Goal: Information Seeking & Learning: Learn about a topic

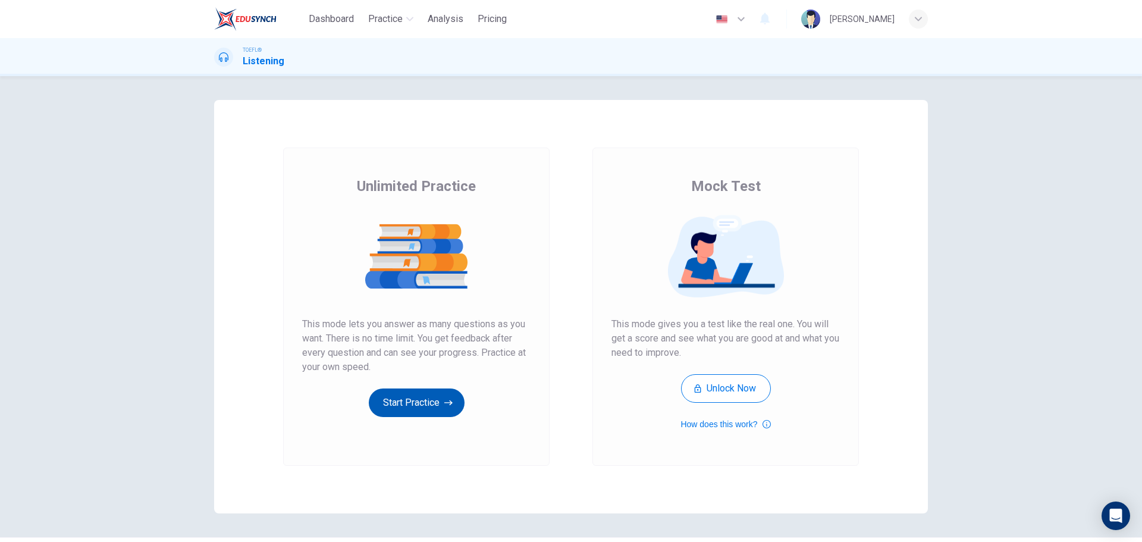
click at [400, 396] on button "Start Practice" at bounding box center [417, 402] width 96 height 29
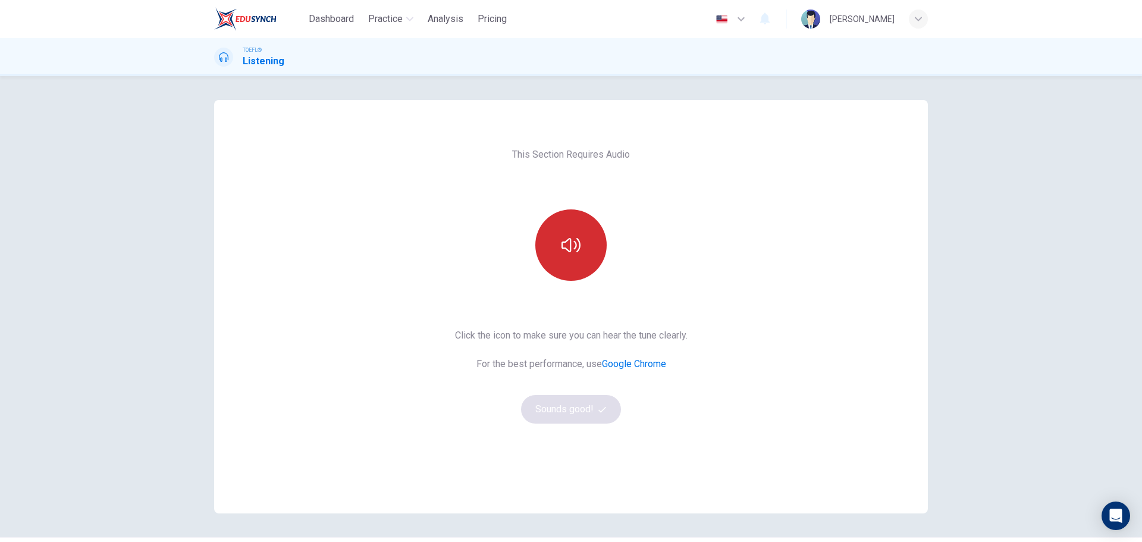
click at [567, 216] on button "button" at bounding box center [570, 244] width 71 height 71
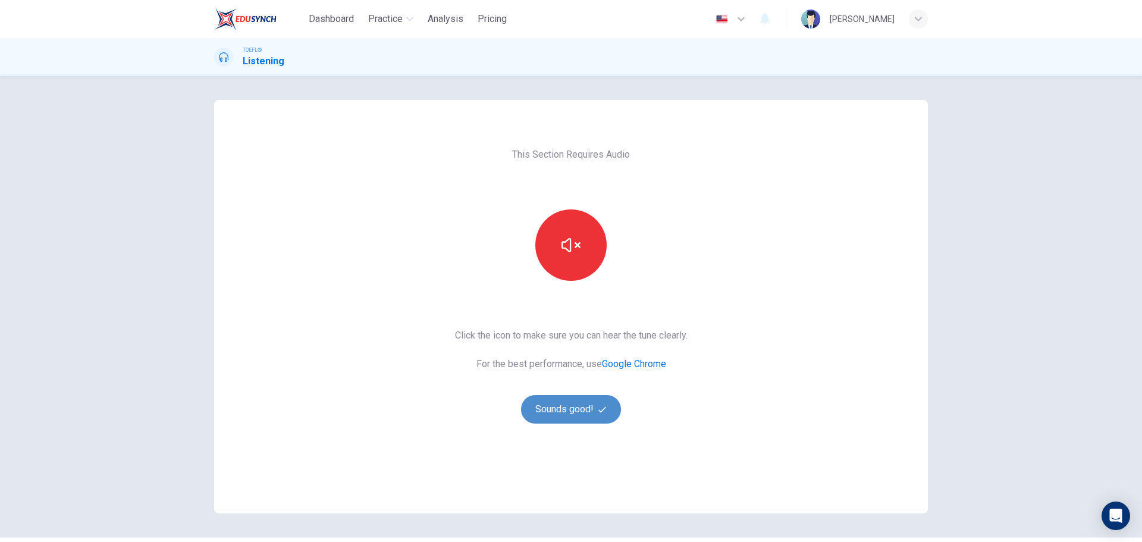
click at [586, 402] on button "Sounds good!" at bounding box center [571, 409] width 100 height 29
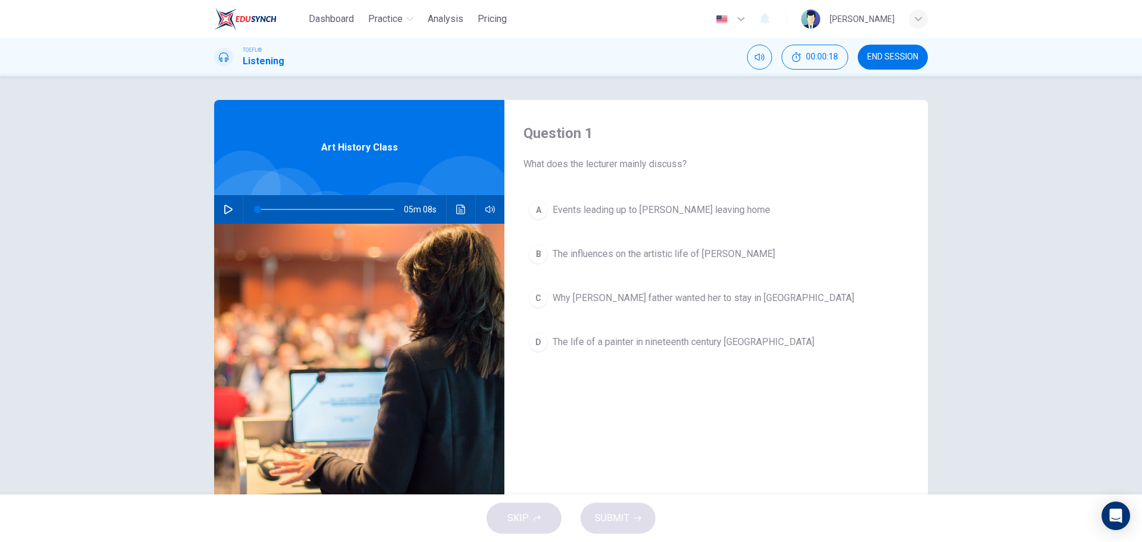
click at [219, 209] on button "button" at bounding box center [228, 209] width 19 height 29
type input "0"
click at [683, 265] on button "B The influences on the artistic life of Mary Cassatt" at bounding box center [715, 254] width 385 height 30
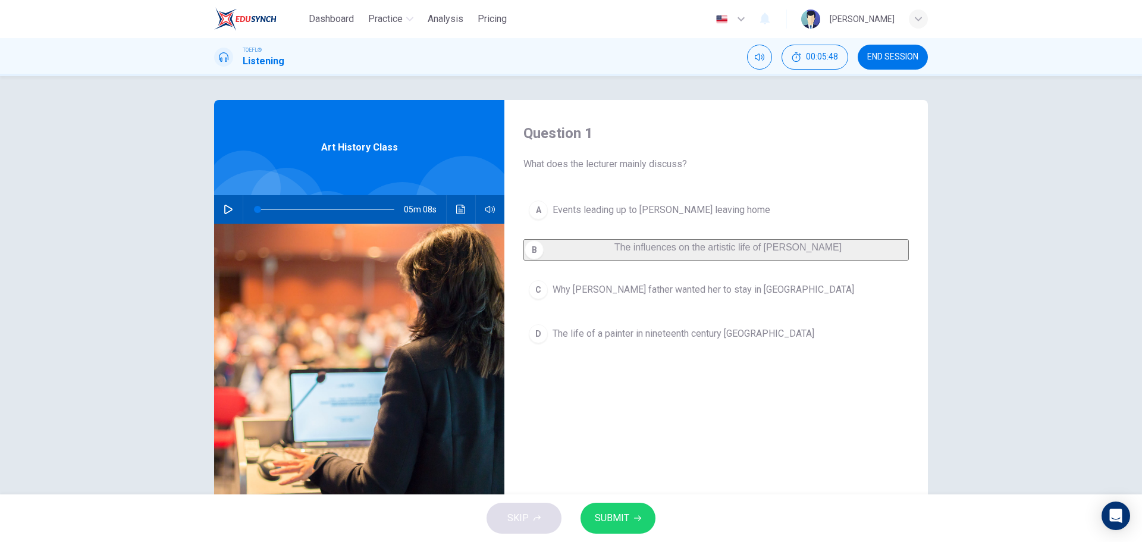
click at [629, 510] on button "SUBMIT" at bounding box center [617, 517] width 75 height 31
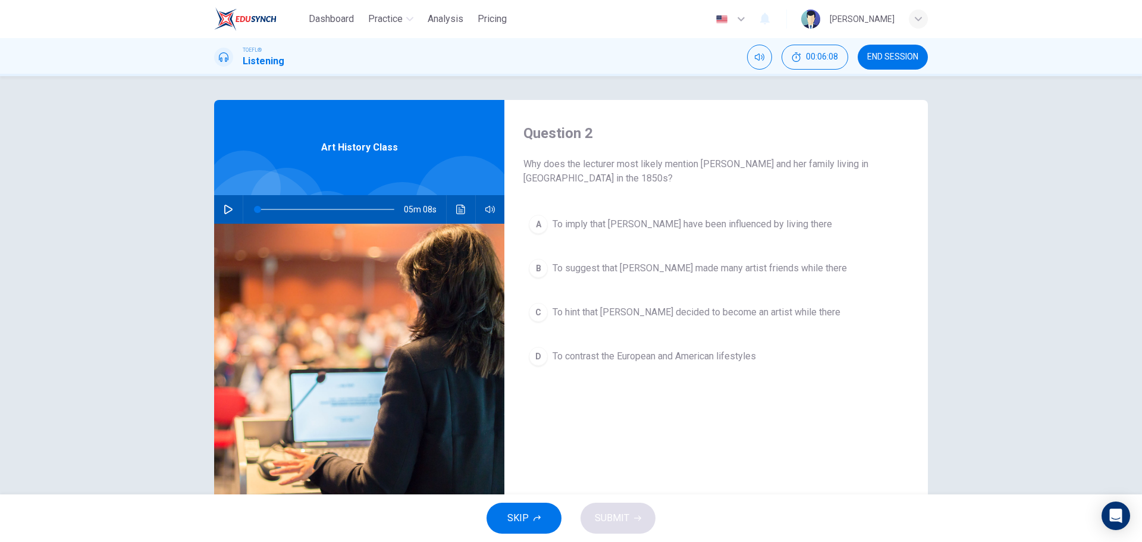
click at [649, 232] on button "A To imply that Mary may have been influenced by living there" at bounding box center [715, 224] width 385 height 30
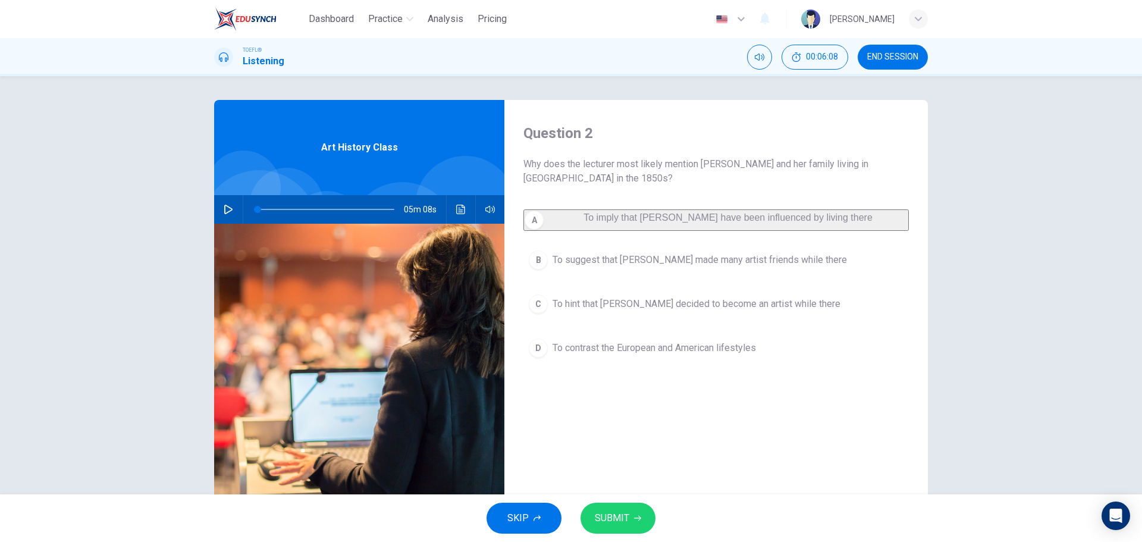
click at [630, 510] on button "SUBMIT" at bounding box center [617, 517] width 75 height 31
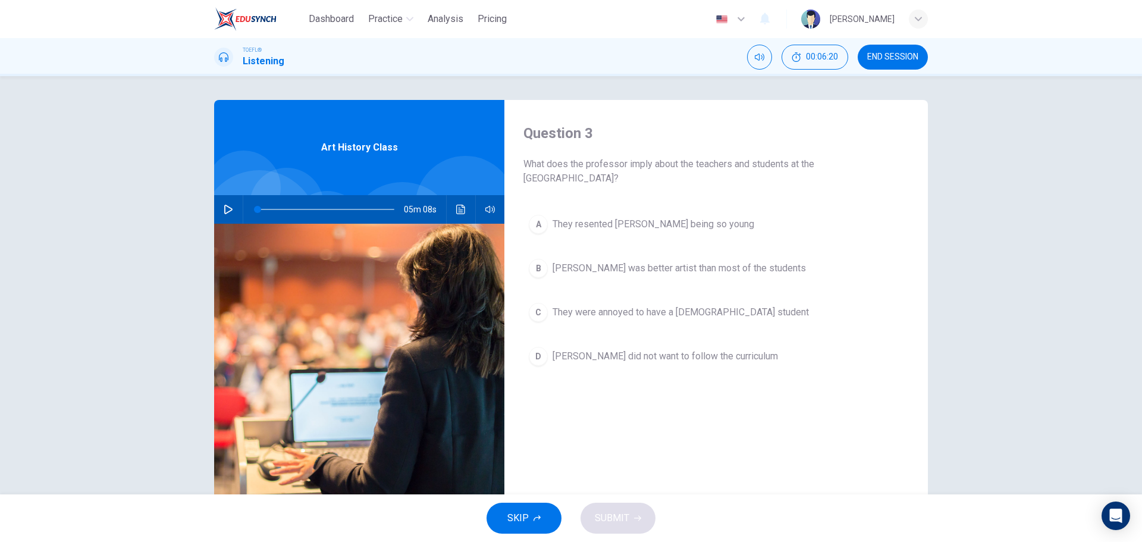
click at [691, 315] on span "They were annoyed to have a female student" at bounding box center [680, 312] width 256 height 14
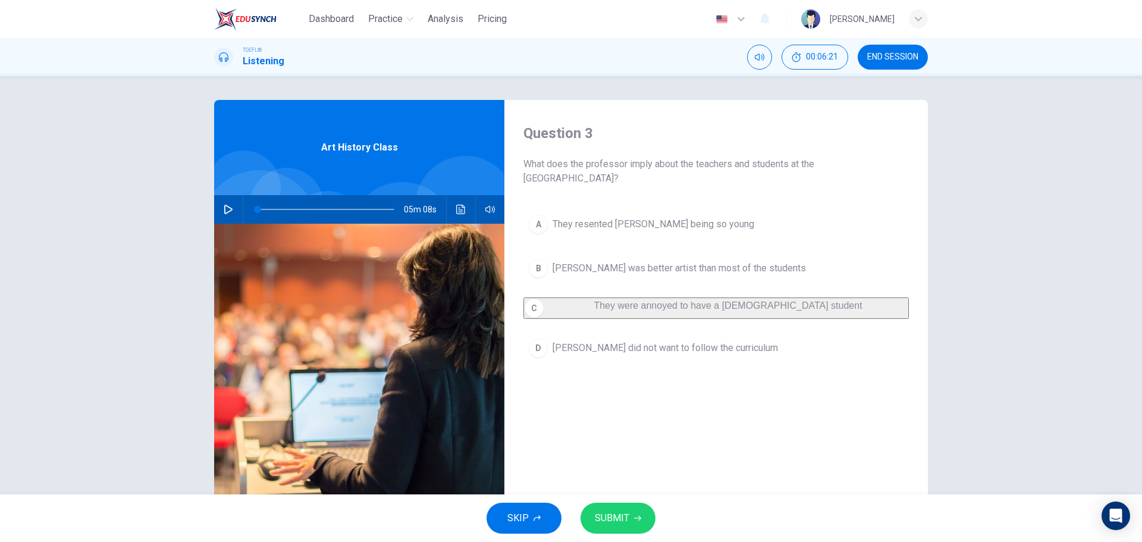
click at [615, 526] on span "SUBMIT" at bounding box center [612, 518] width 34 height 17
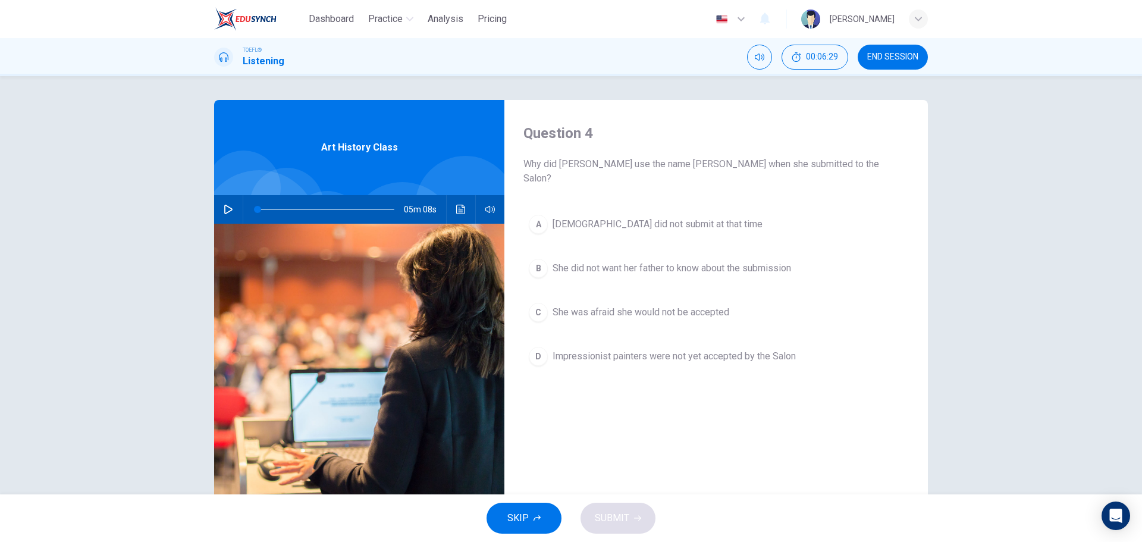
click at [720, 261] on span "She did not want her father to know about the submission" at bounding box center [671, 268] width 238 height 14
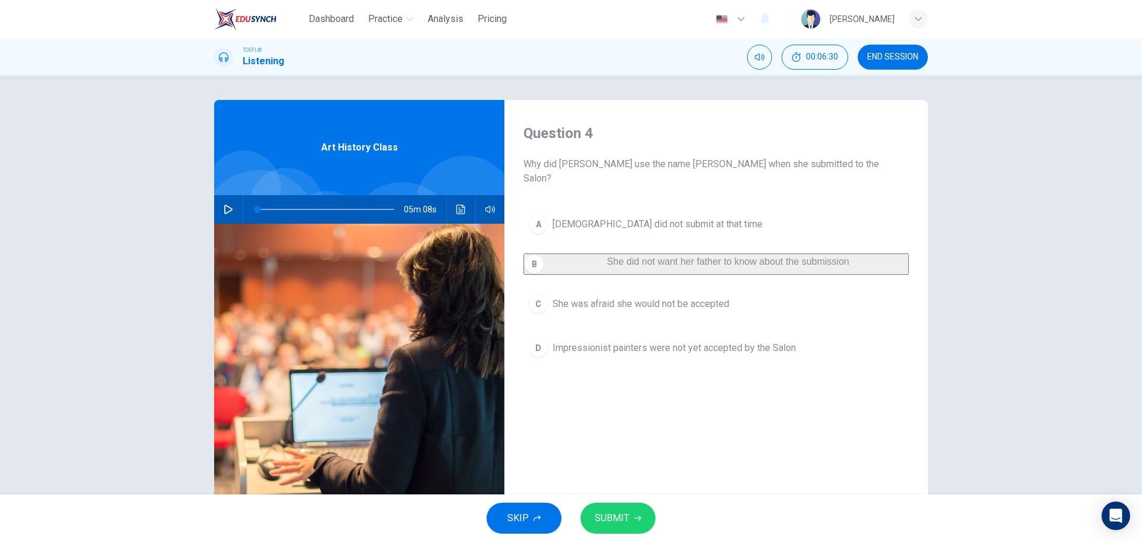
click at [633, 501] on div "SKIP SUBMIT" at bounding box center [571, 518] width 1142 height 48
click at [633, 510] on button "SUBMIT" at bounding box center [617, 517] width 75 height 31
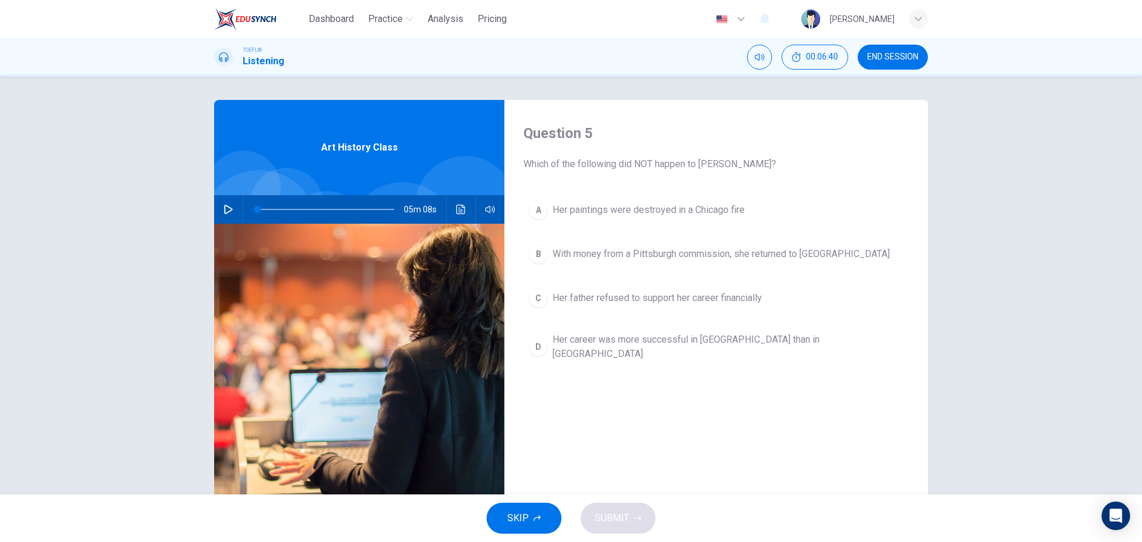
click at [598, 343] on span "Her career was more successful in America than in Europe" at bounding box center [727, 346] width 351 height 29
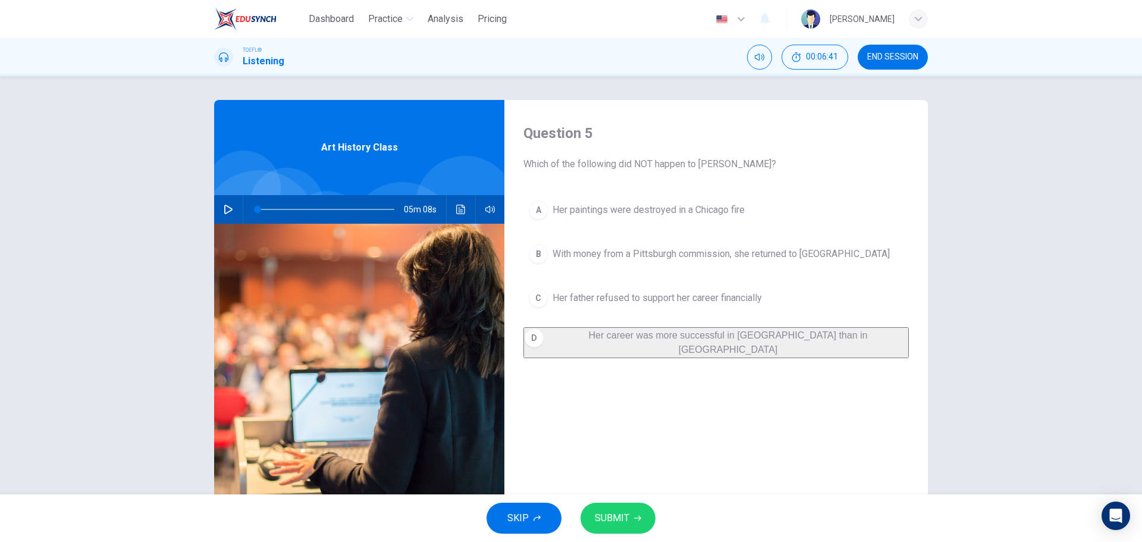
click at [649, 531] on div "SKIP SUBMIT" at bounding box center [571, 518] width 1142 height 48
click at [637, 512] on button "SUBMIT" at bounding box center [617, 517] width 75 height 31
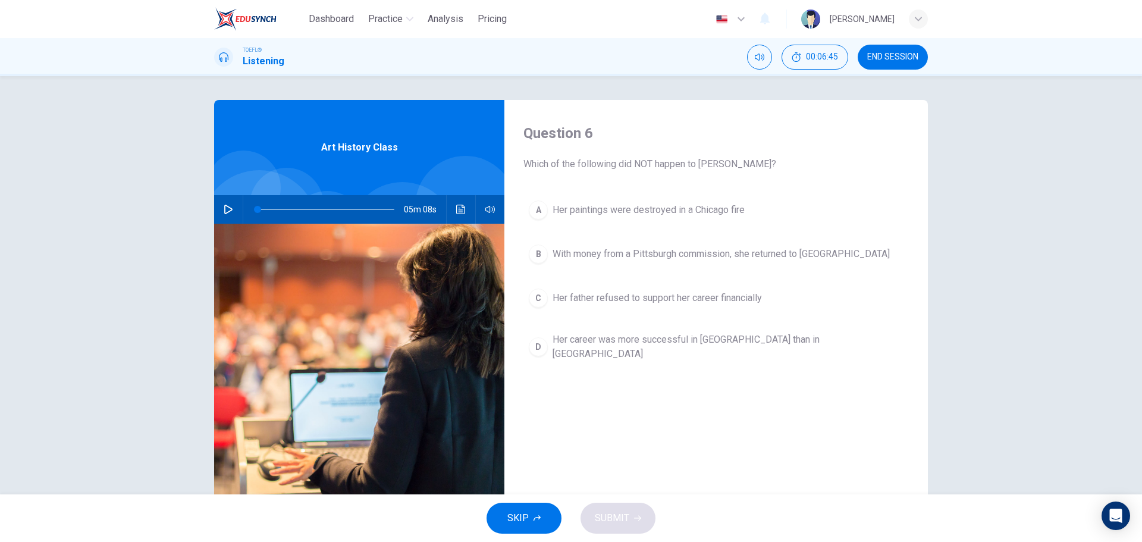
click at [630, 341] on span "Her career was more successful in America than in Europe" at bounding box center [727, 346] width 351 height 29
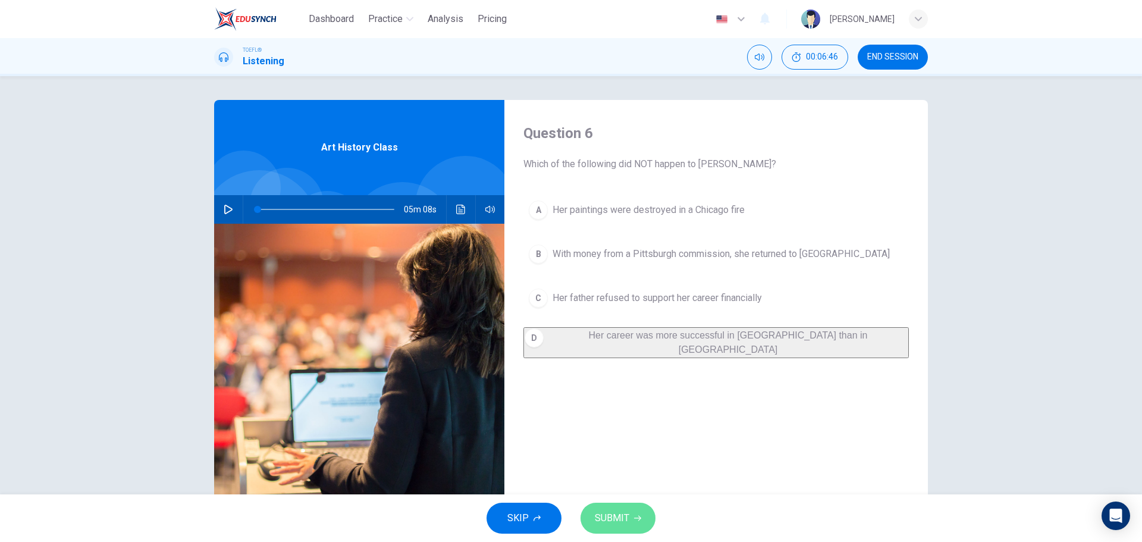
click at [620, 512] on span "SUBMIT" at bounding box center [612, 518] width 34 height 17
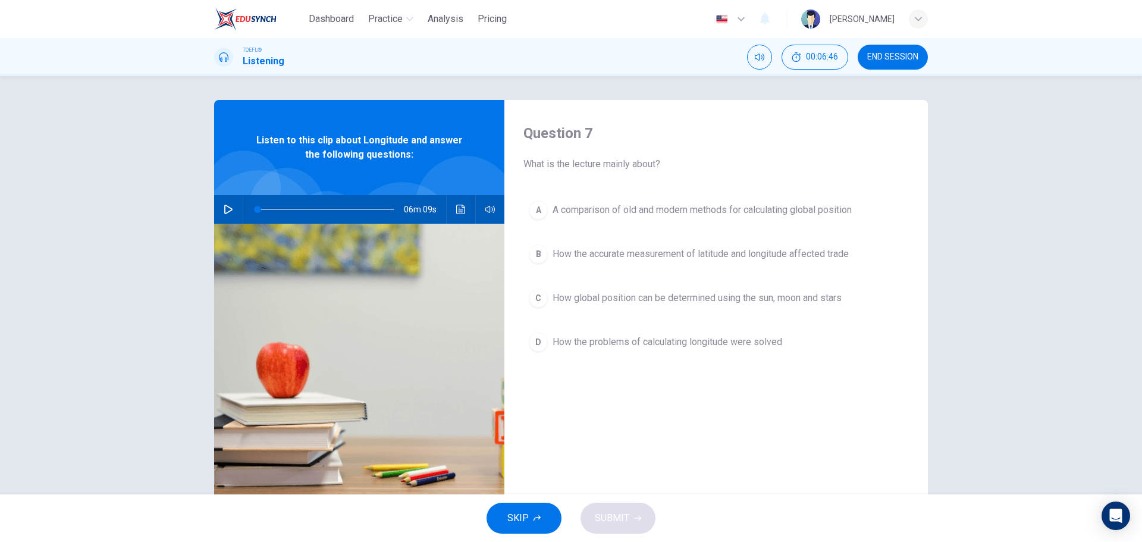
click at [880, 64] on button "END SESSION" at bounding box center [892, 57] width 70 height 25
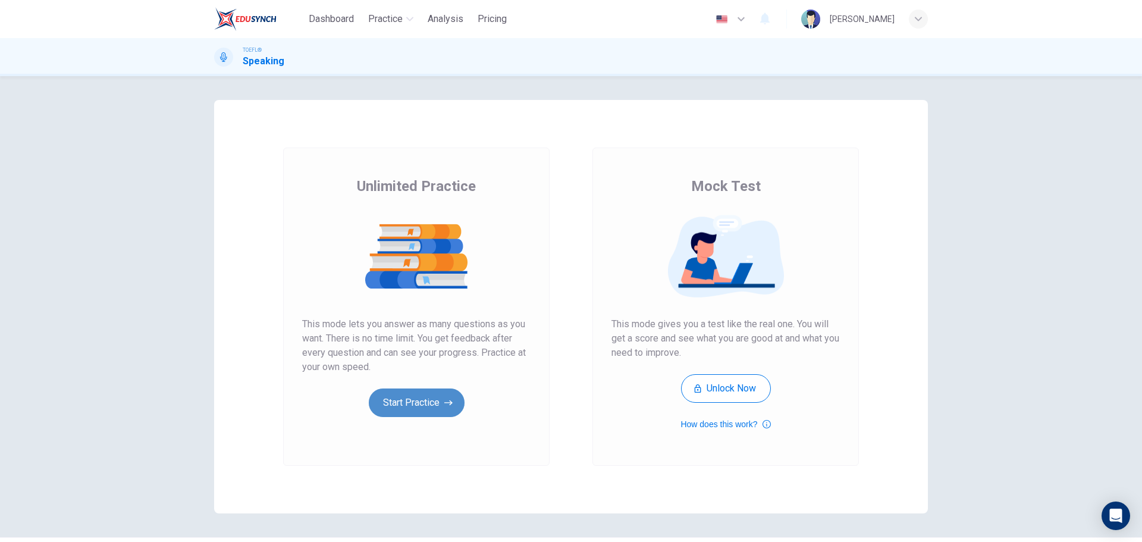
click at [411, 389] on button "Start Practice" at bounding box center [417, 402] width 96 height 29
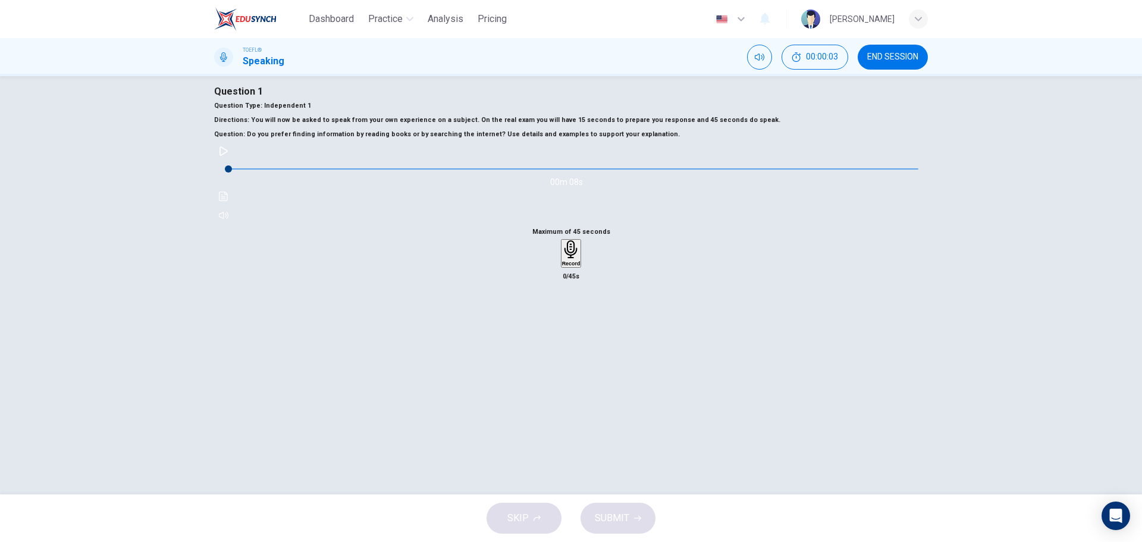
scroll to position [43, 0]
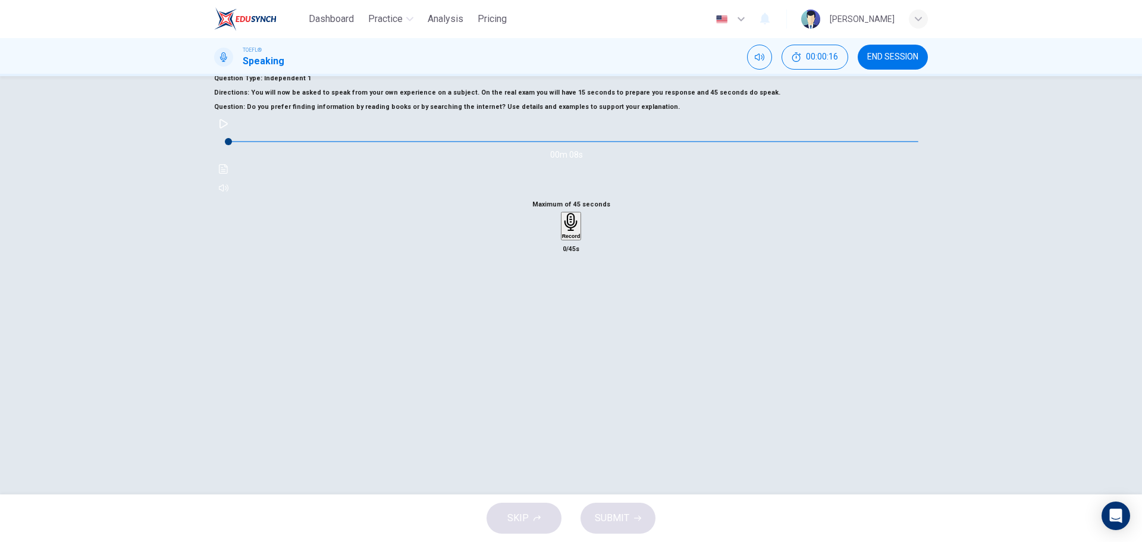
drag, startPoint x: 883, startPoint y: 146, endPoint x: 898, endPoint y: 146, distance: 14.9
click at [898, 100] on h6 "Directions : You will now be asked to speak from your own experience on a subje…" at bounding box center [570, 93] width 713 height 14
click at [228, 128] on icon "button" at bounding box center [224, 124] width 10 height 10
type input "0"
click at [565, 239] on h6 "Record" at bounding box center [571, 236] width 18 height 6
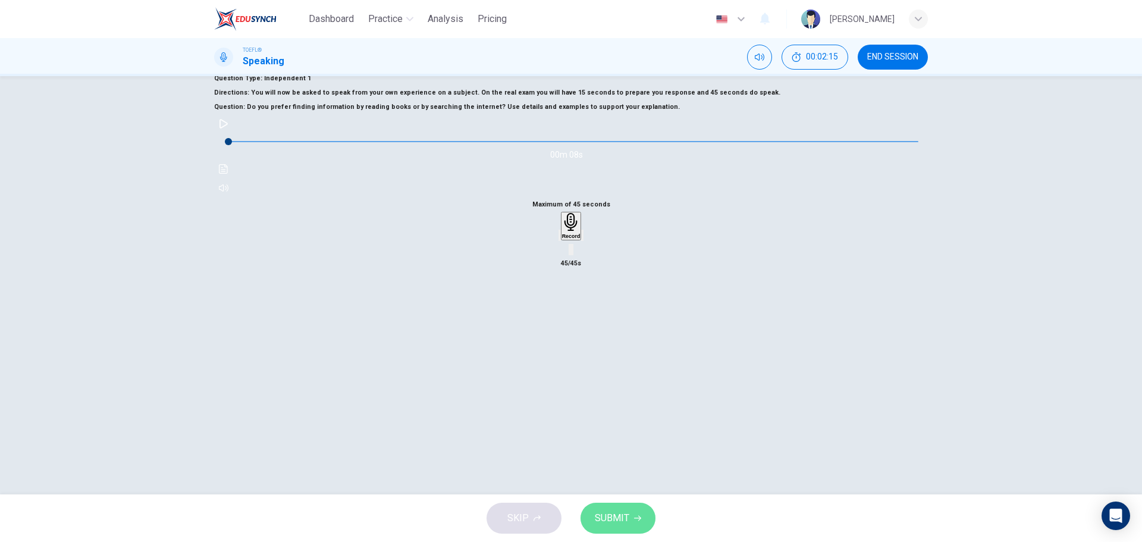
click at [620, 514] on span "SUBMIT" at bounding box center [612, 518] width 34 height 17
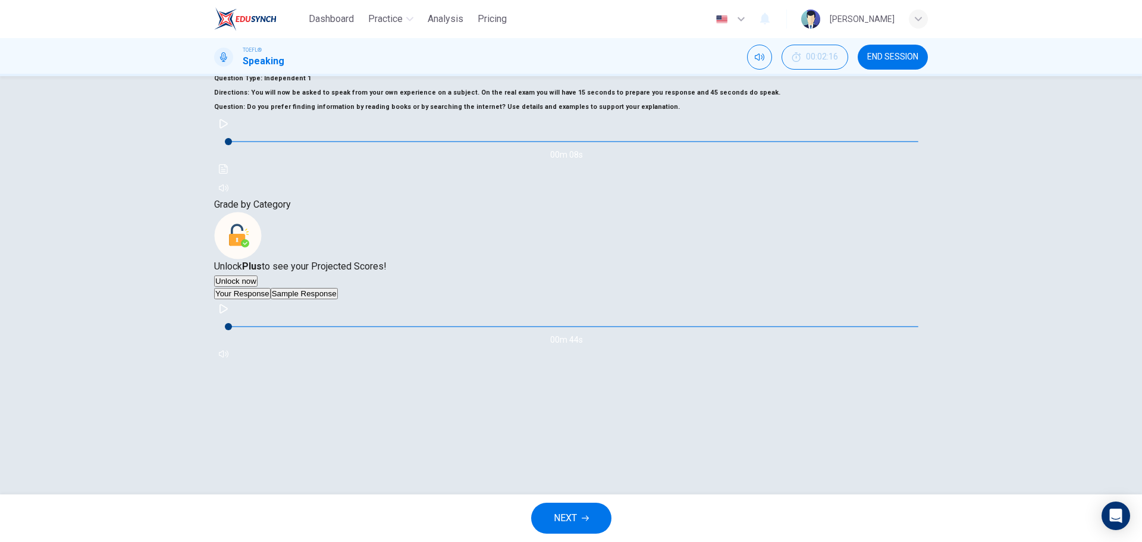
scroll to position [80, 0]
click at [338, 299] on button "Sample Response" at bounding box center [304, 293] width 67 height 11
click at [233, 318] on button "button" at bounding box center [223, 308] width 19 height 19
drag, startPoint x: 416, startPoint y: 420, endPoint x: 445, endPoint y: 423, distance: 29.2
click at [439, 328] on span "00m 43s" at bounding box center [570, 323] width 713 height 10
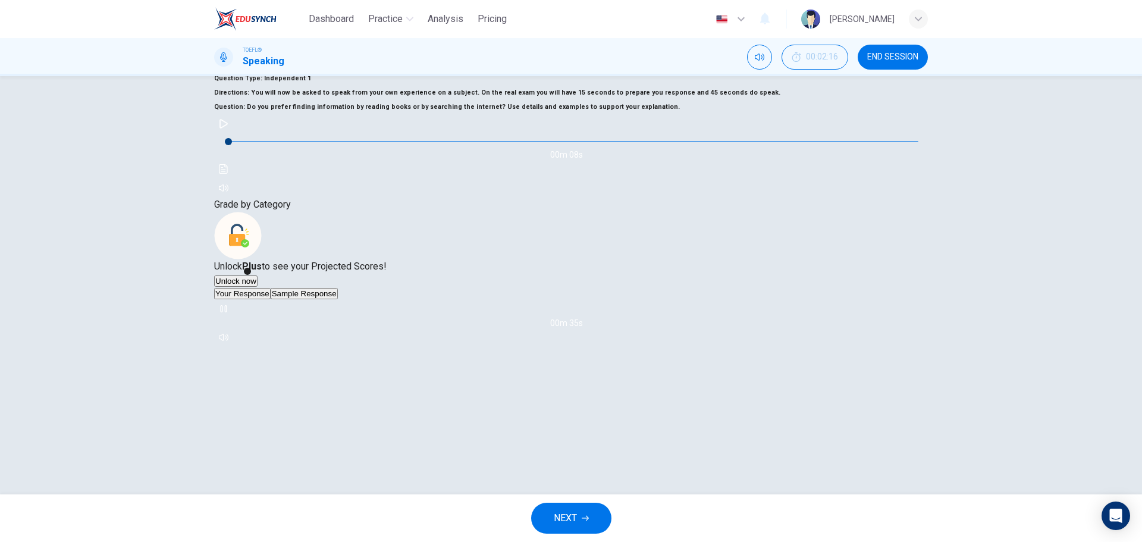
drag, startPoint x: 404, startPoint y: 423, endPoint x: 431, endPoint y: 424, distance: 26.8
click at [431, 328] on span "00m 35s" at bounding box center [570, 323] width 713 height 10
type input "0"
click at [552, 508] on button "NEXT" at bounding box center [571, 517] width 80 height 31
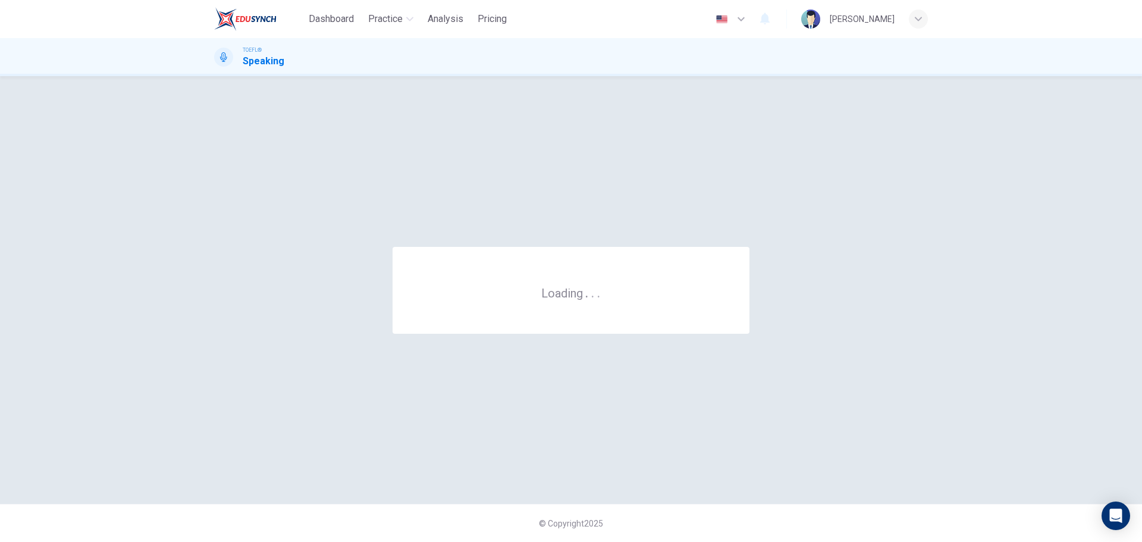
scroll to position [0, 0]
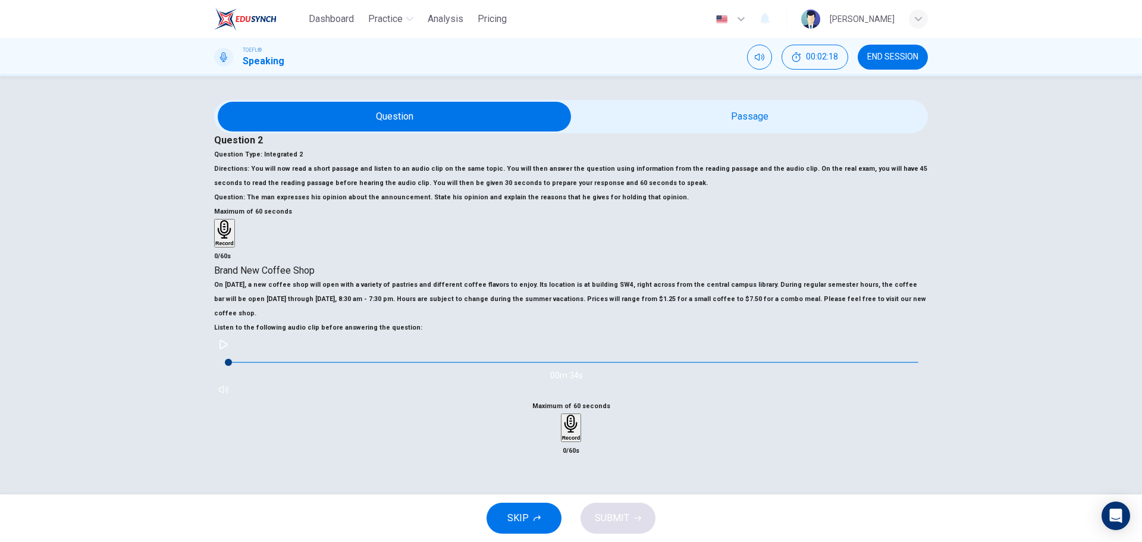
drag, startPoint x: 276, startPoint y: 183, endPoint x: 354, endPoint y: 188, distance: 78.1
click at [354, 188] on h6 "Directions : You will now read a short passage and listen to an audio clip on t…" at bounding box center [570, 176] width 713 height 29
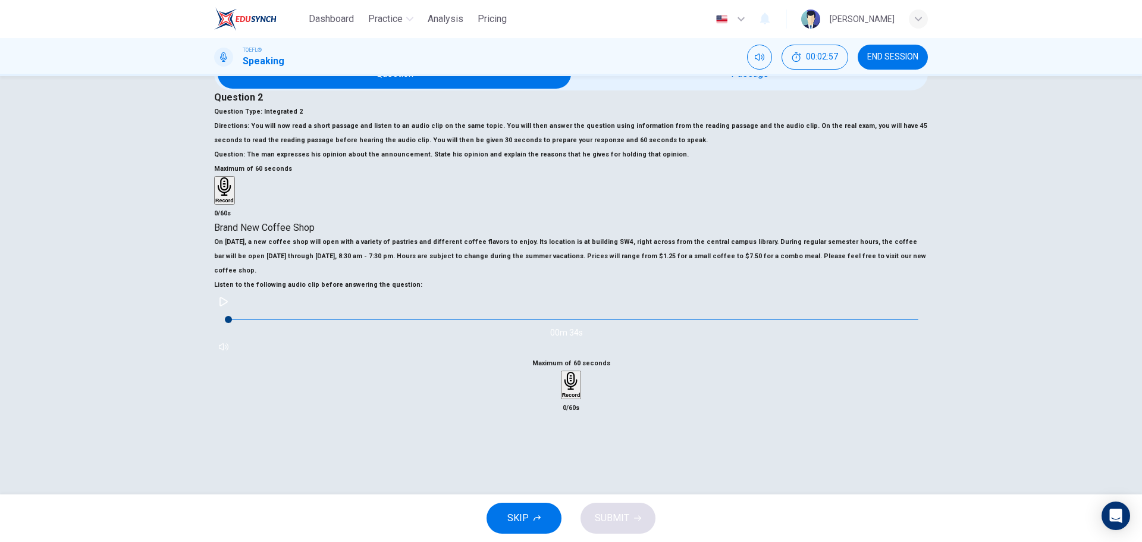
scroll to position [119, 0]
click at [233, 311] on button "button" at bounding box center [223, 301] width 19 height 19
type input "0"
click at [580, 372] on div "Record" at bounding box center [571, 385] width 18 height 26
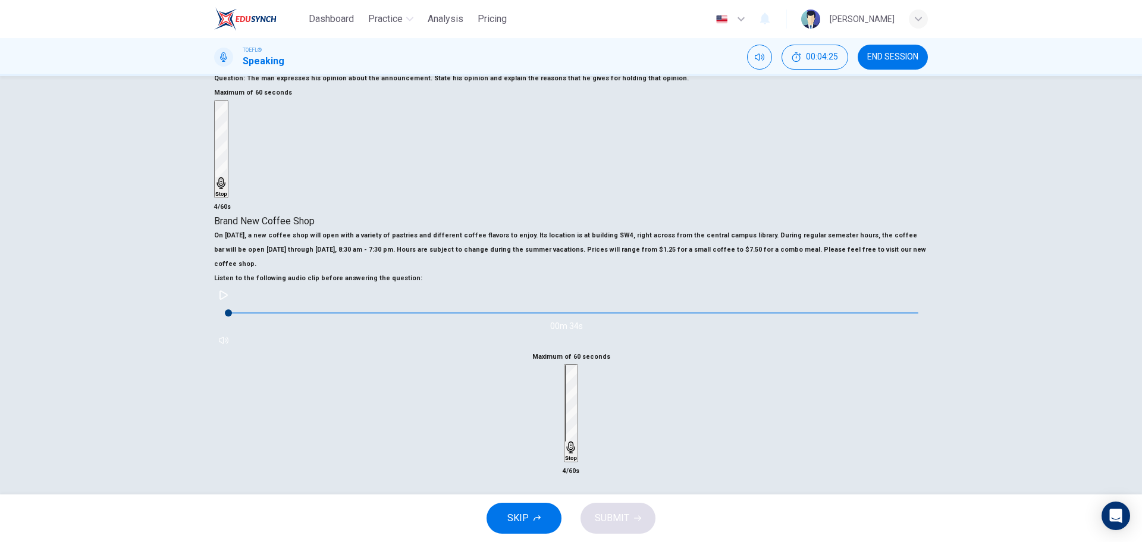
click at [610, 350] on h6 "Maximum of 60 seconds" at bounding box center [571, 357] width 78 height 14
click at [577, 365] on div "Stop" at bounding box center [571, 413] width 12 height 96
click at [577, 441] on icon "button" at bounding box center [571, 447] width 12 height 12
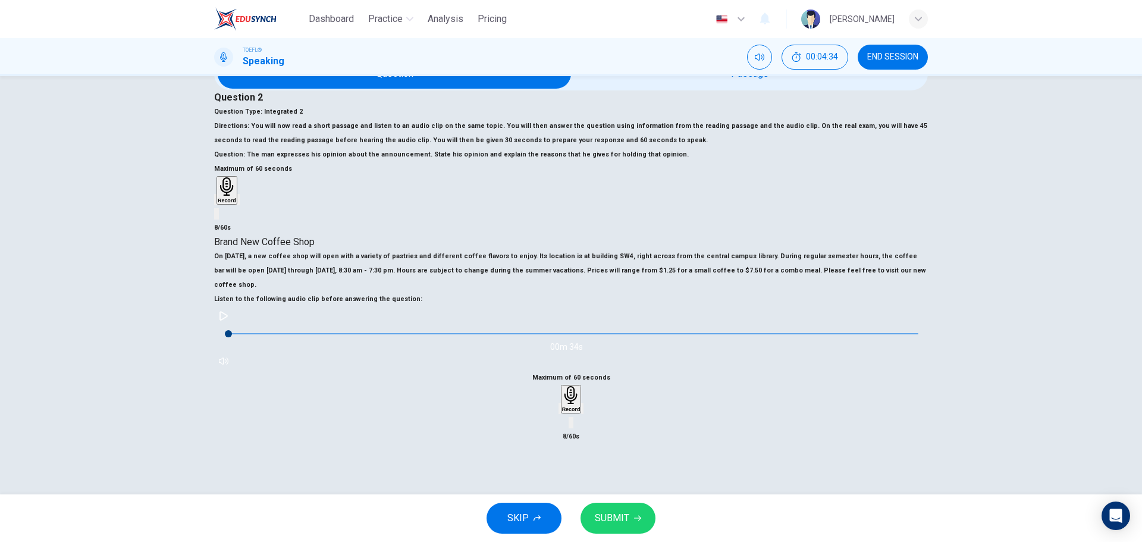
click at [559, 411] on icon "button" at bounding box center [559, 411] width 0 height 0
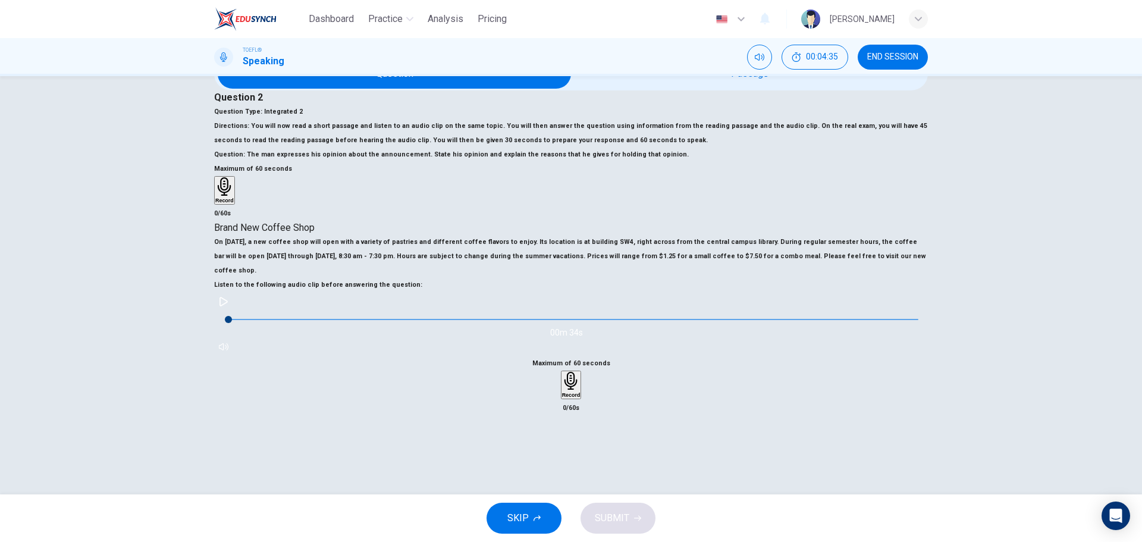
click at [580, 392] on h6 "Record" at bounding box center [571, 395] width 18 height 6
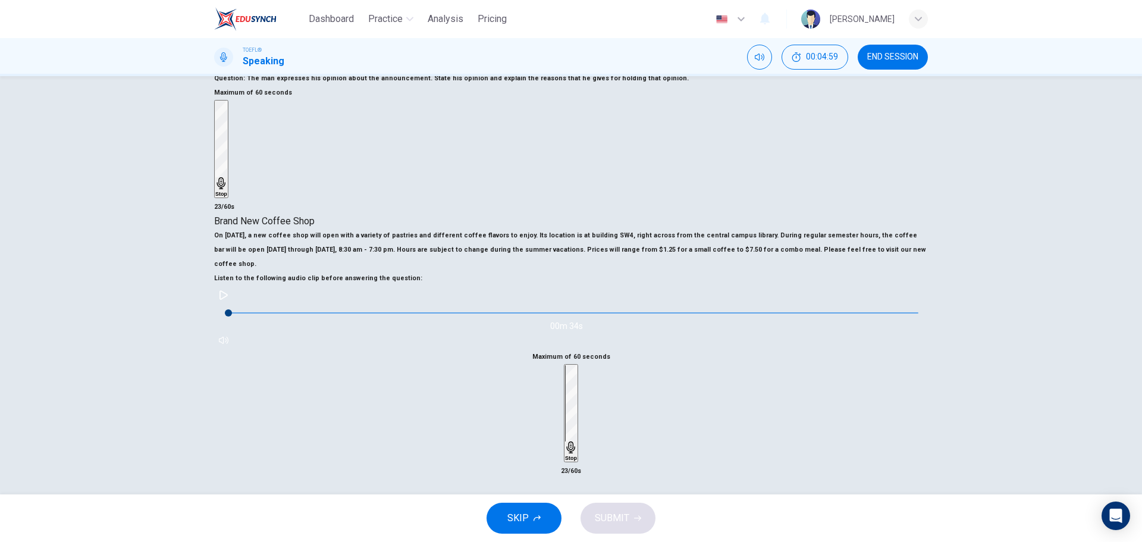
click at [577, 455] on h6 "Stop" at bounding box center [571, 458] width 12 height 6
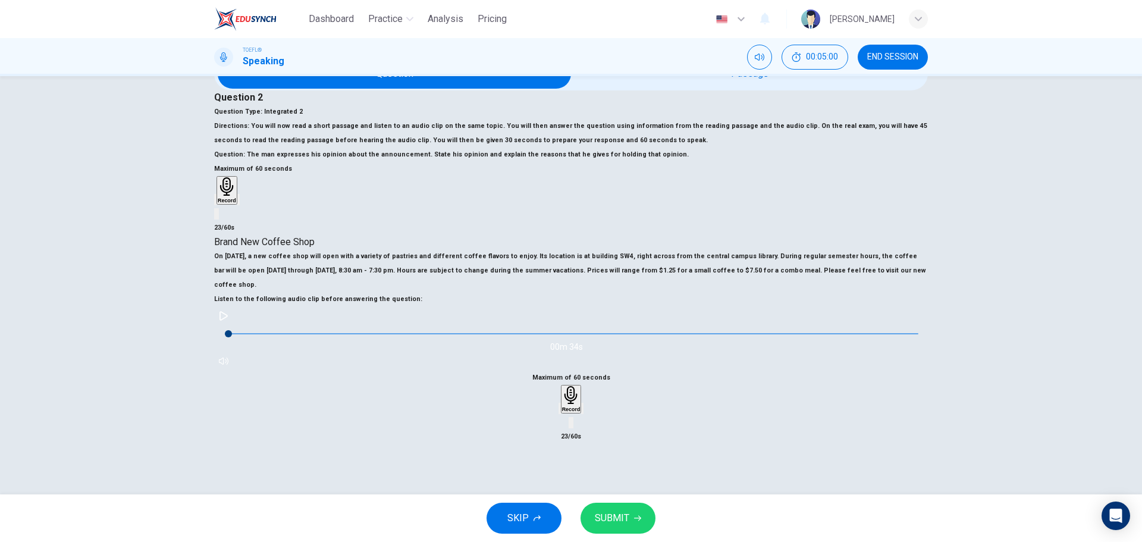
click at [584, 385] on div "Record" at bounding box center [571, 407] width 26 height 45
click at [559, 411] on icon "button" at bounding box center [559, 411] width 0 height 0
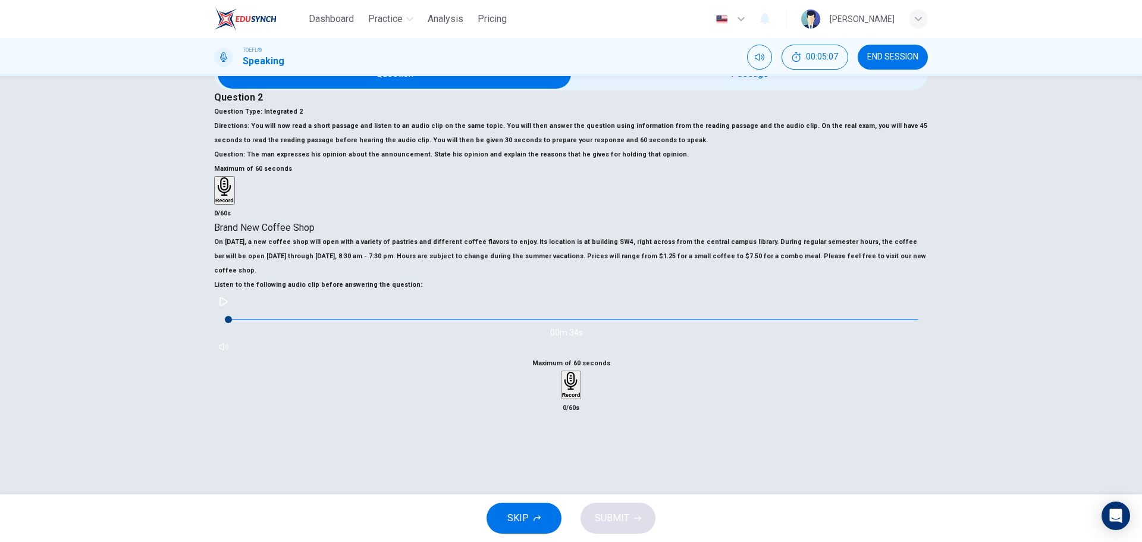
click at [580, 372] on icon "button" at bounding box center [571, 381] width 18 height 18
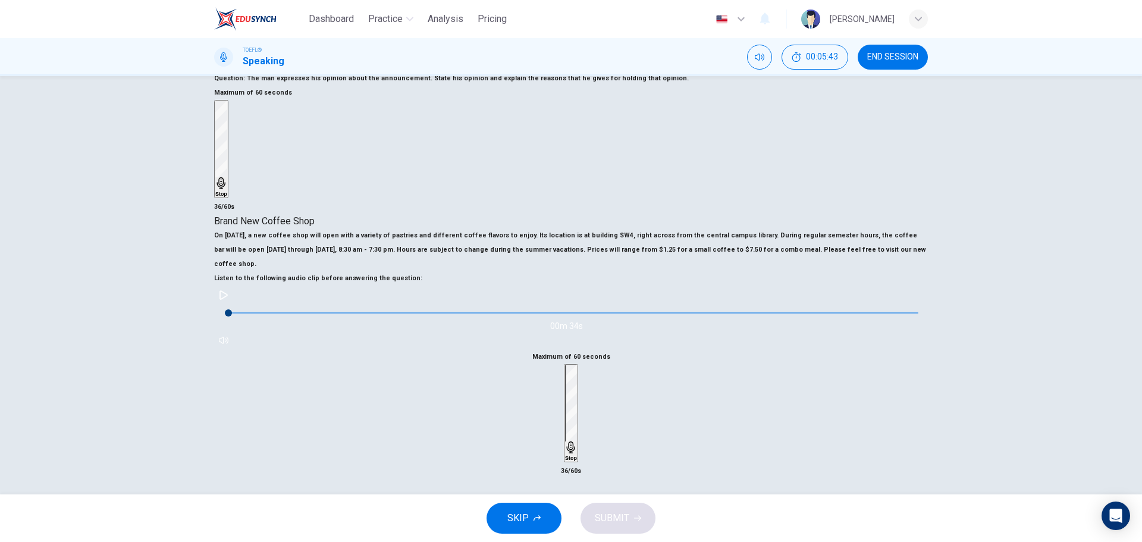
click at [575, 441] on icon "button" at bounding box center [571, 447] width 8 height 12
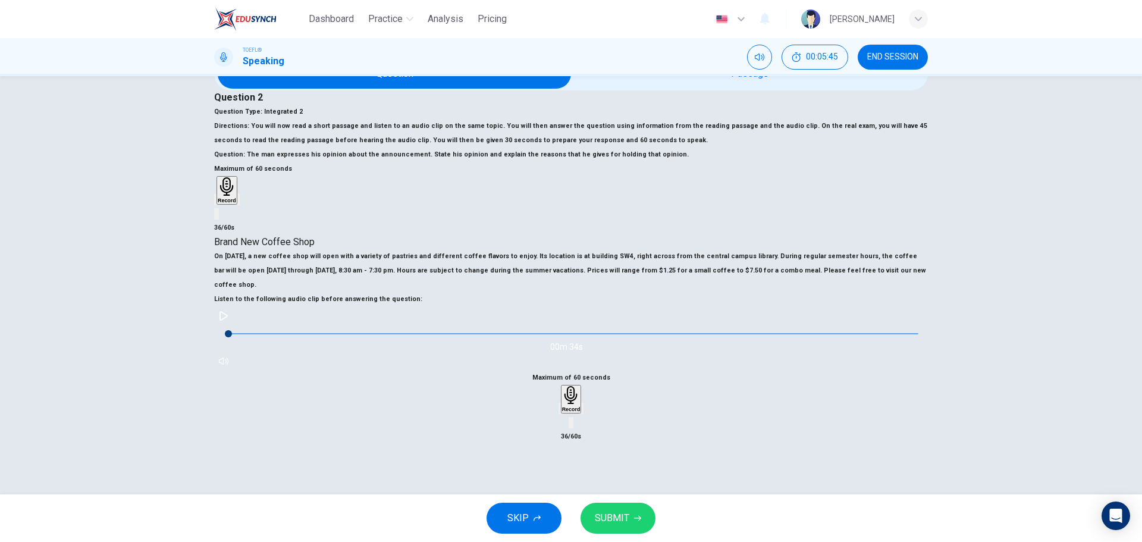
click at [622, 515] on span "SUBMIT" at bounding box center [612, 518] width 34 height 17
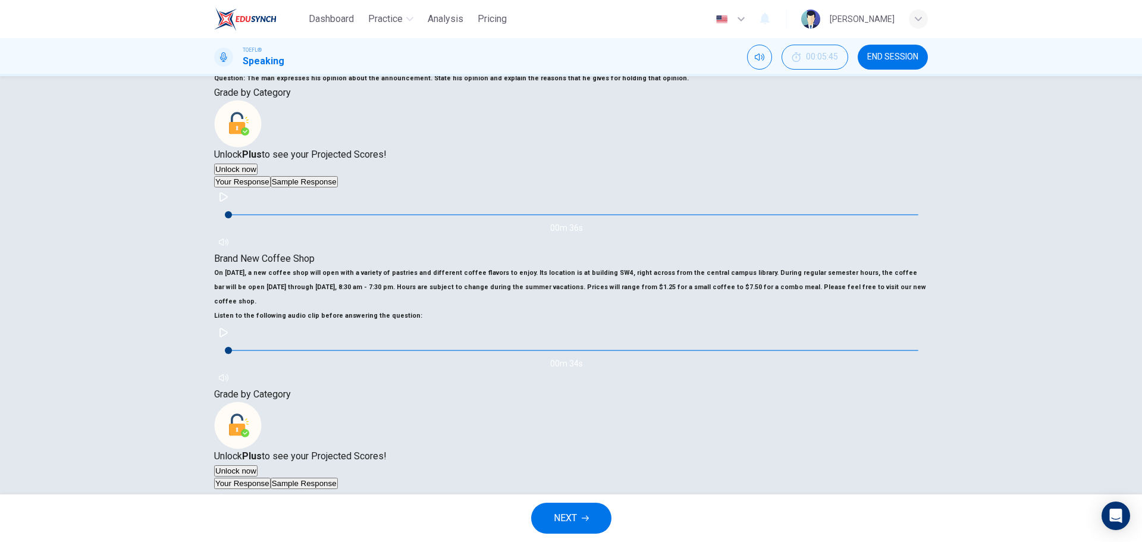
click at [338, 477] on button "Sample Response" at bounding box center [304, 482] width 67 height 11
click at [233, 489] on button "button" at bounding box center [223, 498] width 19 height 19
drag, startPoint x: 395, startPoint y: 225, endPoint x: 511, endPoint y: 264, distance: 122.8
click at [511, 266] on h6 "On [DATE], a new coffee shop will open with a variety of pastries and different…" at bounding box center [570, 287] width 713 height 43
drag, startPoint x: 495, startPoint y: 265, endPoint x: 537, endPoint y: 266, distance: 42.8
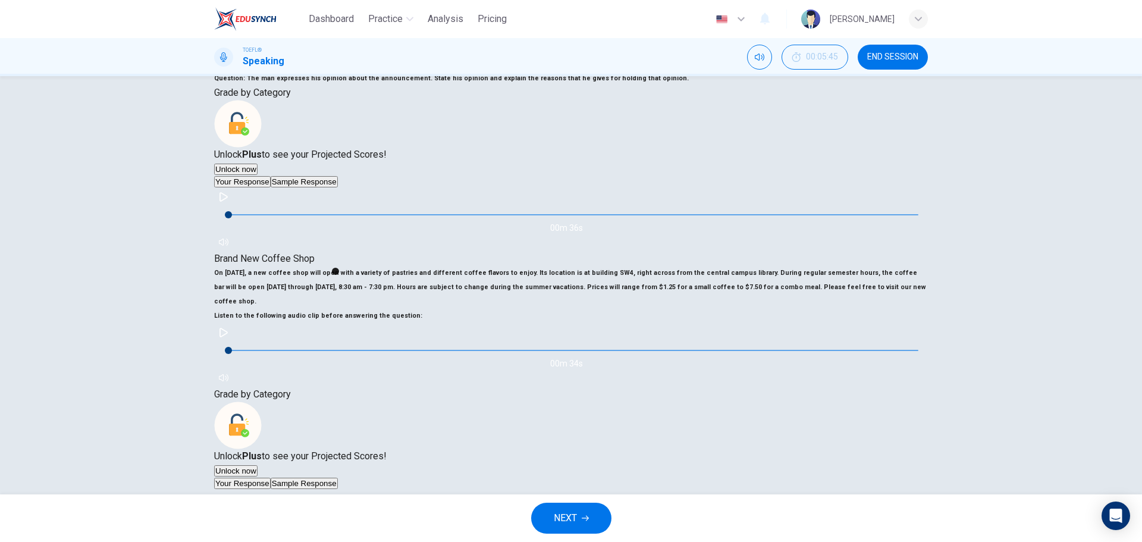
click at [537, 266] on div "Brand New Coffee Shop On [DATE], a new coffee shop will open with a variety of …" at bounding box center [570, 319] width 713 height 136
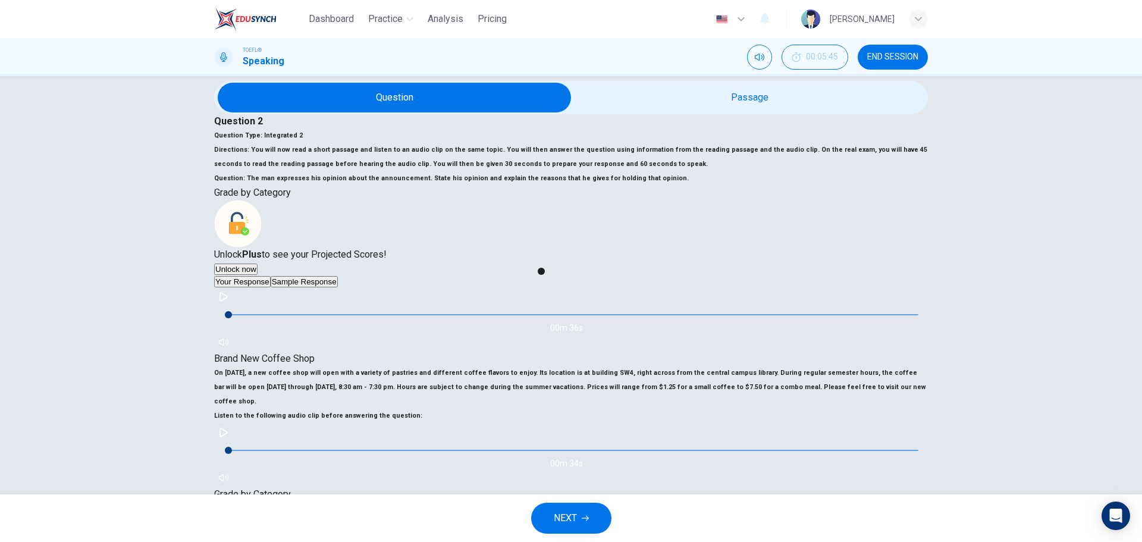
scroll to position [0, 0]
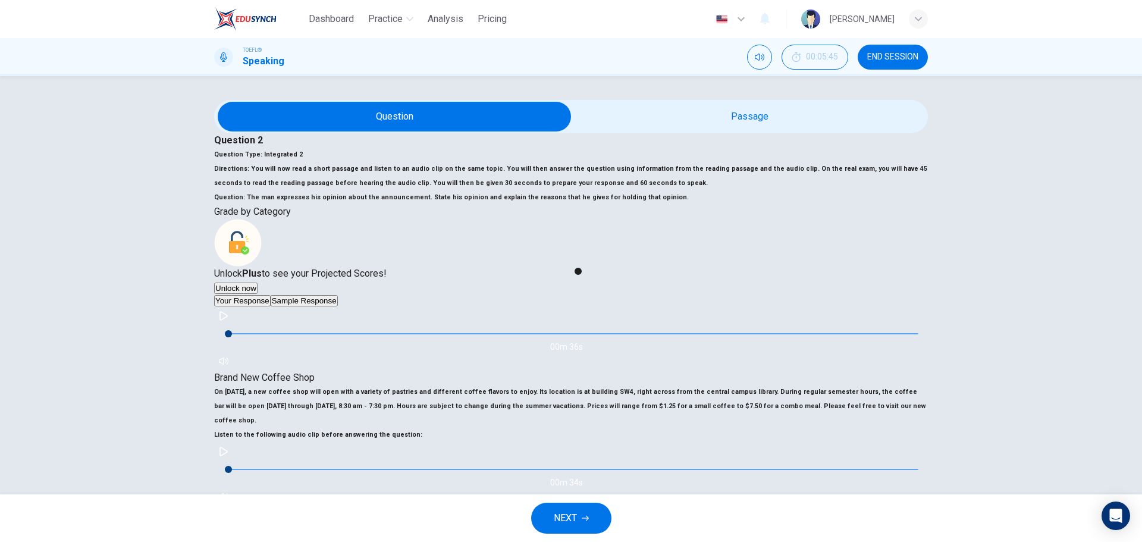
drag, startPoint x: 296, startPoint y: 160, endPoint x: 348, endPoint y: 161, distance: 51.7
click at [348, 161] on h6 "Question Type : Integrated 2" at bounding box center [570, 154] width 713 height 14
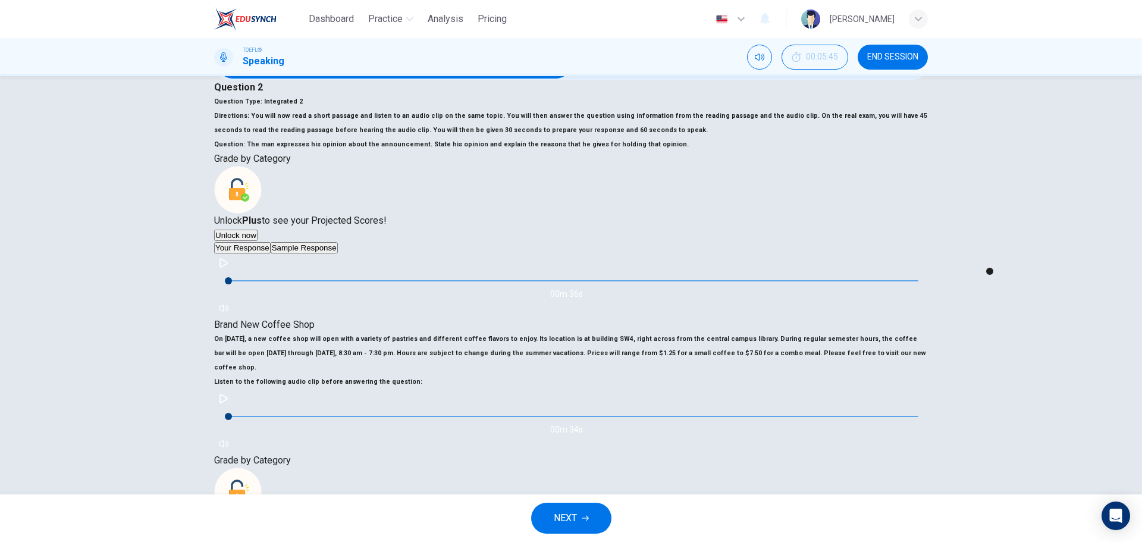
scroll to position [59, 0]
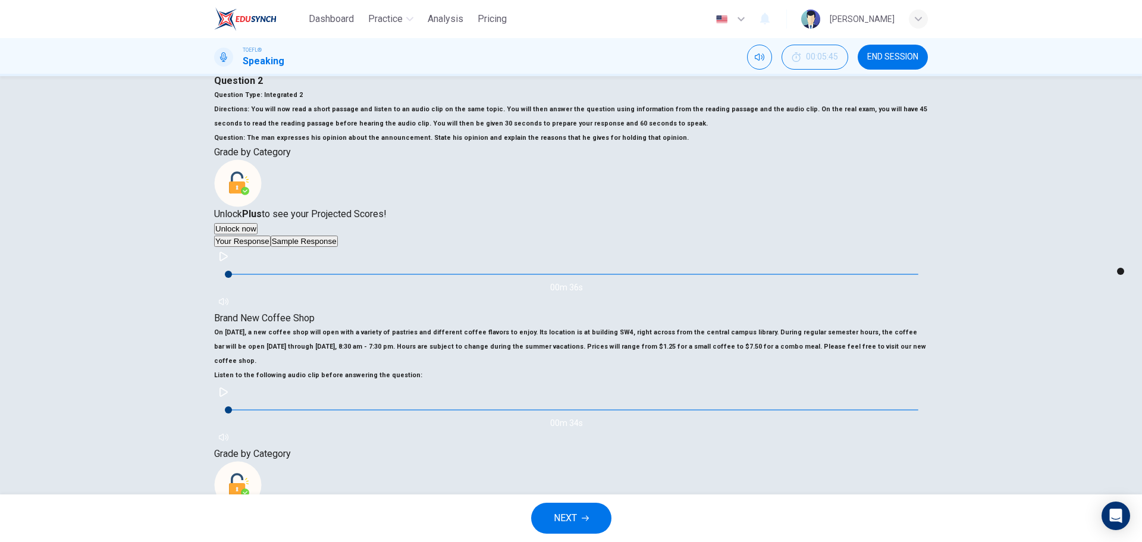
type input "0"
click at [592, 510] on button "NEXT" at bounding box center [571, 517] width 80 height 31
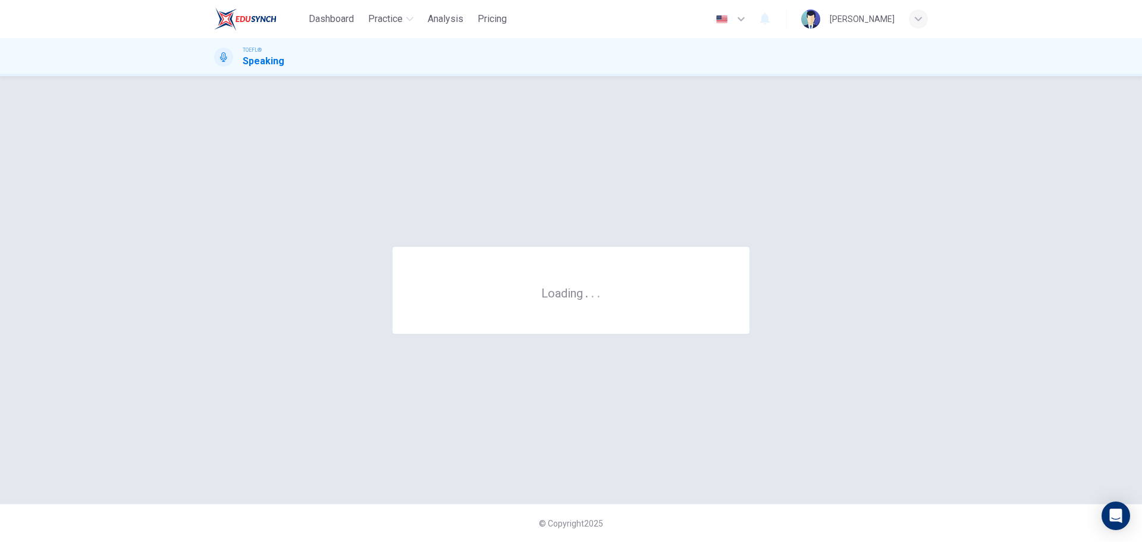
scroll to position [0, 0]
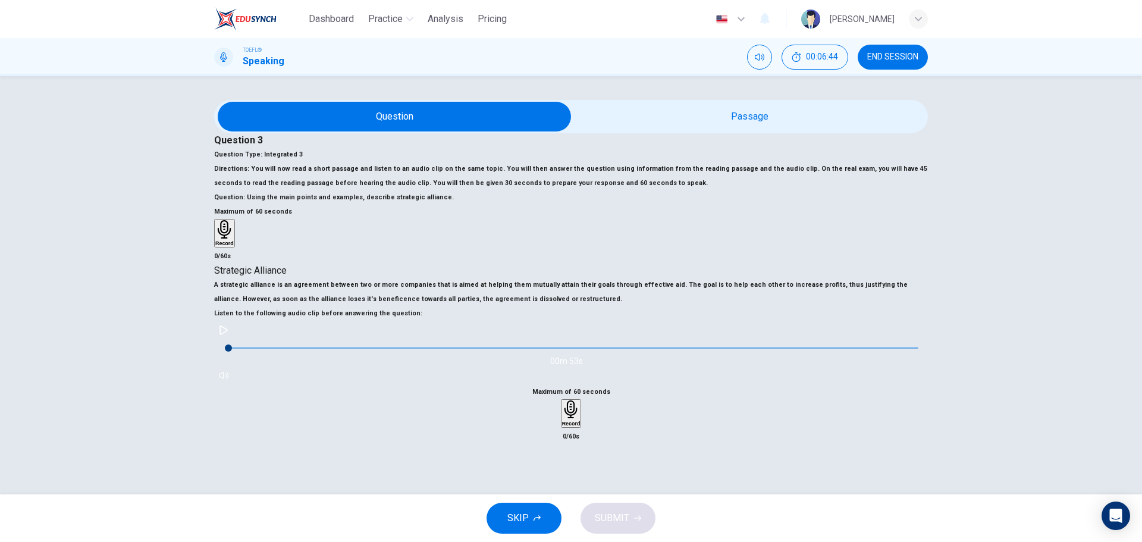
click at [258, 385] on div "00m 53s" at bounding box center [570, 352] width 713 height 64
click at [233, 339] on button "button" at bounding box center [223, 329] width 19 height 19
type input "0"
drag, startPoint x: 876, startPoint y: 51, endPoint x: 616, endPoint y: 50, distance: 259.8
click at [875, 51] on button "END SESSION" at bounding box center [892, 57] width 70 height 25
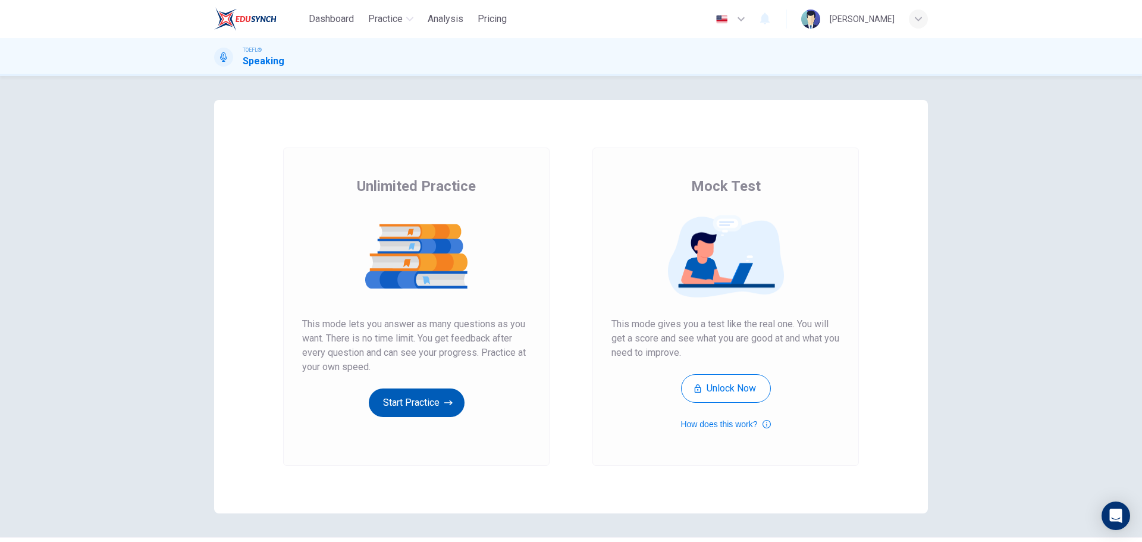
click at [396, 402] on button "Start Practice" at bounding box center [417, 402] width 96 height 29
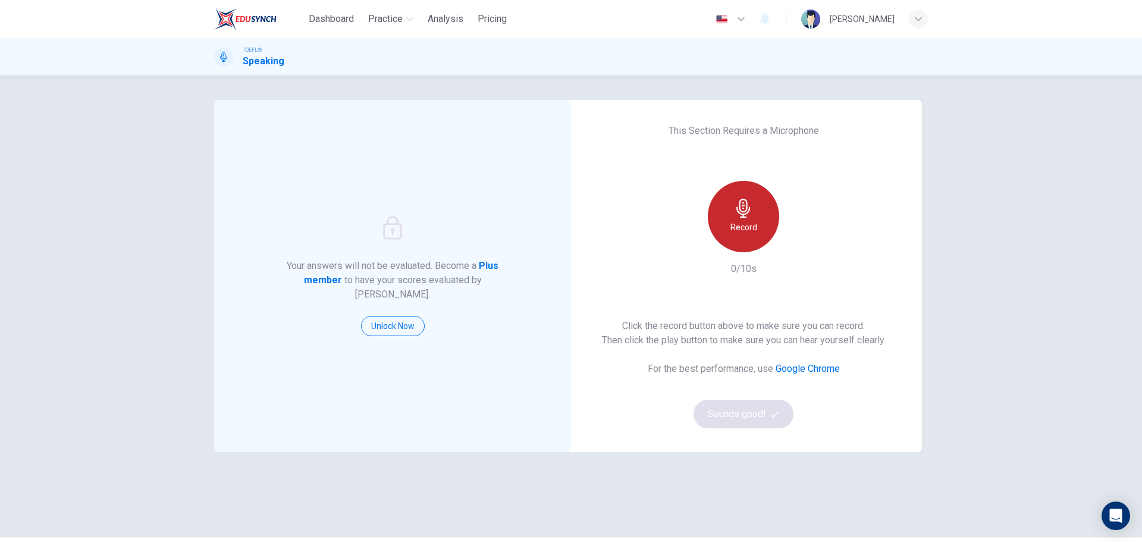
click at [755, 238] on div "Record" at bounding box center [742, 216] width 71 height 71
click at [755, 207] on div "Stop" at bounding box center [742, 216] width 71 height 71
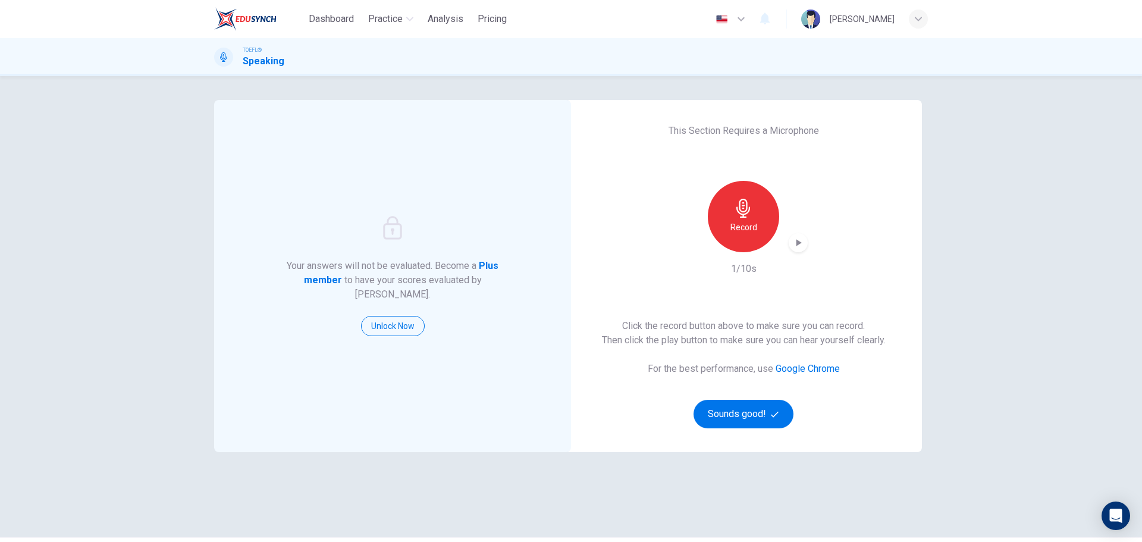
click at [801, 238] on div "button" at bounding box center [797, 242] width 19 height 19
click at [744, 415] on button "Sounds good!" at bounding box center [743, 414] width 100 height 29
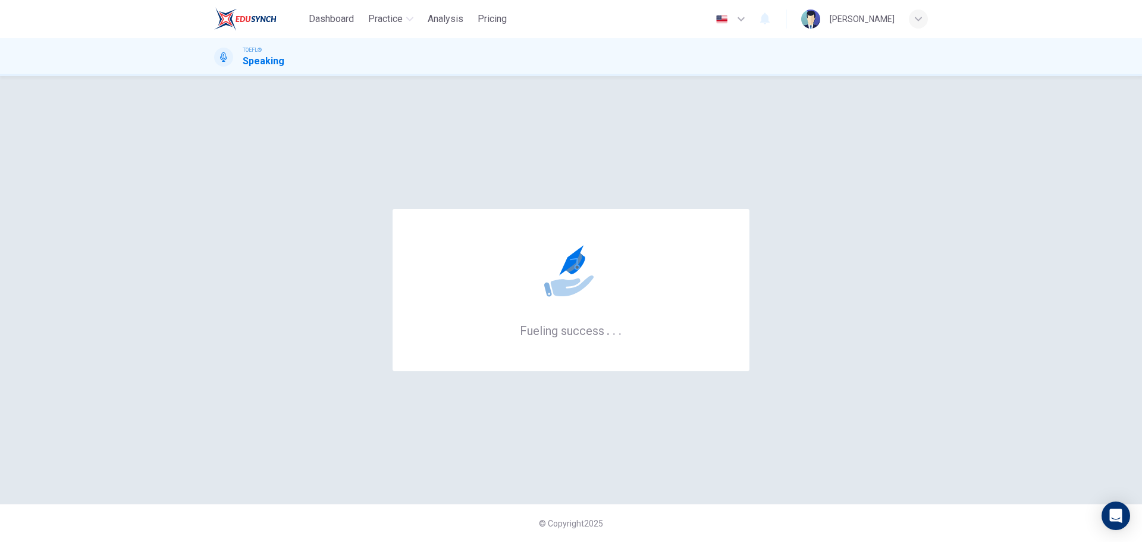
drag, startPoint x: 238, startPoint y: 64, endPoint x: 251, endPoint y: 63, distance: 12.5
click at [251, 63] on div "TOEFL® Speaking" at bounding box center [249, 57] width 70 height 23
drag, startPoint x: 246, startPoint y: 62, endPoint x: 272, endPoint y: 62, distance: 26.2
click at [272, 62] on h1 "Speaking" at bounding box center [264, 61] width 42 height 14
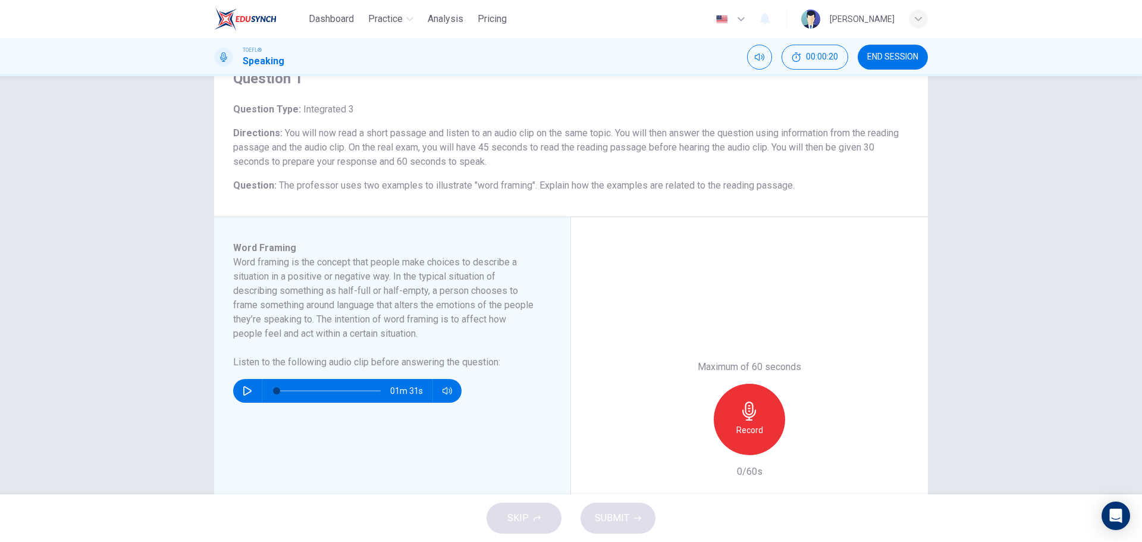
scroll to position [59, 0]
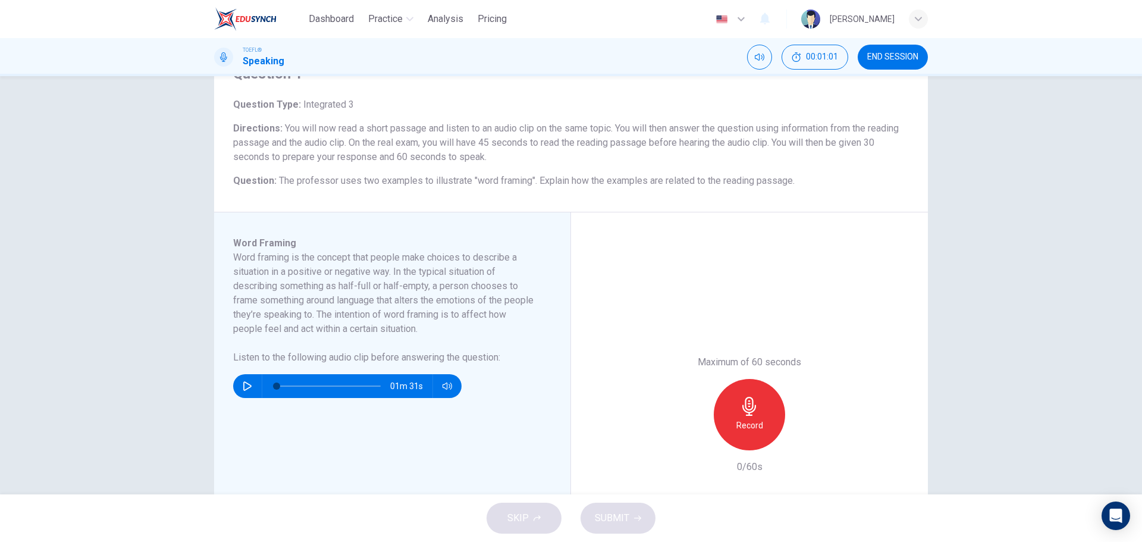
click at [234, 386] on div "01m 31s" at bounding box center [347, 386] width 228 height 24
click at [243, 383] on icon "button" at bounding box center [248, 386] width 10 height 10
type input "0"
click at [734, 404] on div "Record" at bounding box center [748, 414] width 71 height 71
click at [734, 404] on div "Stop" at bounding box center [748, 414] width 71 height 71
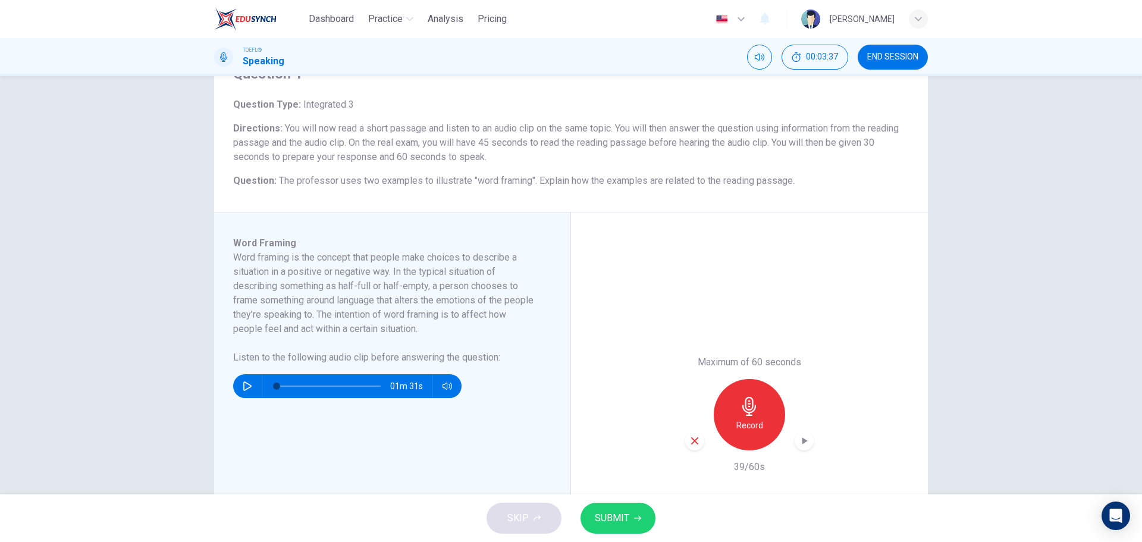
click at [590, 515] on button "SUBMIT" at bounding box center [617, 517] width 75 height 31
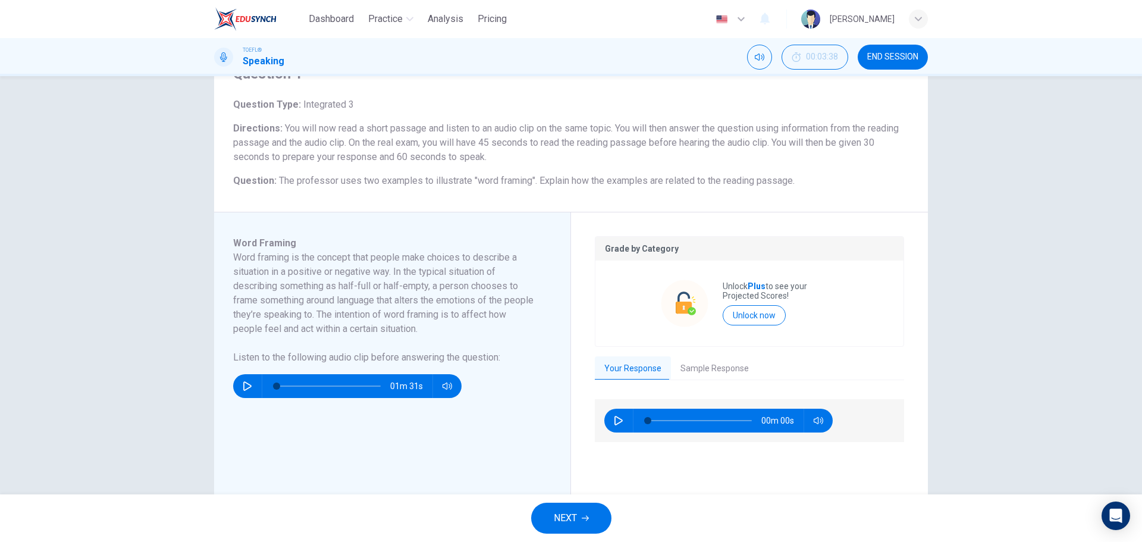
click at [696, 368] on button "Sample Response" at bounding box center [714, 368] width 87 height 25
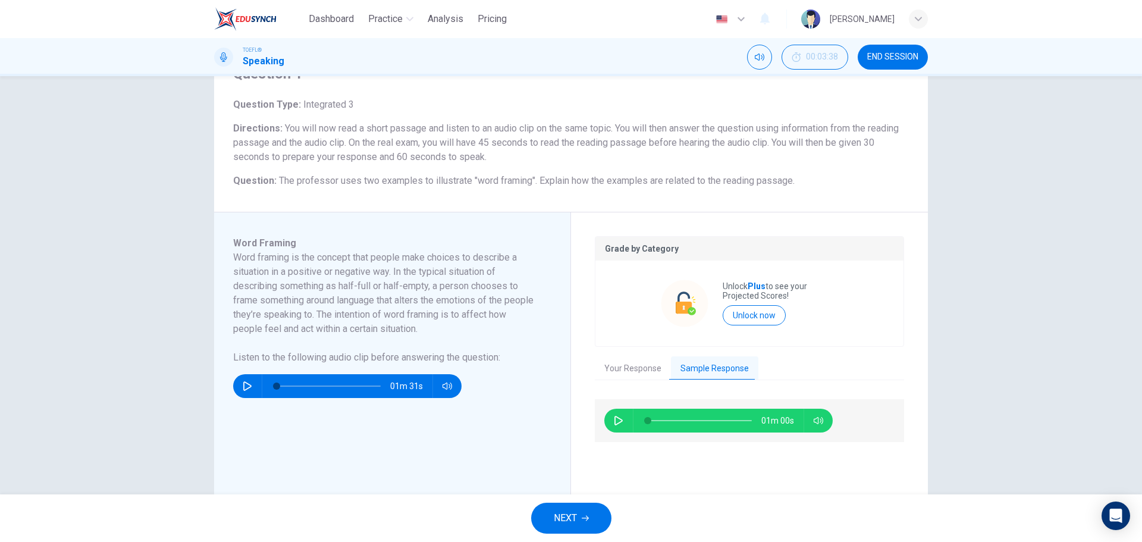
click at [626, 414] on div "01m 00s" at bounding box center [718, 420] width 228 height 24
click at [617, 424] on icon "button" at bounding box center [619, 421] width 10 height 10
type input "0"
click at [580, 501] on div "NEXT" at bounding box center [571, 518] width 1142 height 48
click at [581, 505] on button "NEXT" at bounding box center [571, 517] width 80 height 31
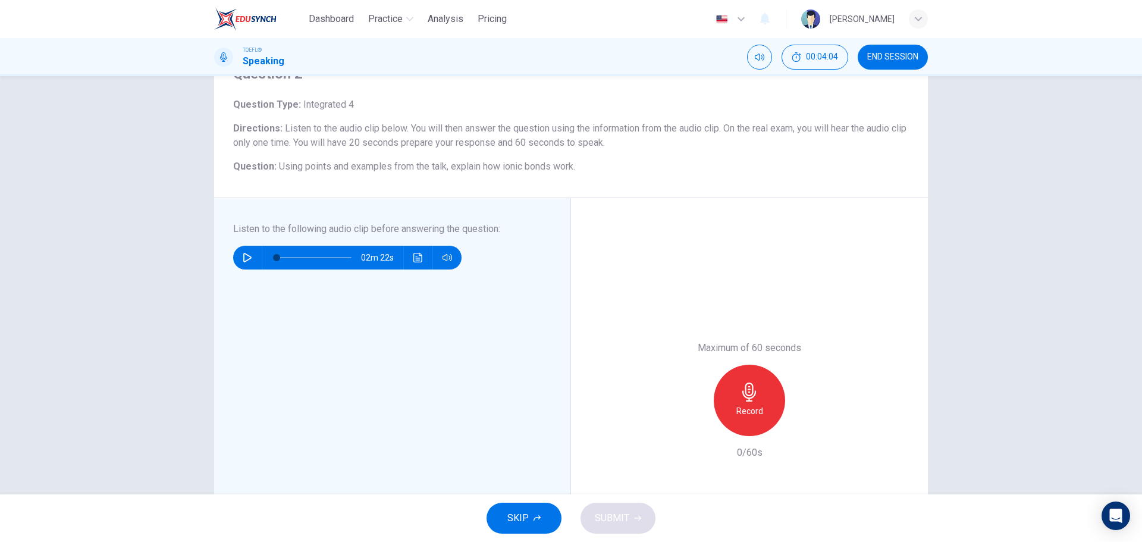
drag, startPoint x: 523, startPoint y: 166, endPoint x: 570, endPoint y: 167, distance: 47.0
click at [570, 167] on span "Using points and examples from the talk, explain how ionic bonds work." at bounding box center [427, 166] width 296 height 11
click at [250, 253] on button "button" at bounding box center [247, 258] width 19 height 24
click at [335, 255] on span at bounding box center [338, 257] width 7 height 7
type input "0"
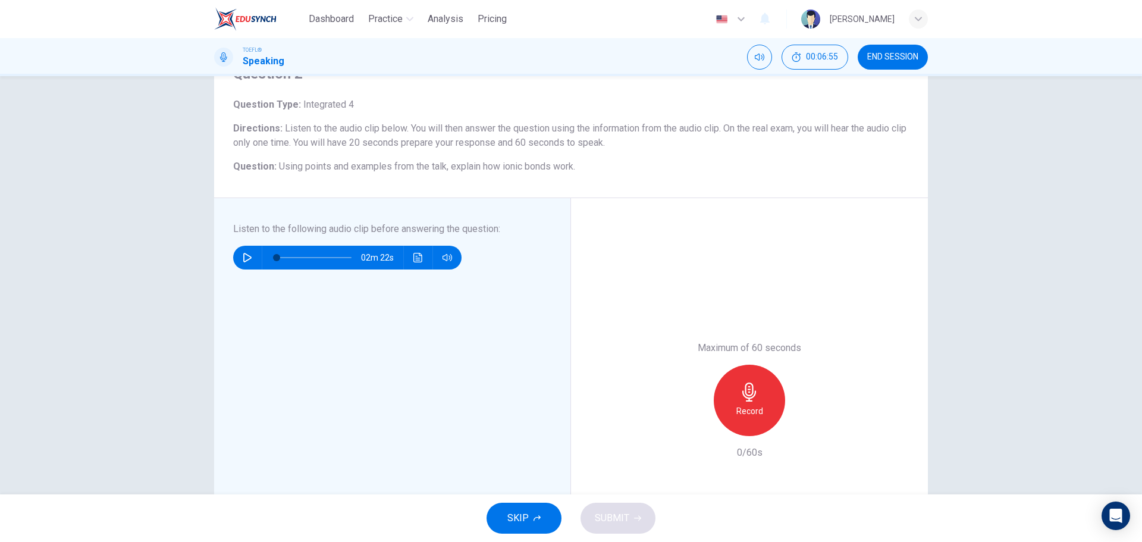
click at [750, 394] on icon "button" at bounding box center [749, 391] width 19 height 19
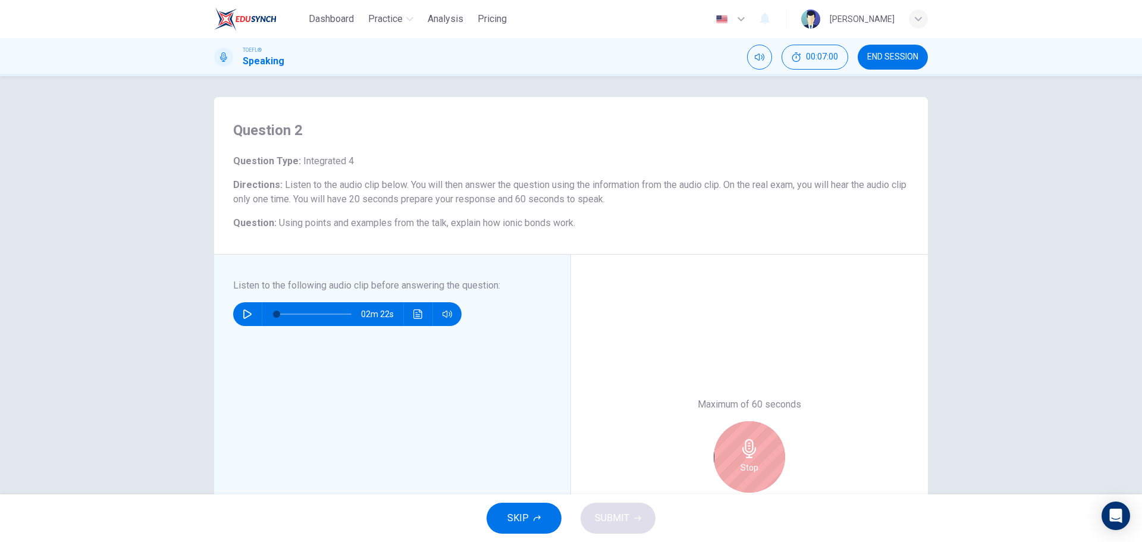
scroll to position [0, 0]
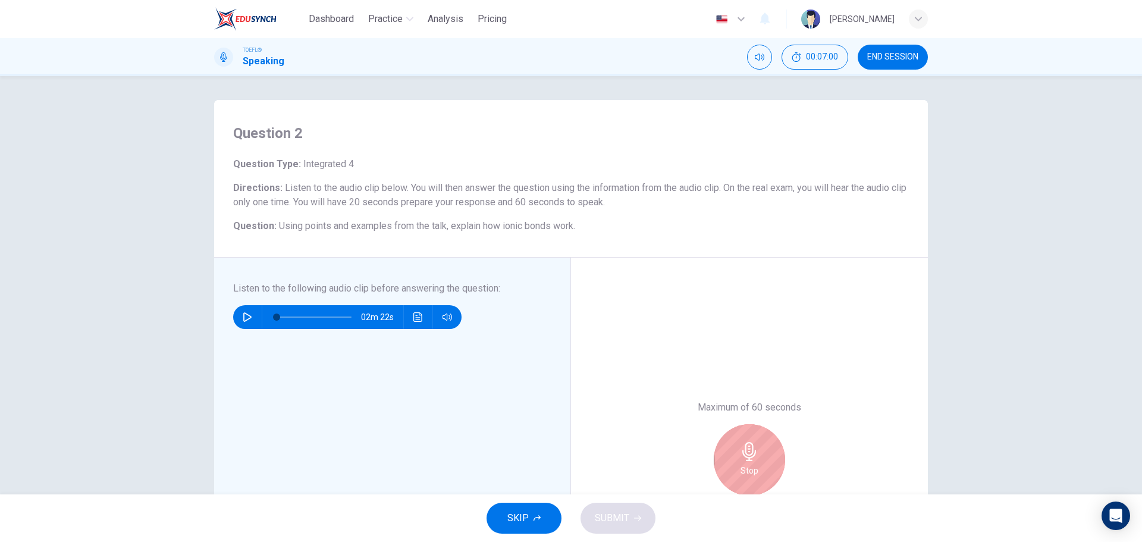
click at [748, 394] on div "Maximum of 60 seconds Stop 4/60s" at bounding box center [749, 459] width 357 height 404
click at [748, 443] on icon "button" at bounding box center [749, 451] width 14 height 19
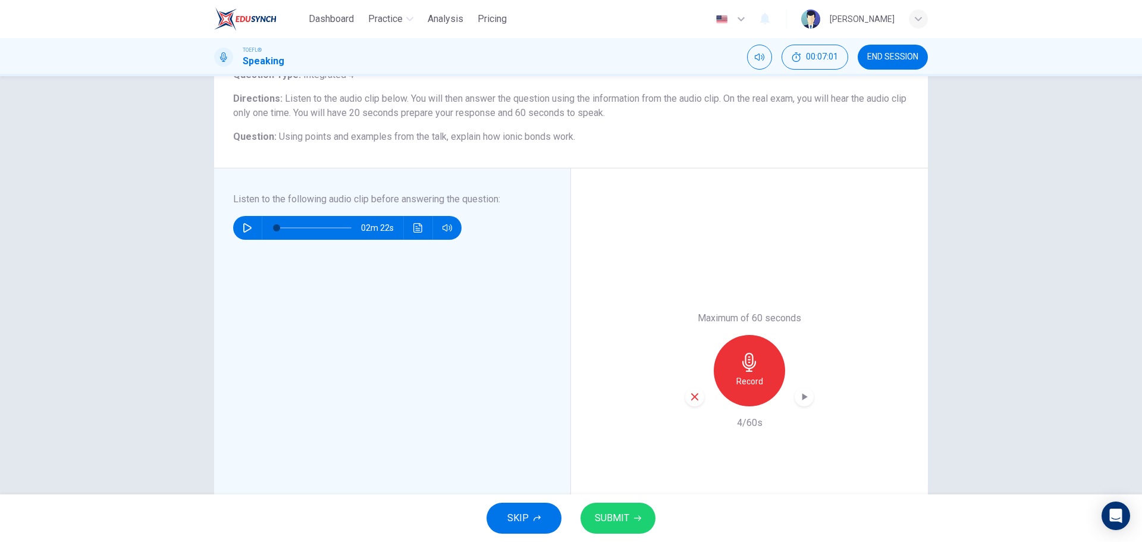
scroll to position [119, 0]
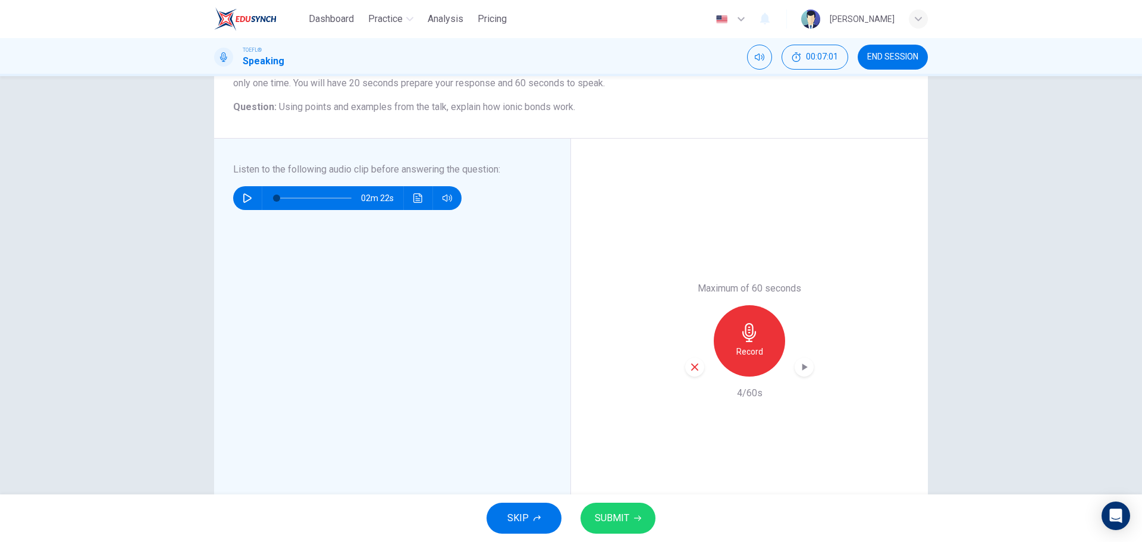
click at [695, 372] on div "button" at bounding box center [694, 366] width 19 height 19
click at [707, 337] on div "Record" at bounding box center [749, 340] width 128 height 71
click at [722, 335] on div "Record" at bounding box center [748, 340] width 71 height 71
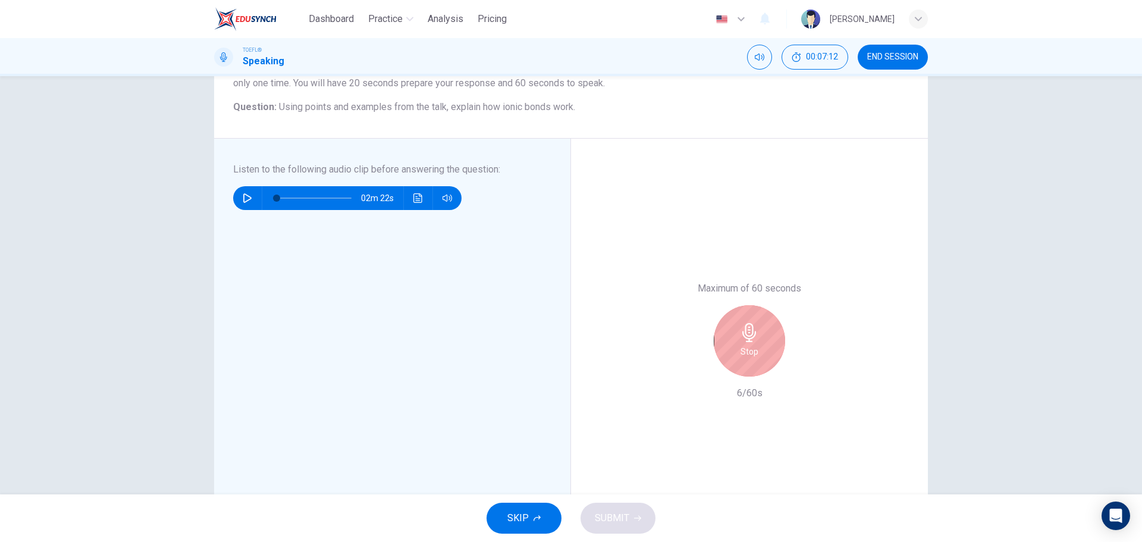
click at [731, 334] on div "Stop" at bounding box center [748, 340] width 71 height 71
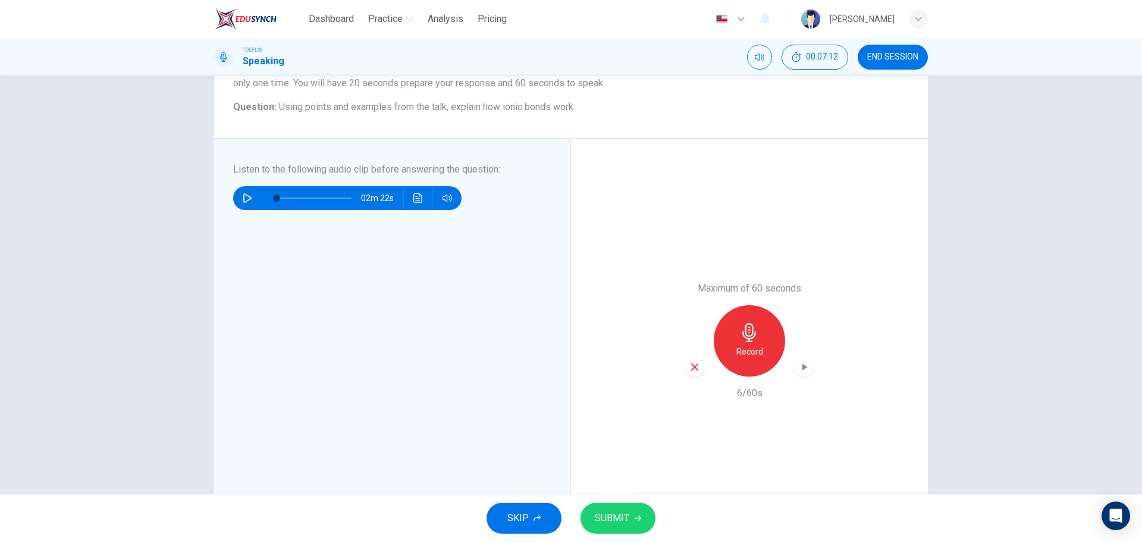
click at [700, 367] on div "button" at bounding box center [694, 366] width 19 height 19
click at [740, 341] on icon "button" at bounding box center [749, 332] width 19 height 19
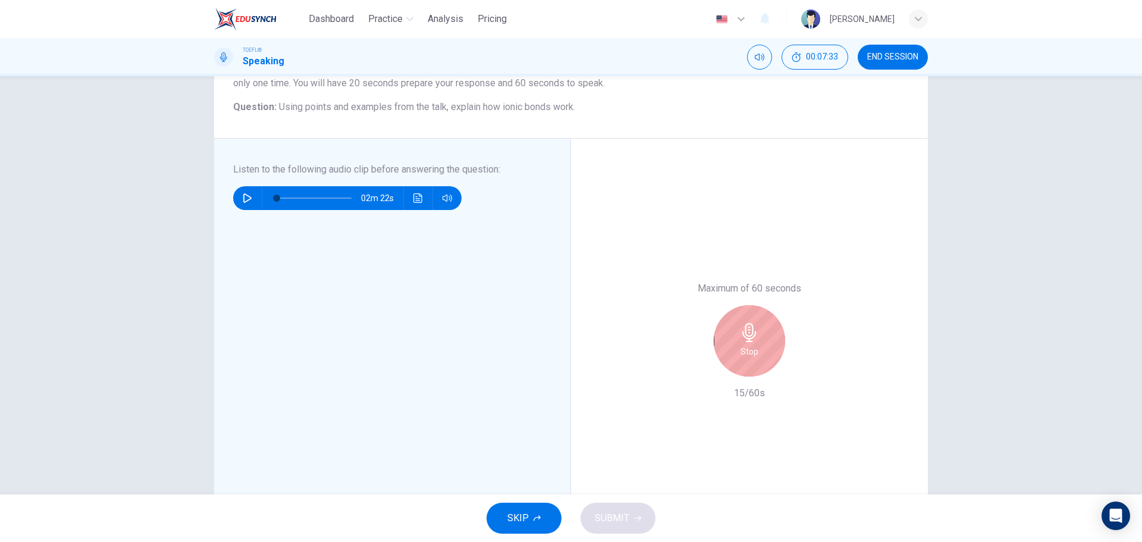
drag, startPoint x: 776, startPoint y: 335, endPoint x: 761, endPoint y: 337, distance: 15.0
click at [775, 335] on div "Stop" at bounding box center [748, 340] width 71 height 71
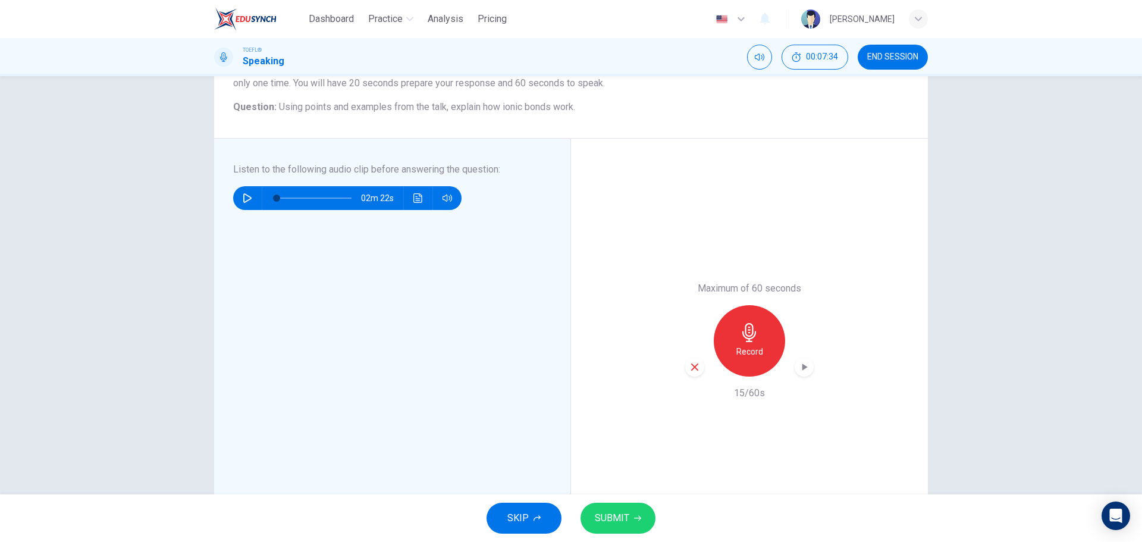
click at [681, 370] on div "Maximum of 60 seconds Record 15/60s" at bounding box center [749, 341] width 357 height 404
click at [689, 367] on icon "button" at bounding box center [694, 366] width 11 height 11
click at [737, 350] on h6 "Record" at bounding box center [749, 351] width 27 height 14
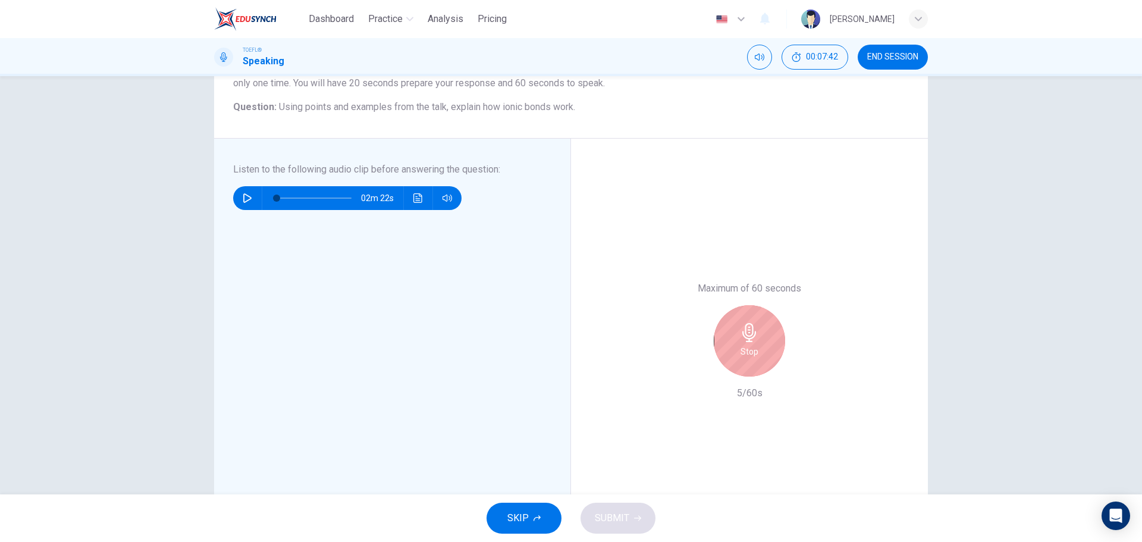
click at [740, 348] on h6 "Stop" at bounding box center [749, 351] width 18 height 14
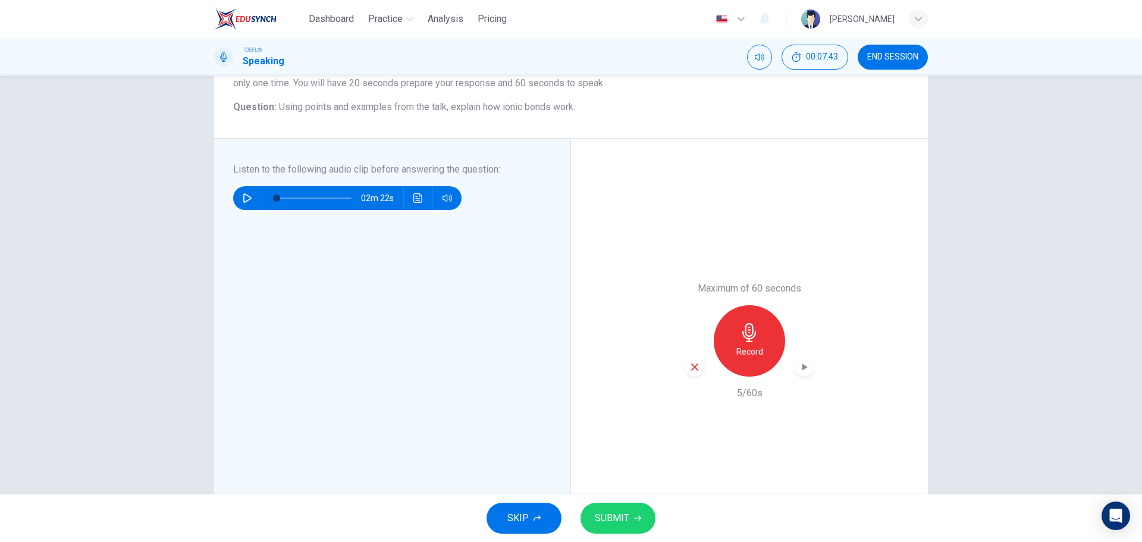
click at [693, 366] on icon "button" at bounding box center [694, 366] width 7 height 7
click at [728, 338] on div "Record" at bounding box center [748, 340] width 71 height 71
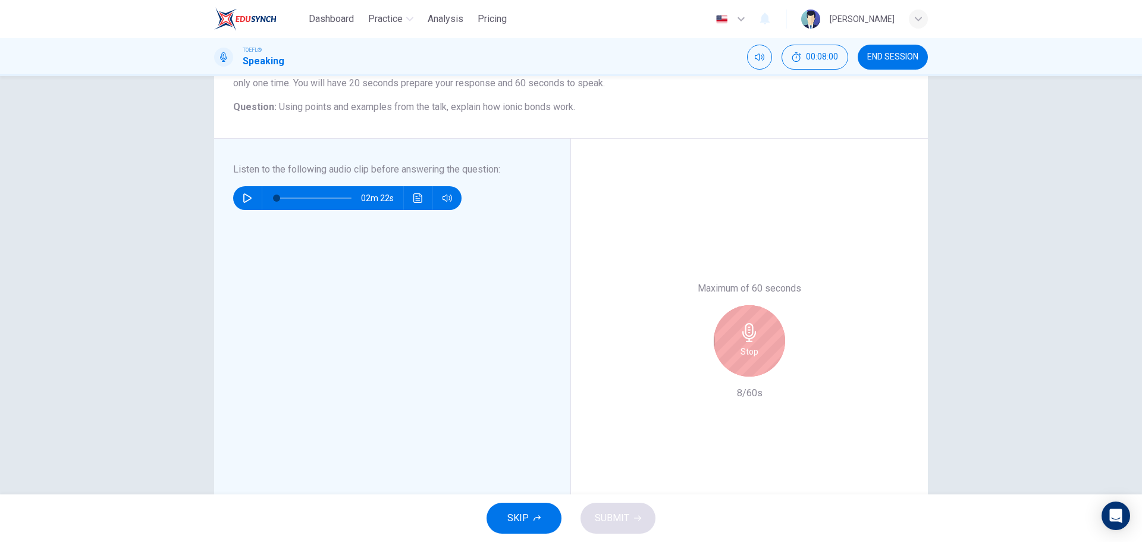
click at [758, 342] on div "Stop" at bounding box center [748, 340] width 71 height 71
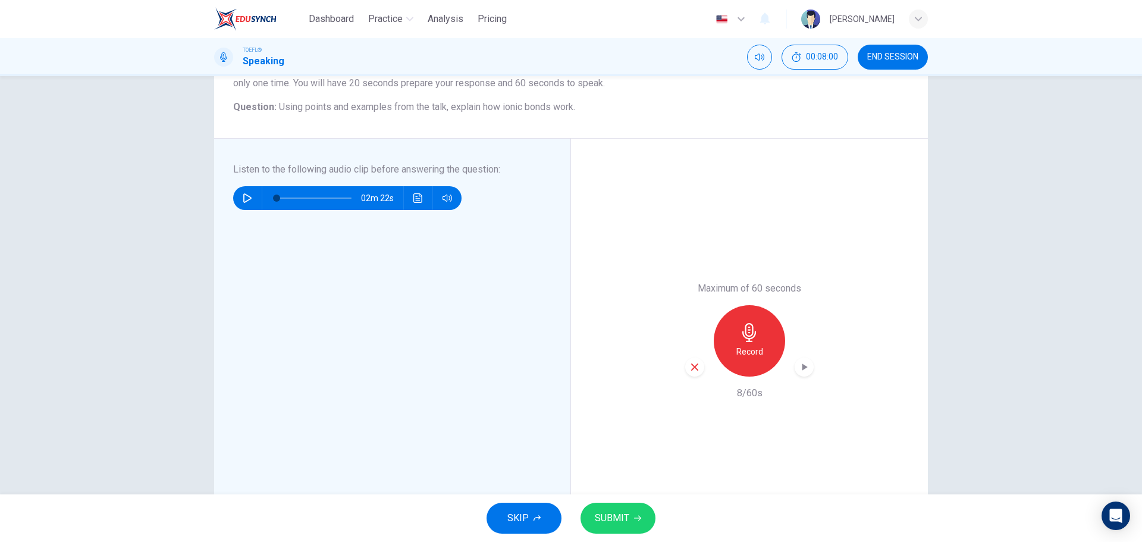
click at [691, 365] on icon "button" at bounding box center [694, 366] width 7 height 7
click at [743, 332] on icon "button" at bounding box center [749, 332] width 14 height 19
click at [691, 365] on icon "button" at bounding box center [694, 366] width 11 height 11
click at [540, 510] on button "SKIP" at bounding box center [523, 517] width 75 height 31
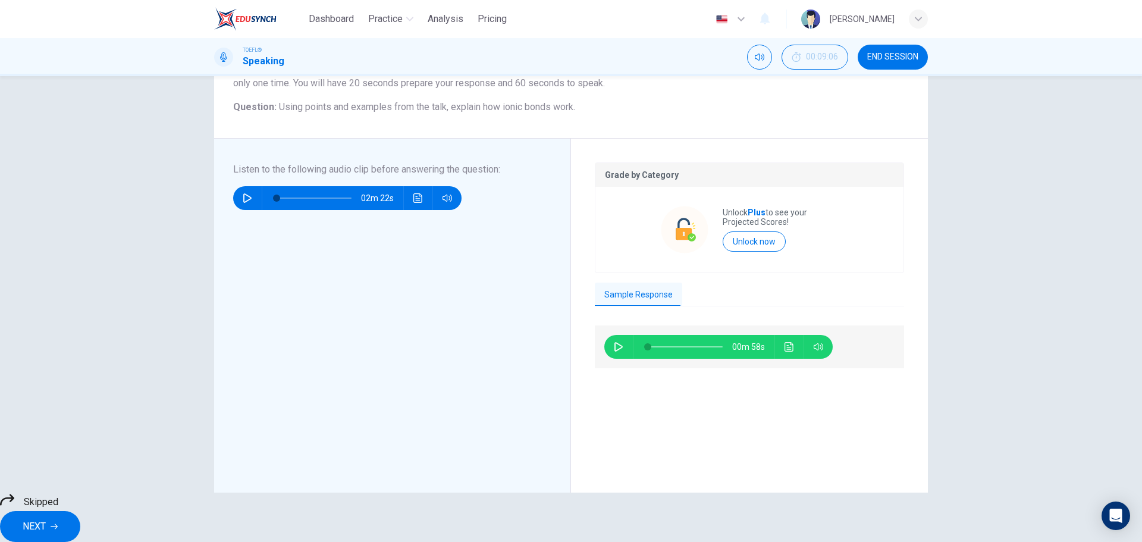
click at [604, 346] on div "00m 58s" at bounding box center [718, 347] width 228 height 24
click at [609, 346] on button "button" at bounding box center [618, 347] width 19 height 24
type input "0"
click at [660, 477] on div "00m 58s" at bounding box center [749, 426] width 309 height 203
click at [666, 499] on div "Skipped NEXT" at bounding box center [571, 516] width 1142 height 49
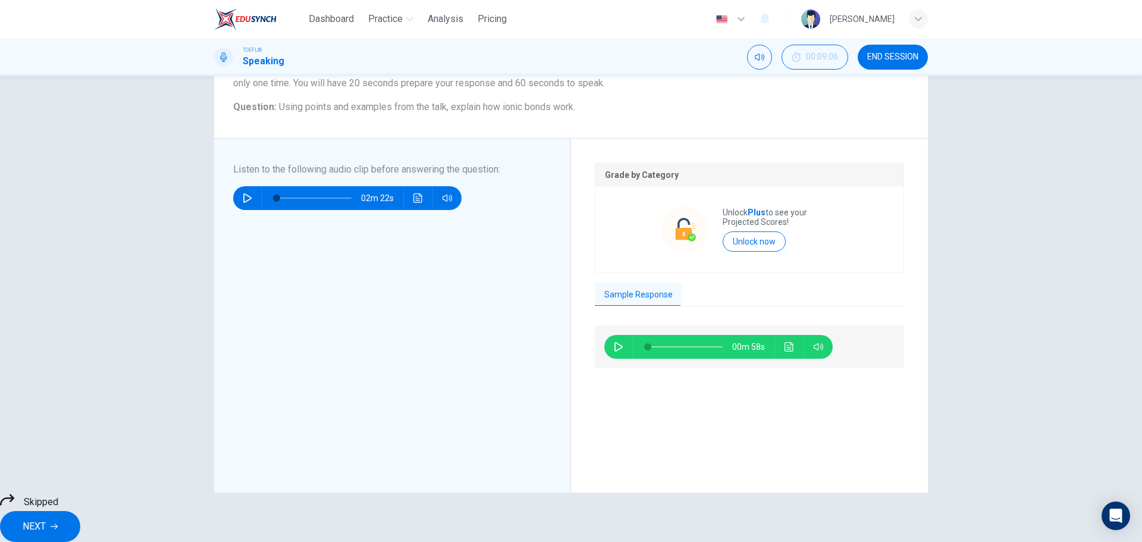
click at [80, 511] on button "NEXT" at bounding box center [40, 526] width 80 height 31
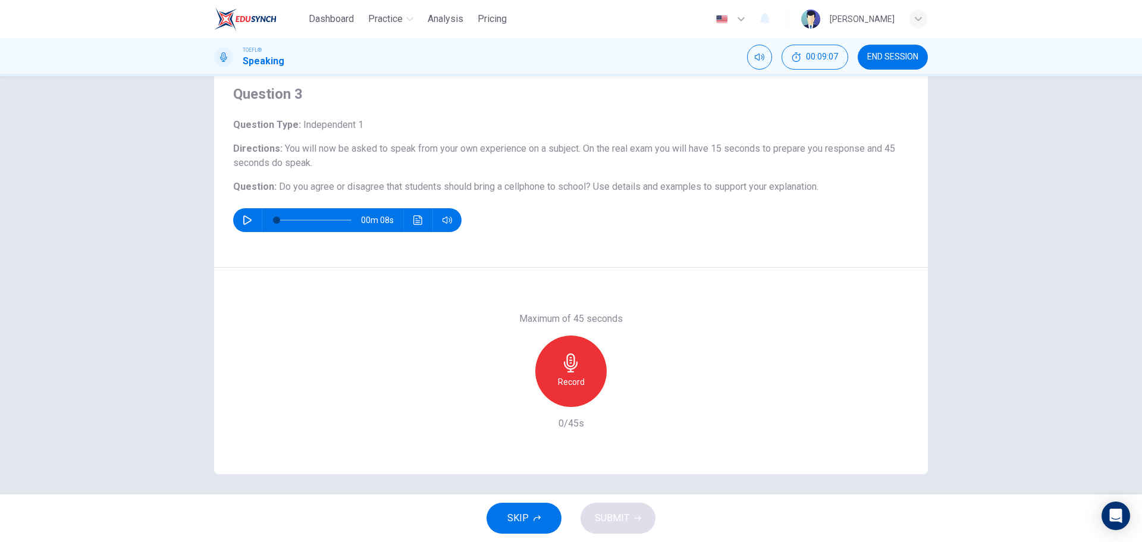
scroll to position [43, 0]
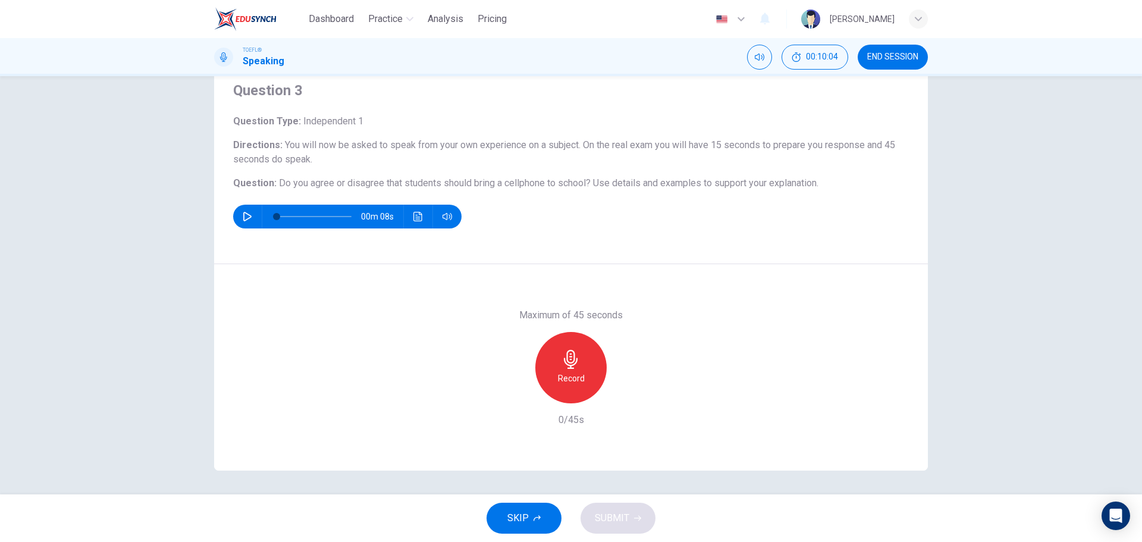
click at [540, 351] on div "Record" at bounding box center [570, 367] width 71 height 71
drag, startPoint x: 540, startPoint y: 351, endPoint x: 552, endPoint y: 351, distance: 11.9
click at [551, 351] on div "Stop" at bounding box center [570, 367] width 71 height 71
click at [511, 393] on icon "button" at bounding box center [516, 393] width 11 height 11
click at [554, 370] on div "Record" at bounding box center [570, 367] width 71 height 71
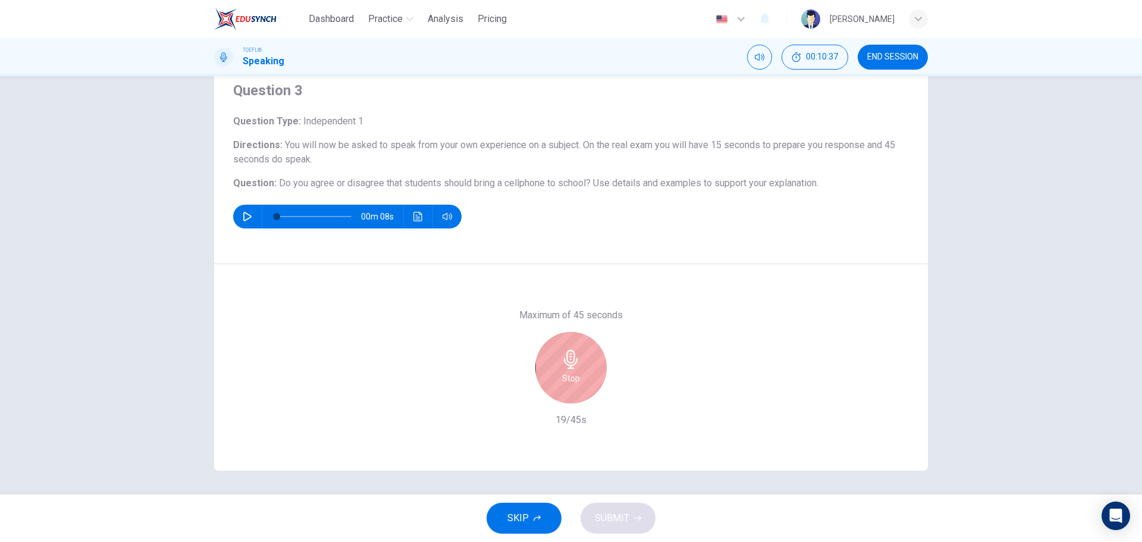
drag, startPoint x: 554, startPoint y: 370, endPoint x: 558, endPoint y: 363, distance: 7.8
click at [558, 363] on div "Stop" at bounding box center [570, 367] width 71 height 71
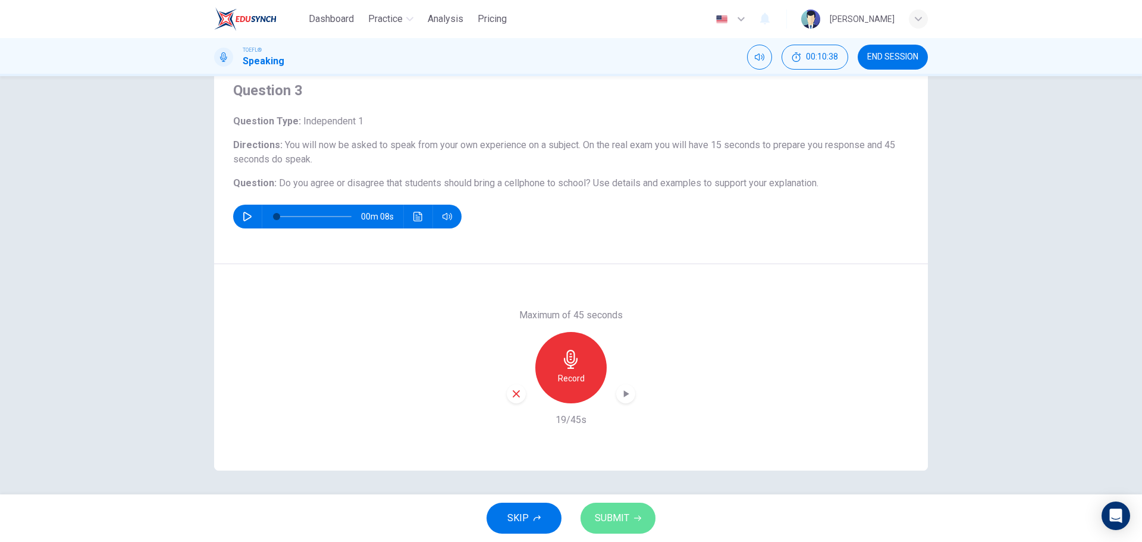
click at [628, 530] on button "SUBMIT" at bounding box center [617, 517] width 75 height 31
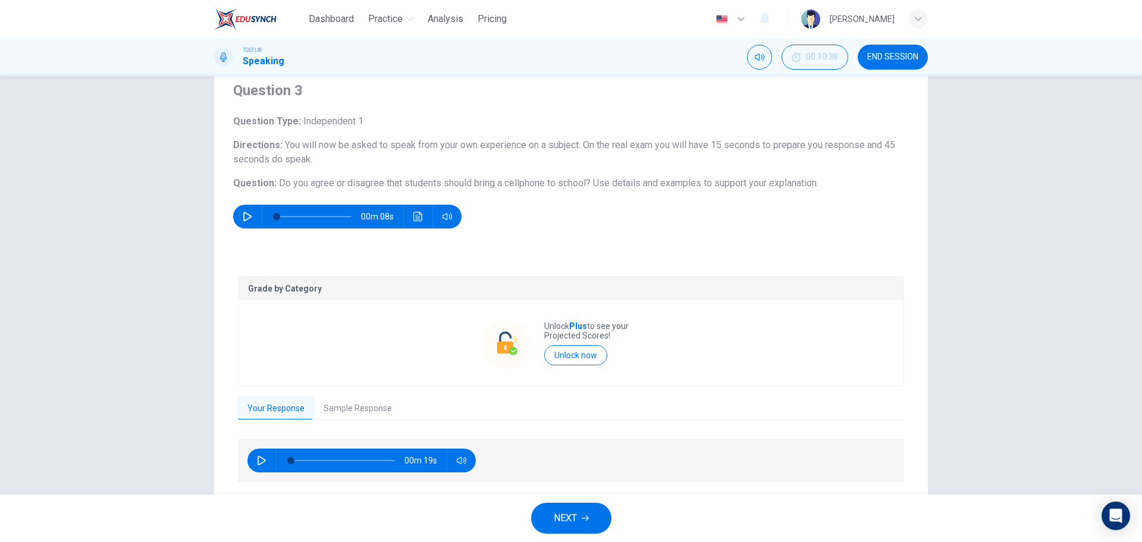
click at [323, 410] on button "Sample Response" at bounding box center [357, 408] width 87 height 25
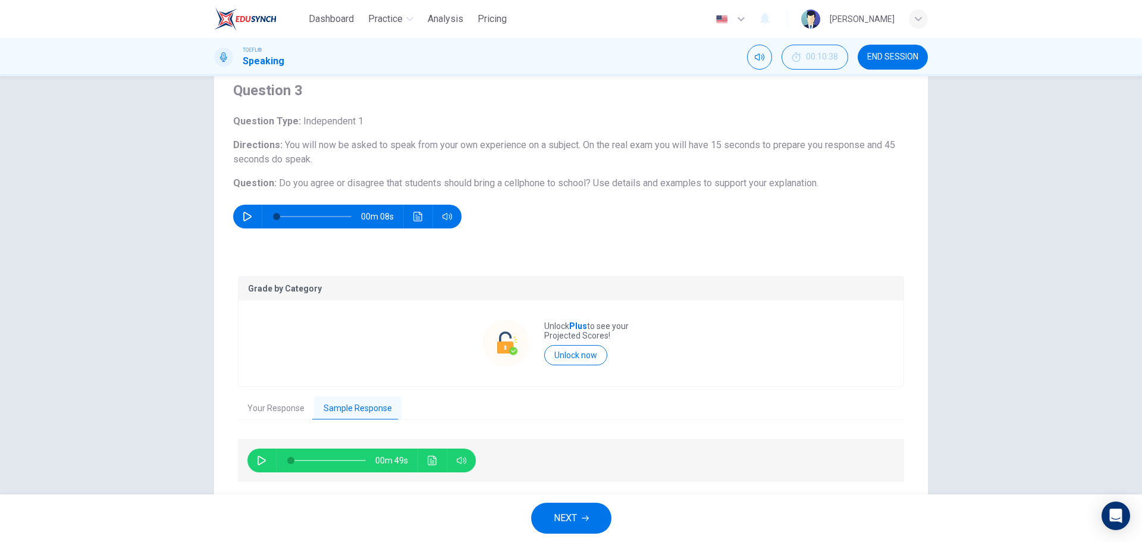
click at [249, 460] on div "00m 49s" at bounding box center [361, 460] width 228 height 24
click at [257, 460] on icon "button" at bounding box center [262, 460] width 10 height 10
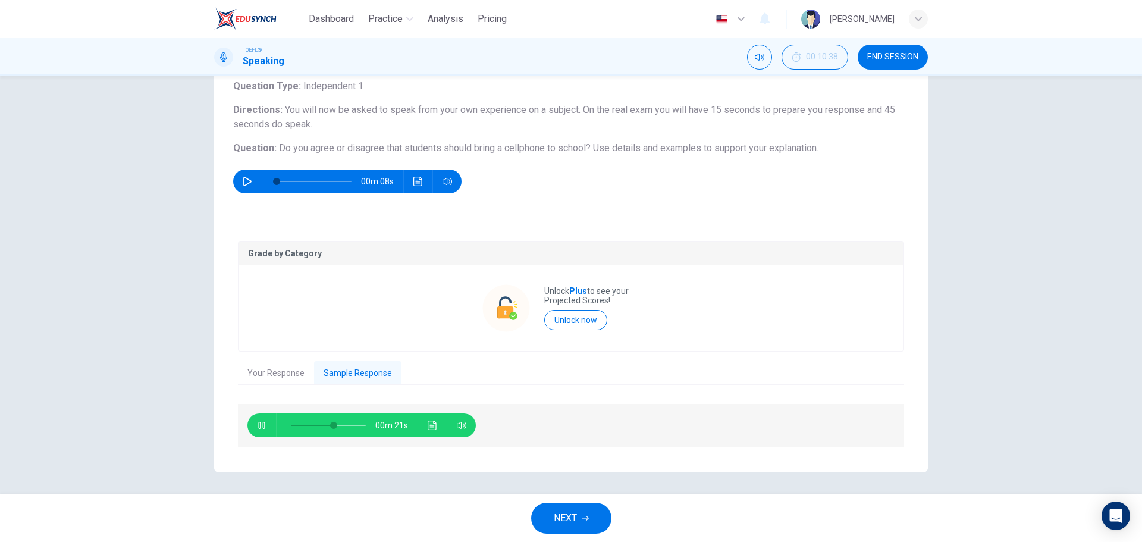
scroll to position [80, 0]
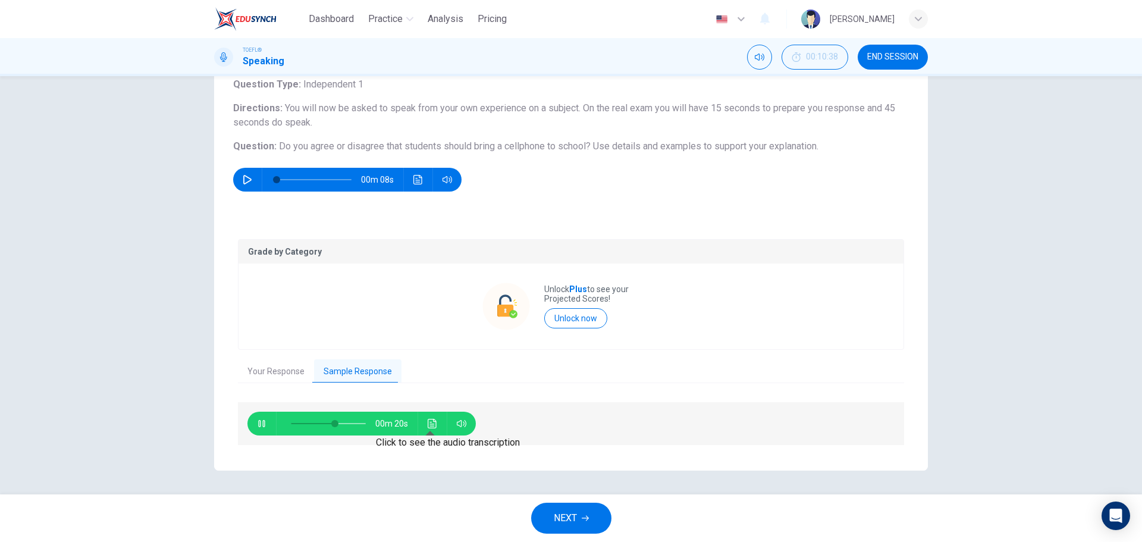
click at [427, 423] on icon "Click to see the audio transcription" at bounding box center [432, 424] width 10 height 10
drag, startPoint x: 542, startPoint y: 298, endPoint x: 653, endPoint y: 306, distance: 111.4
type input "0"
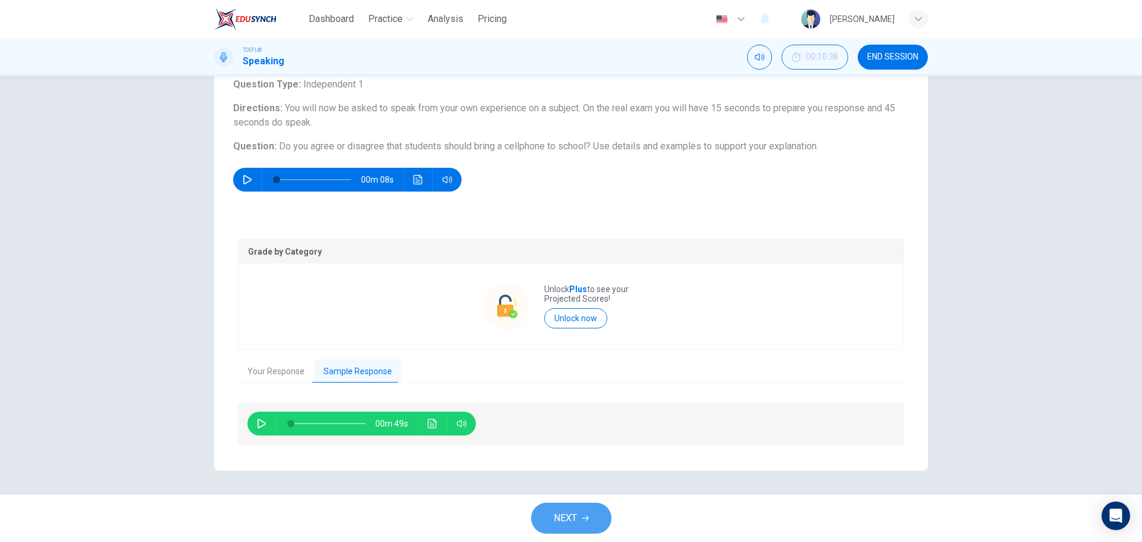
click at [565, 505] on button "NEXT" at bounding box center [571, 517] width 80 height 31
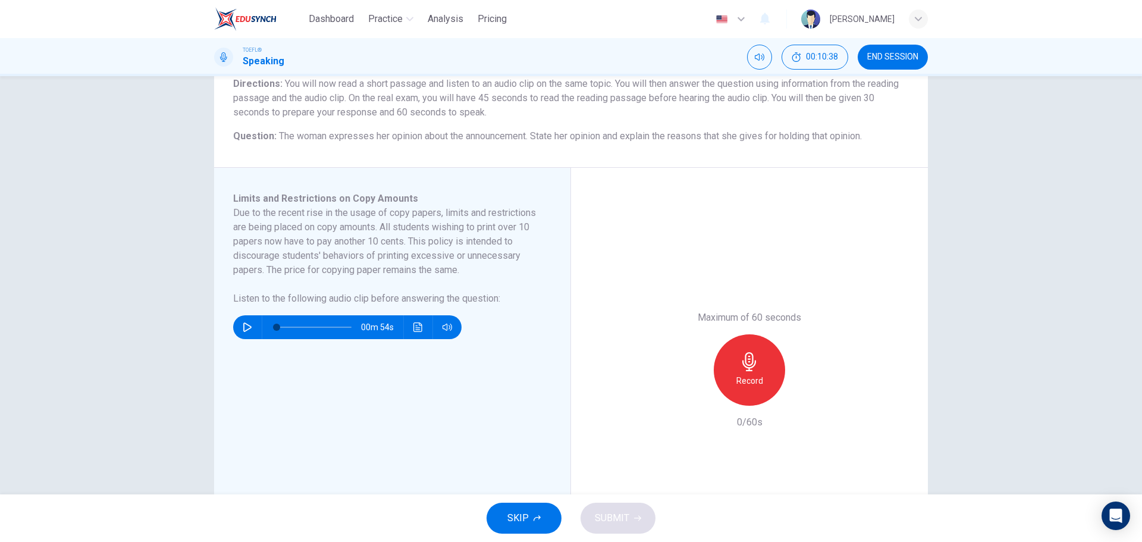
scroll to position [119, 0]
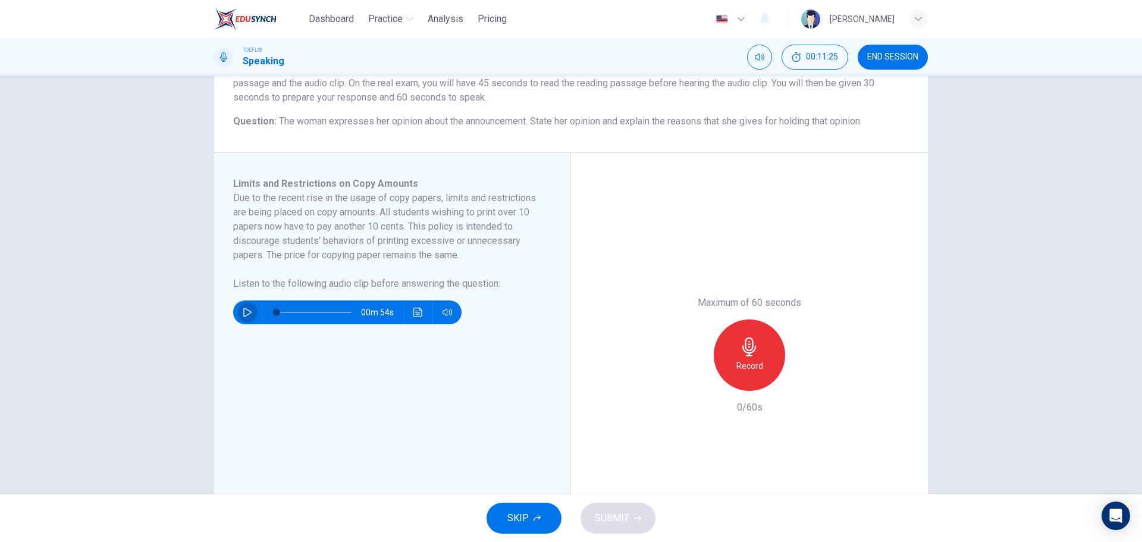
click at [250, 305] on button "button" at bounding box center [247, 312] width 19 height 24
type input "0"
click at [748, 374] on div "Record" at bounding box center [748, 354] width 71 height 71
click at [748, 374] on div "Stop" at bounding box center [748, 354] width 71 height 71
click at [626, 519] on span "SUBMIT" at bounding box center [612, 518] width 34 height 17
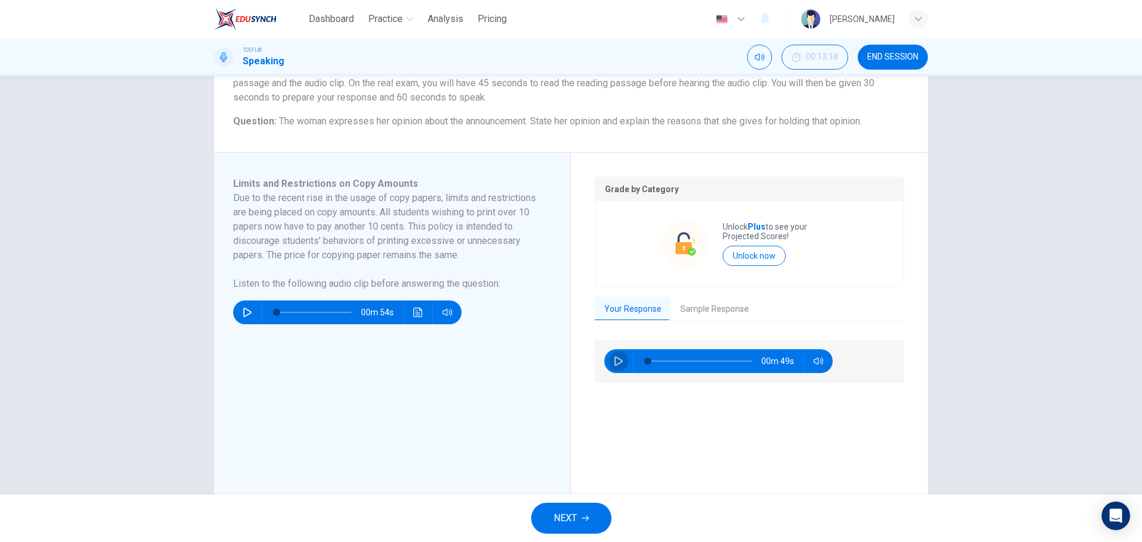
click at [620, 362] on icon "button" at bounding box center [619, 361] width 10 height 10
click at [621, 366] on button "button" at bounding box center [618, 361] width 19 height 24
type input "24"
click at [691, 303] on button "Sample Response" at bounding box center [714, 309] width 87 height 25
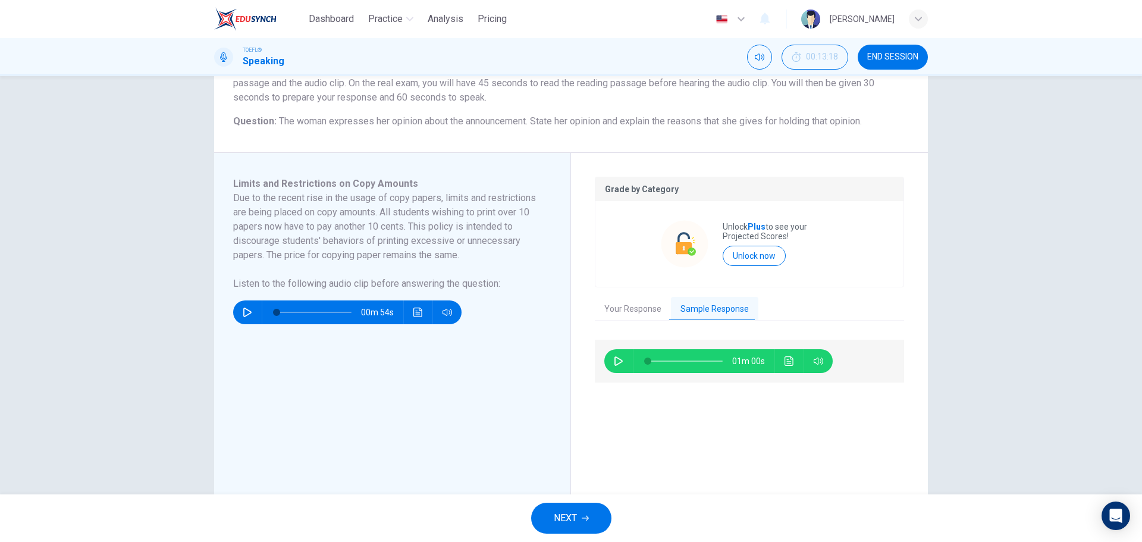
click at [614, 361] on icon "button" at bounding box center [619, 361] width 10 height 10
type input "99"
click at [582, 508] on button "NEXT" at bounding box center [571, 517] width 80 height 31
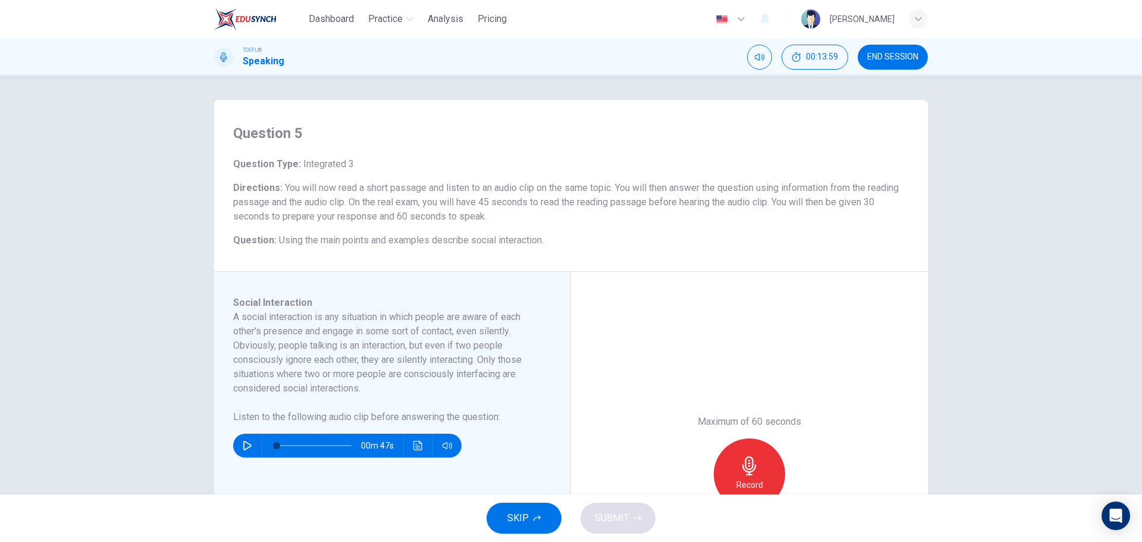
click at [250, 452] on div "00m 47s" at bounding box center [347, 445] width 228 height 24
click at [248, 451] on button "button" at bounding box center [247, 445] width 19 height 24
type input "0"
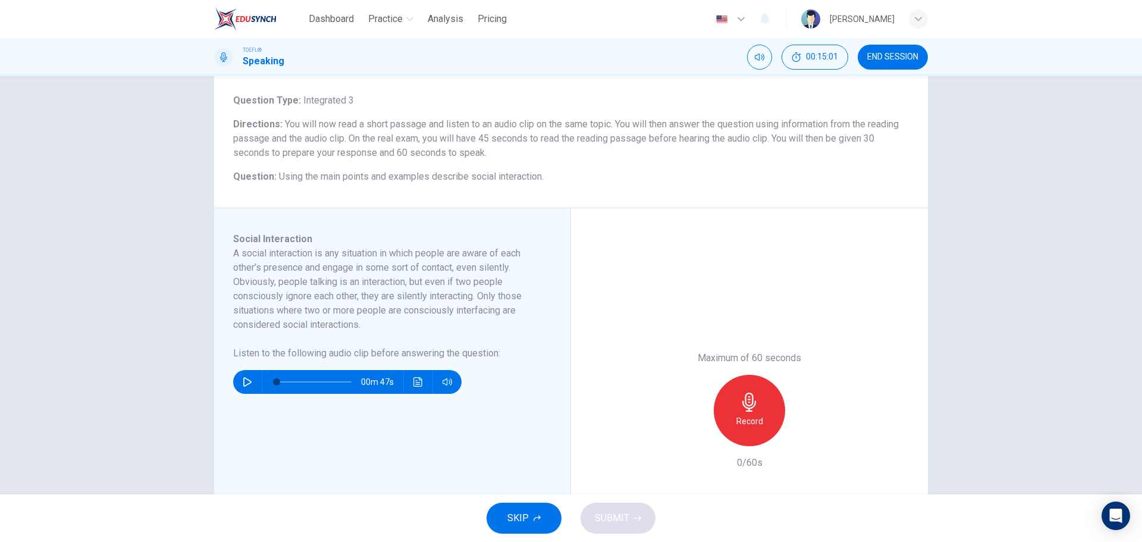
scroll to position [119, 0]
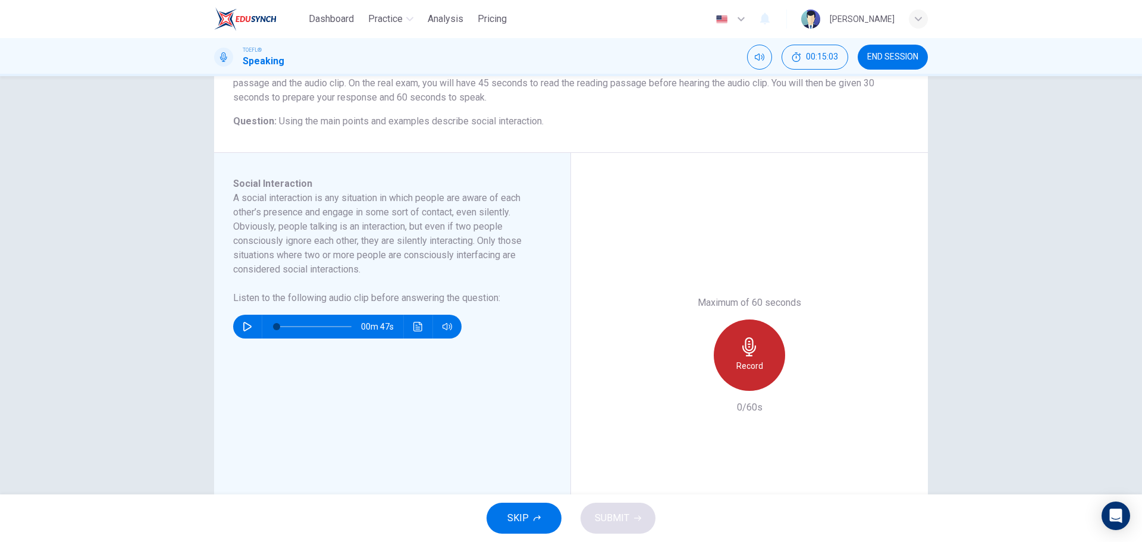
click at [736, 366] on h6 "Record" at bounding box center [749, 366] width 27 height 14
click at [734, 372] on div "Stop" at bounding box center [748, 354] width 71 height 71
click at [689, 379] on icon "button" at bounding box center [694, 381] width 11 height 11
click at [727, 369] on div "Record" at bounding box center [748, 354] width 71 height 71
click at [727, 369] on div "Stop" at bounding box center [748, 354] width 71 height 71
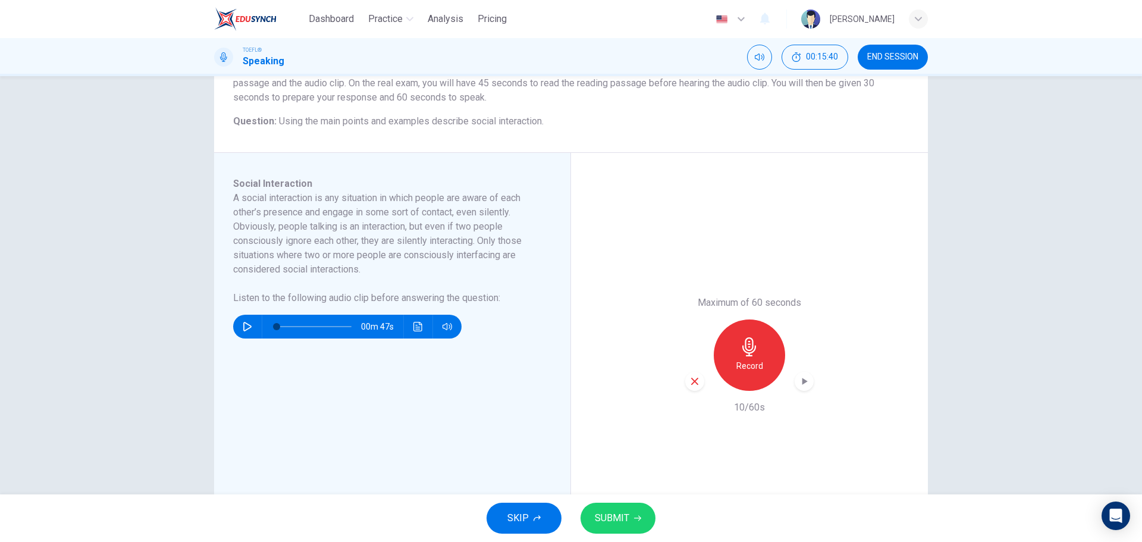
click at [689, 376] on icon "button" at bounding box center [694, 381] width 11 height 11
click at [735, 354] on div "Record" at bounding box center [748, 354] width 71 height 71
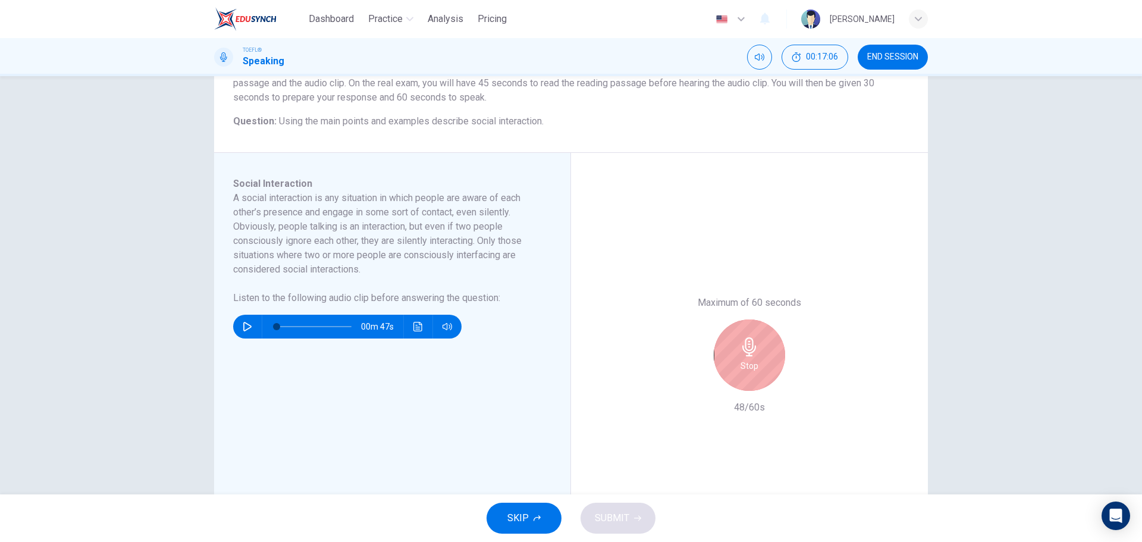
click at [740, 354] on icon "button" at bounding box center [749, 346] width 19 height 19
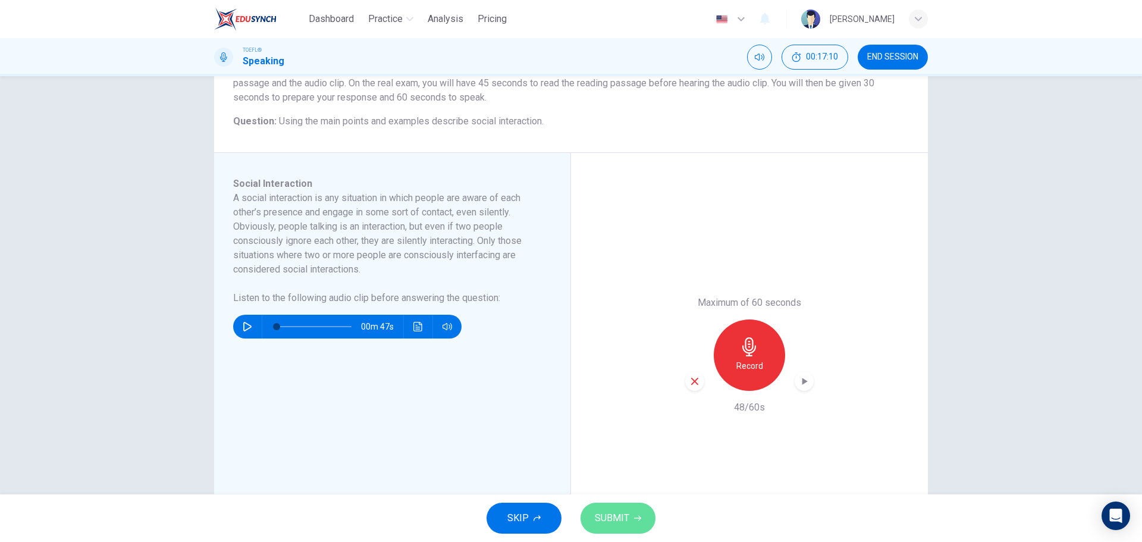
click at [620, 517] on span "SUBMIT" at bounding box center [612, 518] width 34 height 17
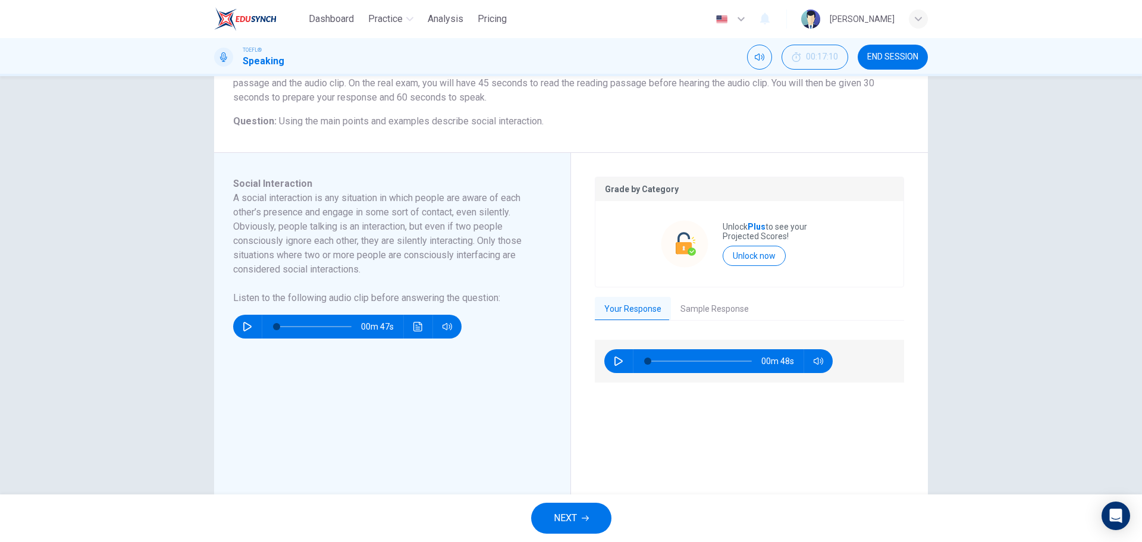
click at [713, 320] on div "Grade by Category Unlock Plus to see your Projected Scores! Unlock now Your Res…" at bounding box center [749, 355] width 309 height 357
click at [709, 309] on button "Sample Response" at bounding box center [714, 309] width 87 height 25
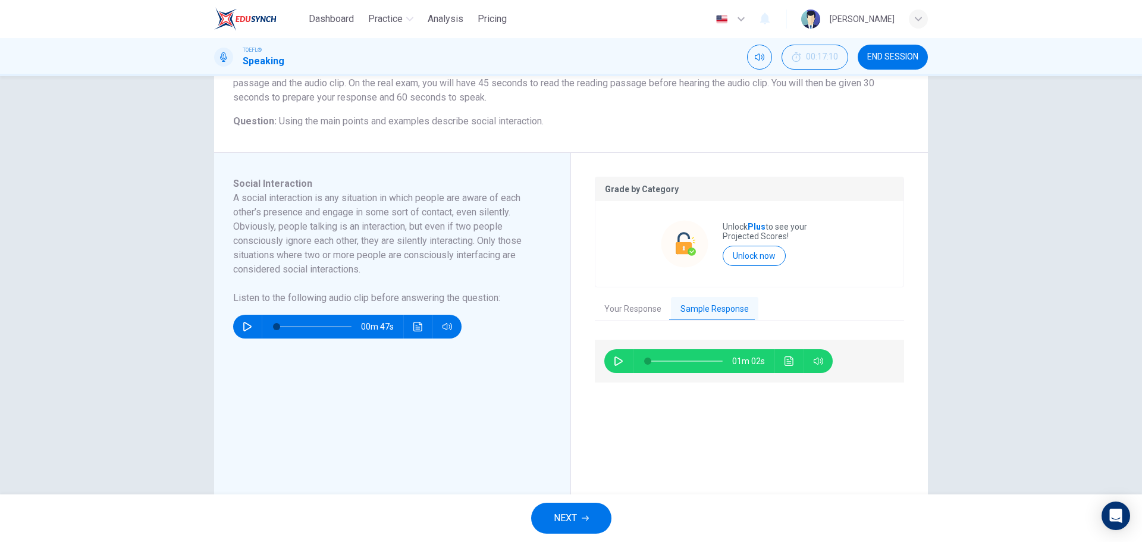
click at [596, 356] on div "01m 02s" at bounding box center [749, 360] width 309 height 43
click at [621, 359] on button "button" at bounding box center [618, 361] width 19 height 24
drag, startPoint x: 593, startPoint y: 177, endPoint x: 847, endPoint y: 301, distance: 282.6
click at [810, 275] on div "Grade by Category Unlock Plus to see your Projected Scores! Unlock now" at bounding box center [749, 232] width 309 height 111
drag, startPoint x: 602, startPoint y: 186, endPoint x: 940, endPoint y: 459, distance: 434.2
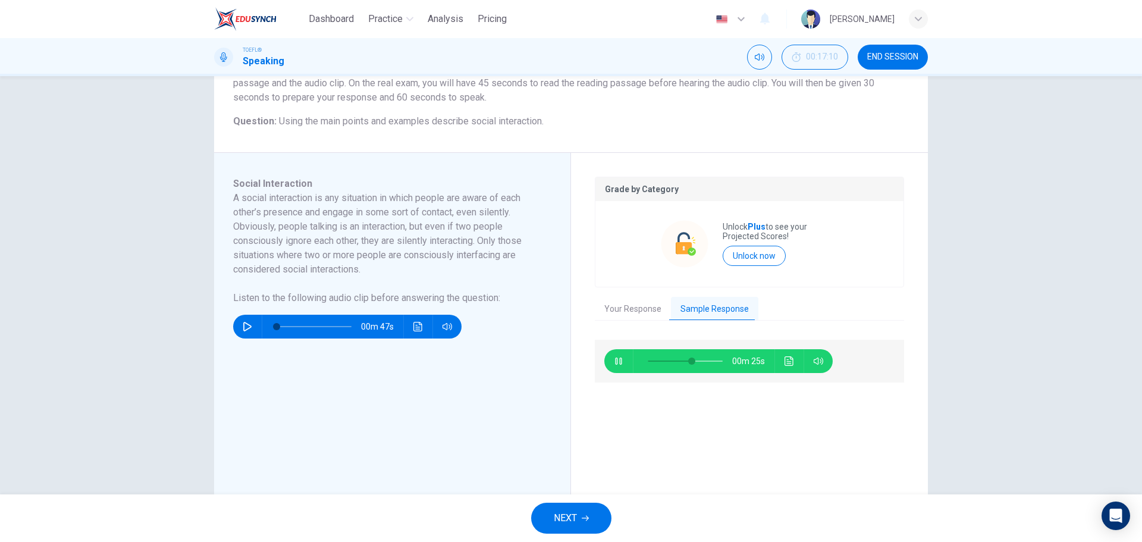
click at [944, 457] on div "Question 5 Question Type : Integrated 3 Directions : You will now read a short …" at bounding box center [571, 285] width 1142 height 418
drag, startPoint x: 602, startPoint y: 186, endPoint x: 701, endPoint y: 185, distance: 98.7
click at [701, 185] on p "Grade by Category" at bounding box center [749, 189] width 289 height 10
drag, startPoint x: 719, startPoint y: 226, endPoint x: 784, endPoint y: 232, distance: 64.5
click at [784, 232] on p "Unlock Plus to see your Projected Scores!" at bounding box center [779, 231] width 115 height 19
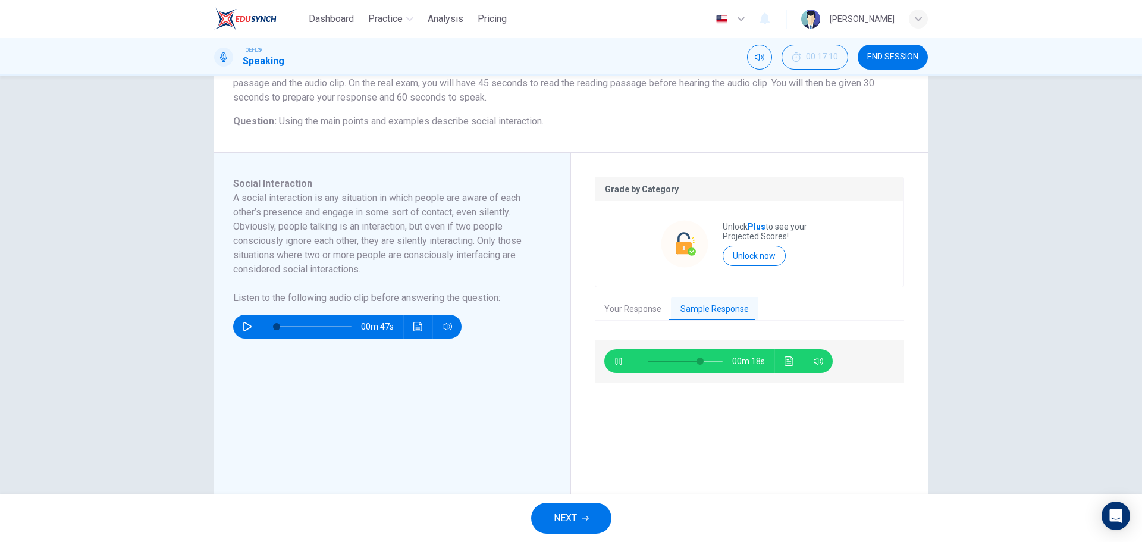
drag, startPoint x: 607, startPoint y: 188, endPoint x: 766, endPoint y: 241, distance: 168.1
click at [766, 241] on div "Grade by Category Unlock Plus to see your Projected Scores! Unlock now" at bounding box center [749, 232] width 309 height 111
type input "0"
click at [591, 498] on div "NEXT" at bounding box center [571, 518] width 1142 height 48
click at [592, 510] on button "NEXT" at bounding box center [571, 517] width 80 height 31
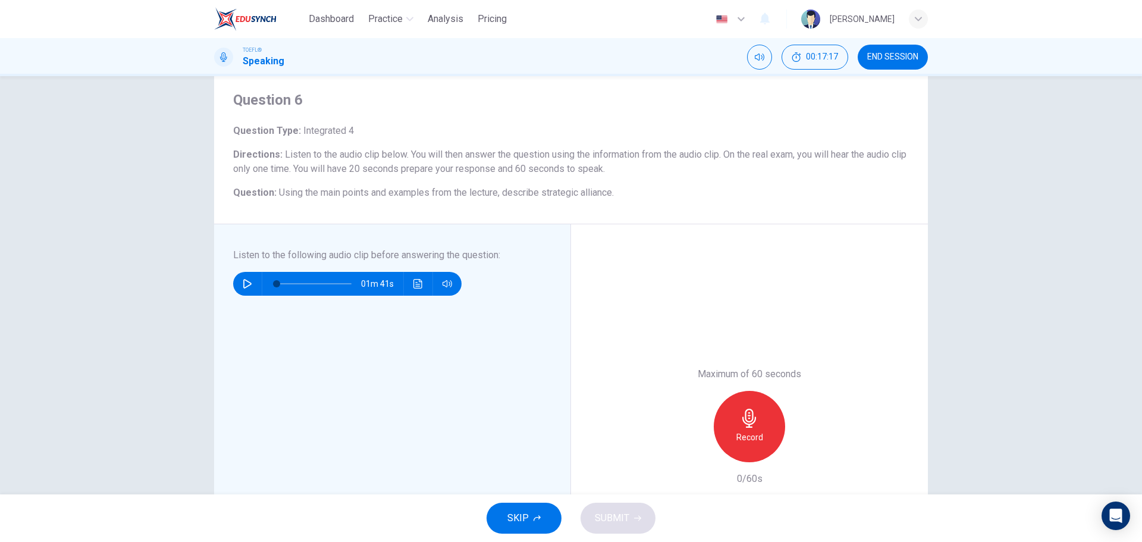
scroll to position [13, 0]
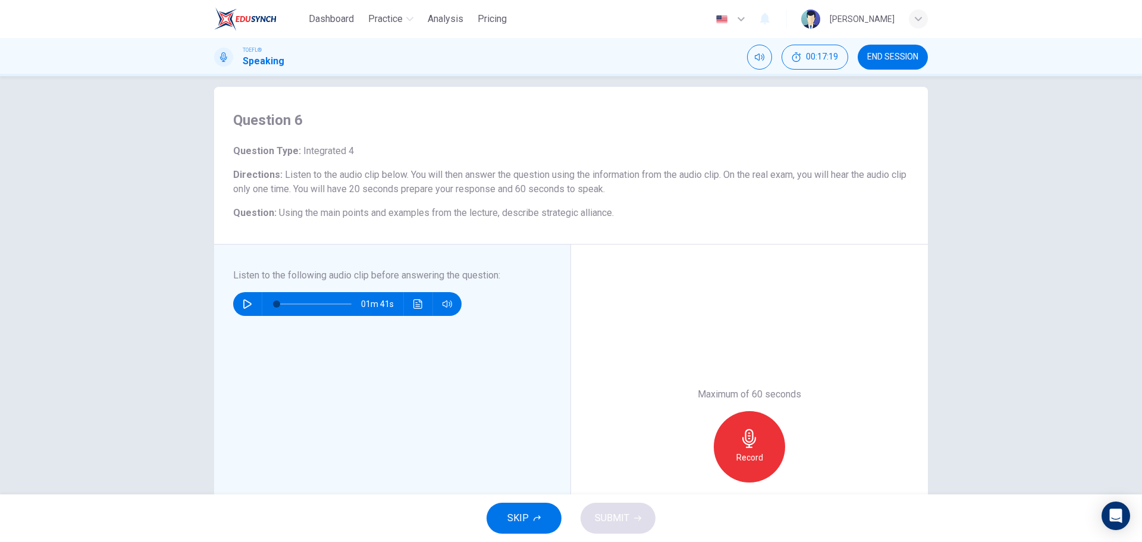
click at [256, 299] on div "01m 41s" at bounding box center [347, 304] width 228 height 24
click at [243, 301] on icon "button" at bounding box center [248, 304] width 10 height 10
click at [304, 300] on span at bounding box center [307, 303] width 7 height 7
click at [290, 306] on span at bounding box center [313, 303] width 75 height 17
click at [421, 306] on button "Click to see the audio transcription" at bounding box center [417, 304] width 19 height 24
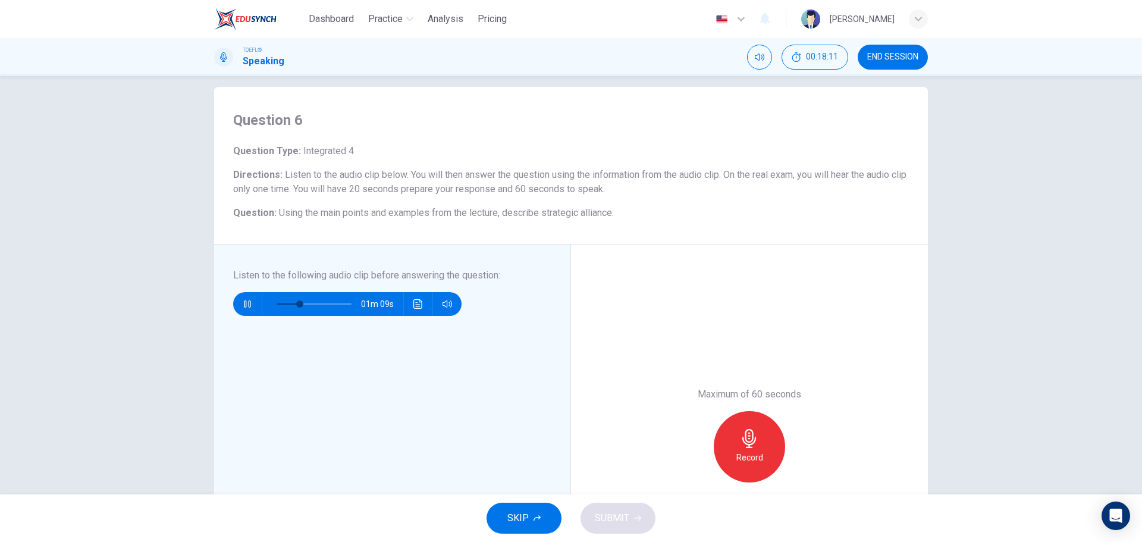
click at [836, 541] on div at bounding box center [571, 542] width 1142 height 0
click at [313, 297] on span at bounding box center [313, 303] width 75 height 17
click at [404, 304] on div "00m 48s" at bounding box center [347, 304] width 228 height 24
click at [408, 303] on button "Click to see the audio transcription" at bounding box center [417, 304] width 19 height 24
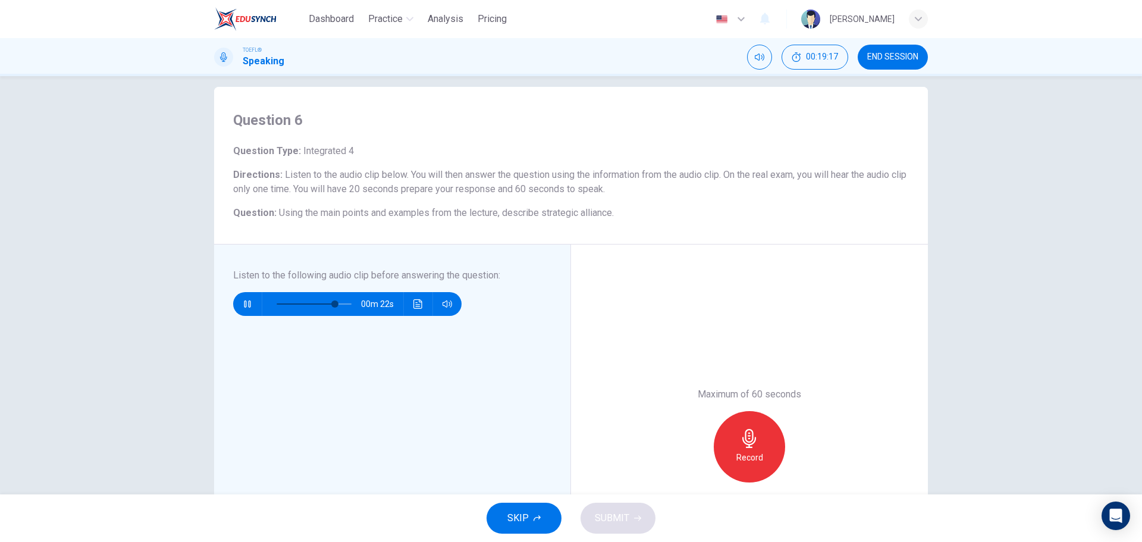
scroll to position [59, 0]
click at [802, 541] on div at bounding box center [571, 542] width 1142 height 0
click at [416, 301] on icon "Click to see the audio transcription" at bounding box center [418, 304] width 10 height 10
click at [857, 541] on div at bounding box center [571, 542] width 1142 height 0
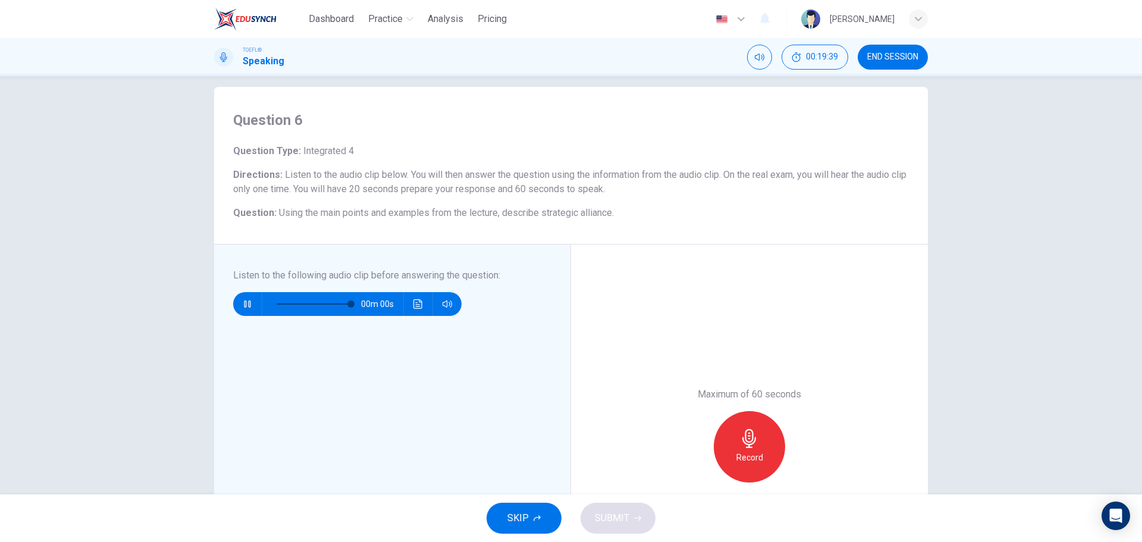
type input "0"
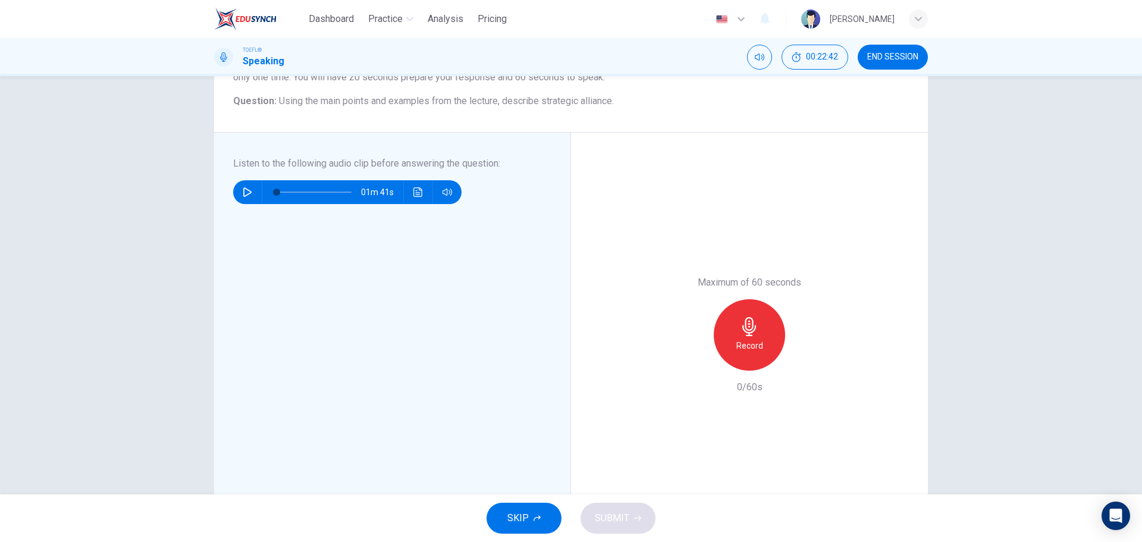
scroll to position [132, 0]
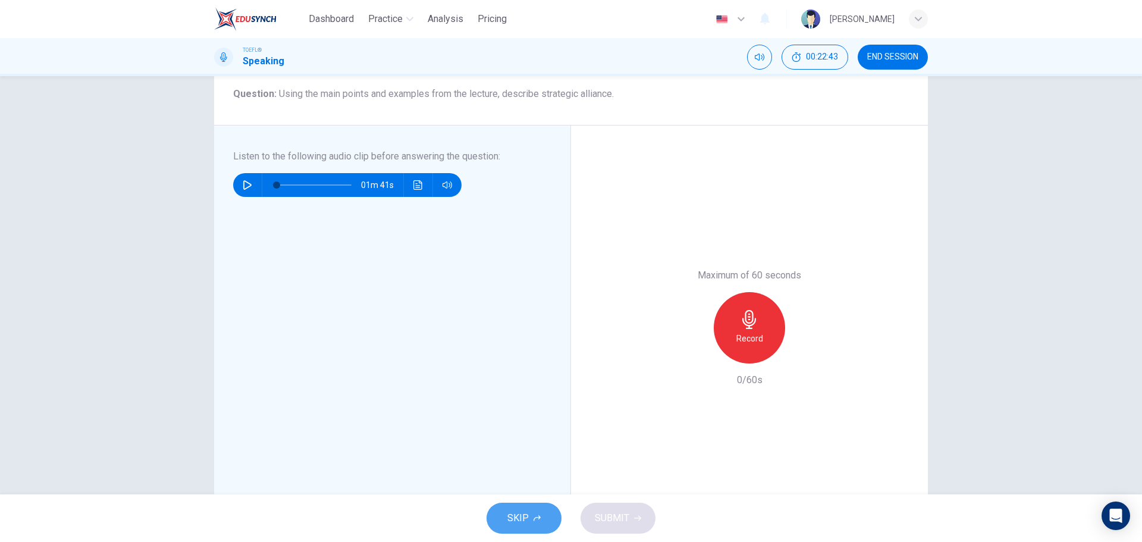
click at [530, 520] on button "SKIP" at bounding box center [523, 517] width 75 height 31
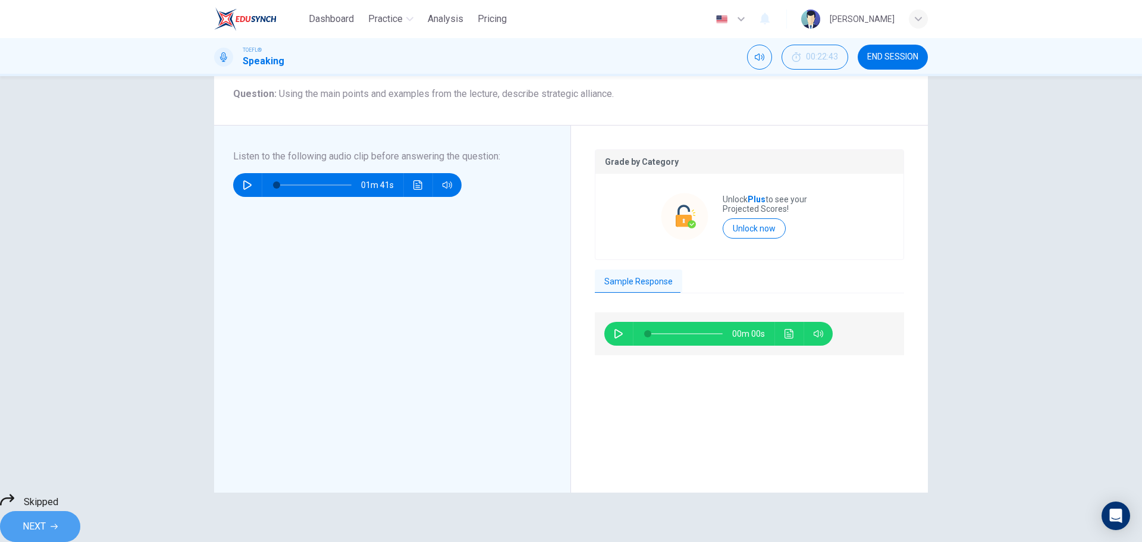
click at [46, 518] on span "NEXT" at bounding box center [34, 526] width 23 height 17
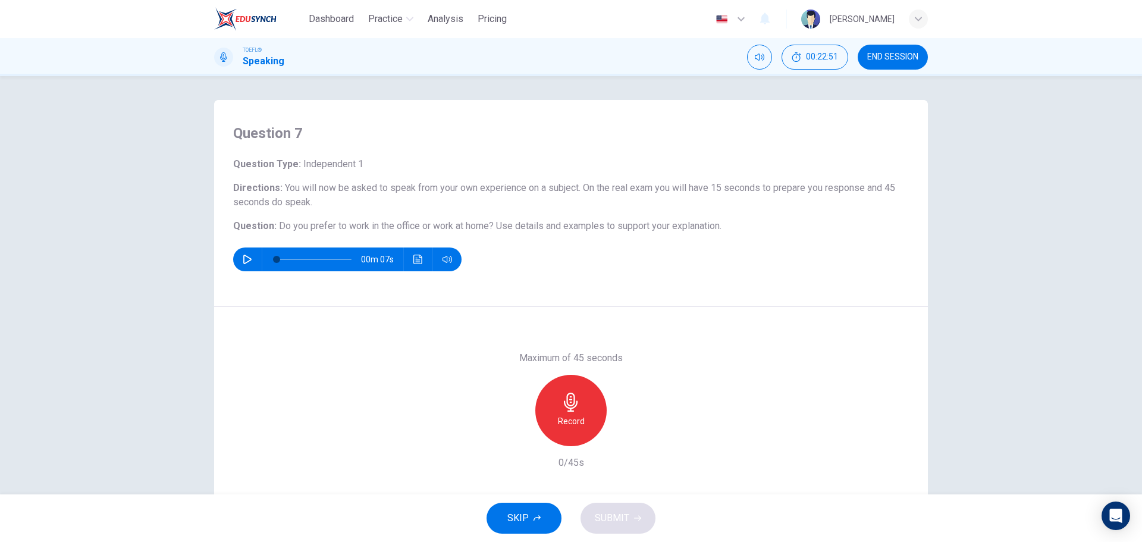
drag, startPoint x: 495, startPoint y: 224, endPoint x: 781, endPoint y: 242, distance: 286.6
click at [781, 242] on div "Question Type : Independent 1 Directions : You will now be asked to speak from …" at bounding box center [570, 214] width 675 height 114
click at [564, 404] on icon "button" at bounding box center [571, 401] width 14 height 19
drag, startPoint x: 564, startPoint y: 403, endPoint x: 568, endPoint y: 411, distance: 9.6
click at [566, 403] on icon "button" at bounding box center [570, 401] width 19 height 19
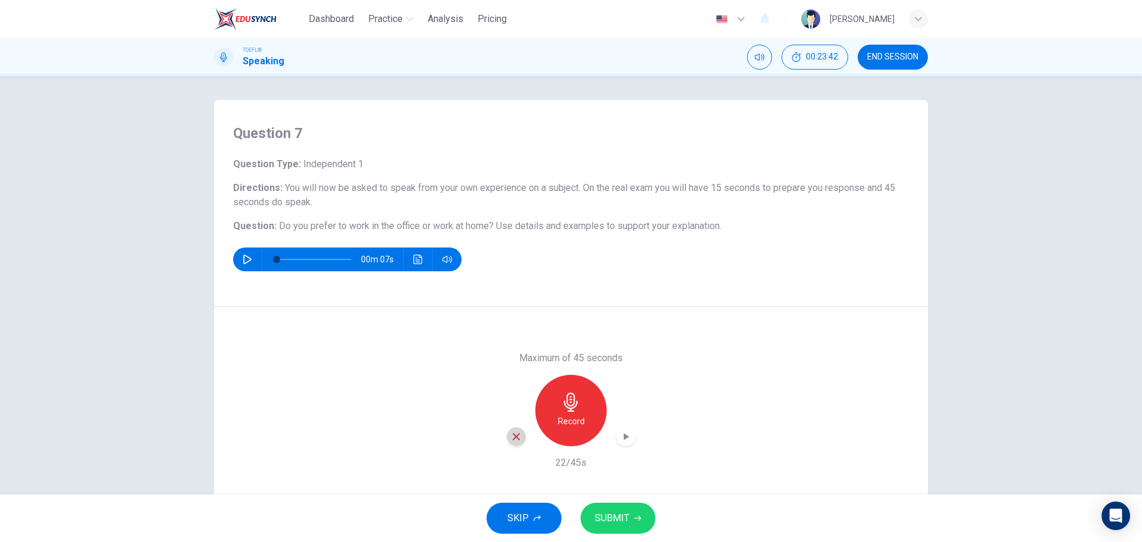
click at [515, 439] on icon "button" at bounding box center [516, 436] width 11 height 11
click at [567, 416] on h6 "Record" at bounding box center [571, 421] width 27 height 14
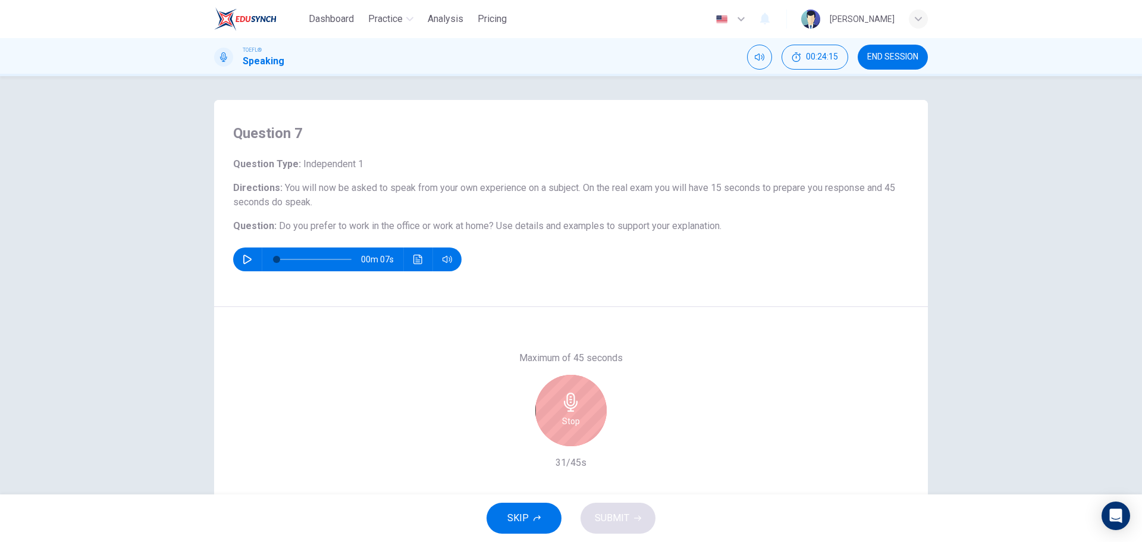
drag, startPoint x: 567, startPoint y: 417, endPoint x: 565, endPoint y: 426, distance: 9.1
click at [567, 420] on h6 "Stop" at bounding box center [571, 421] width 18 height 14
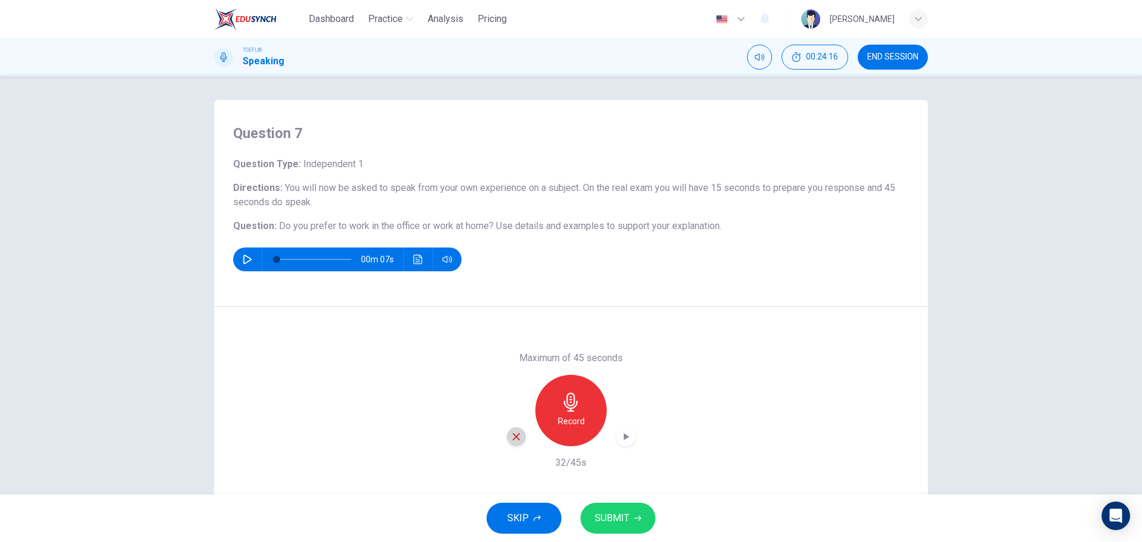
click at [517, 438] on icon "button" at bounding box center [516, 436] width 11 height 11
click at [539, 514] on button "SKIP" at bounding box center [523, 517] width 75 height 31
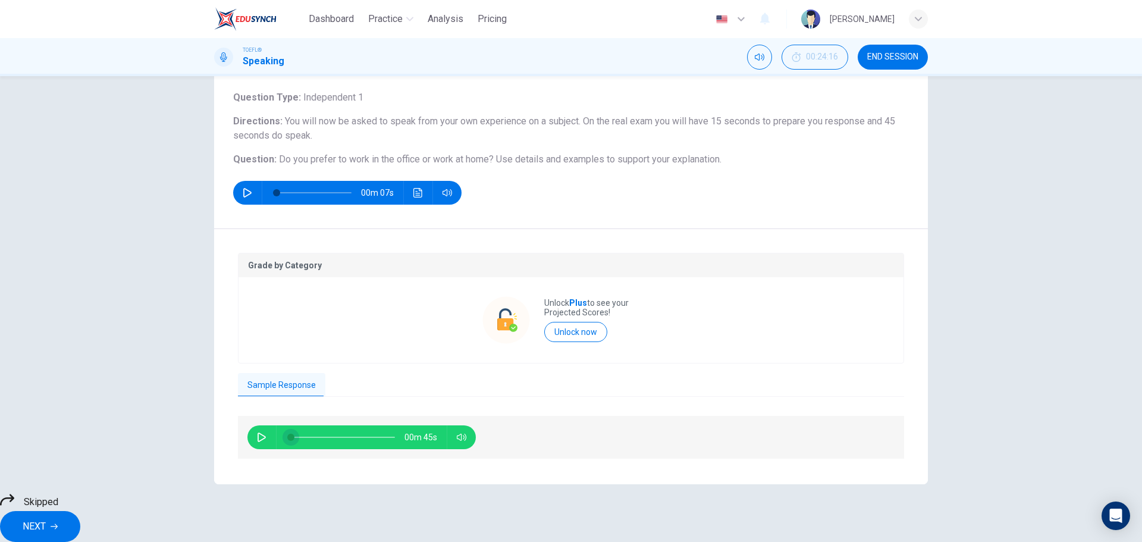
scroll to position [80, 0]
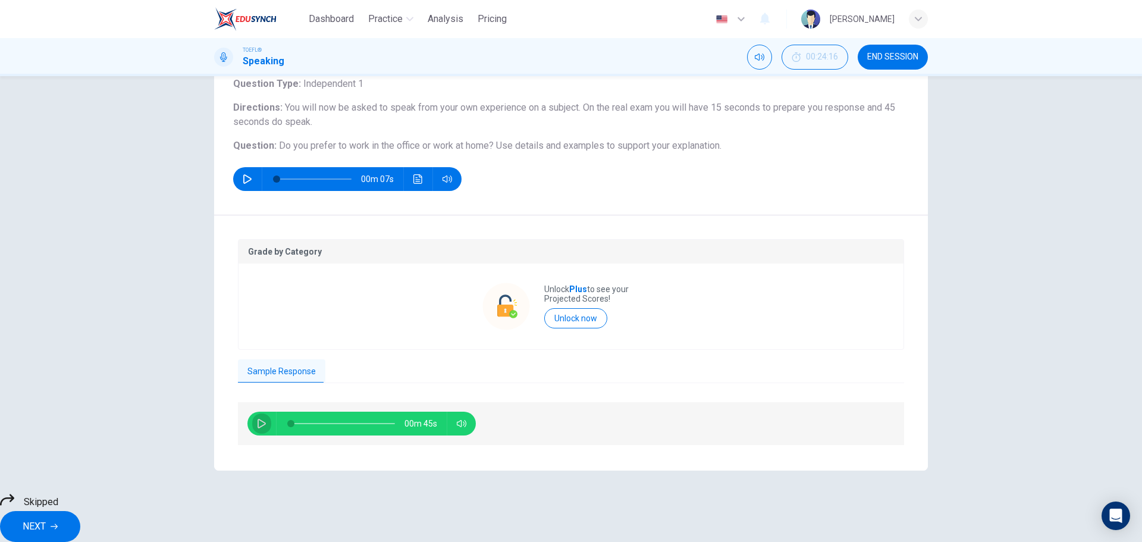
click at [259, 424] on icon "button" at bounding box center [262, 424] width 10 height 10
drag, startPoint x: 403, startPoint y: 420, endPoint x: 433, endPoint y: 421, distance: 30.9
click at [433, 421] on span "00m 32s" at bounding box center [425, 423] width 42 height 24
drag, startPoint x: 249, startPoint y: 250, endPoint x: 327, endPoint y: 249, distance: 77.9
click at [327, 249] on p "Grade by Category" at bounding box center [571, 252] width 646 height 10
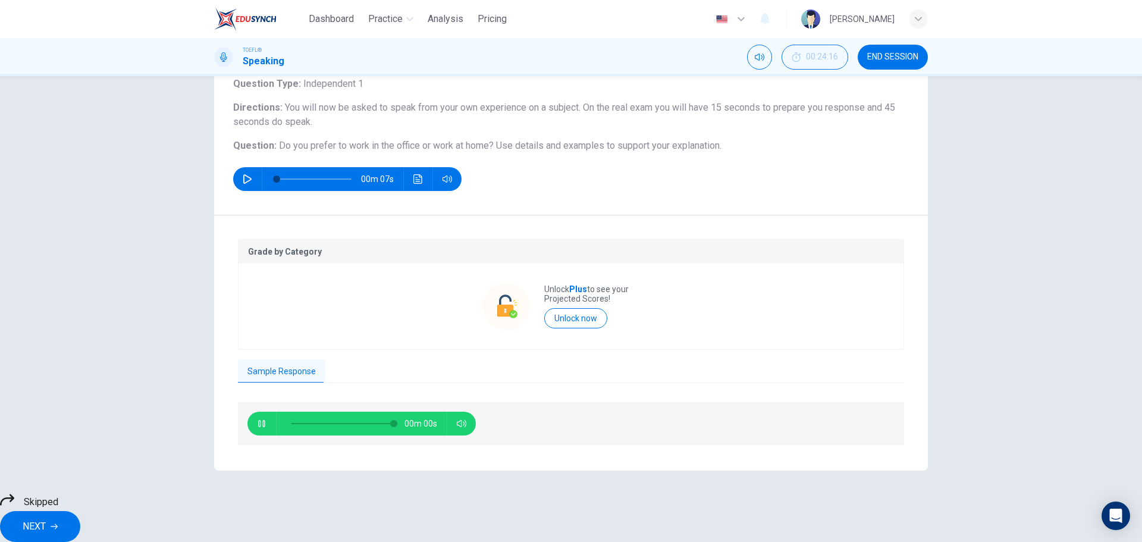
type input "0"
click at [46, 518] on span "NEXT" at bounding box center [34, 526] width 23 height 17
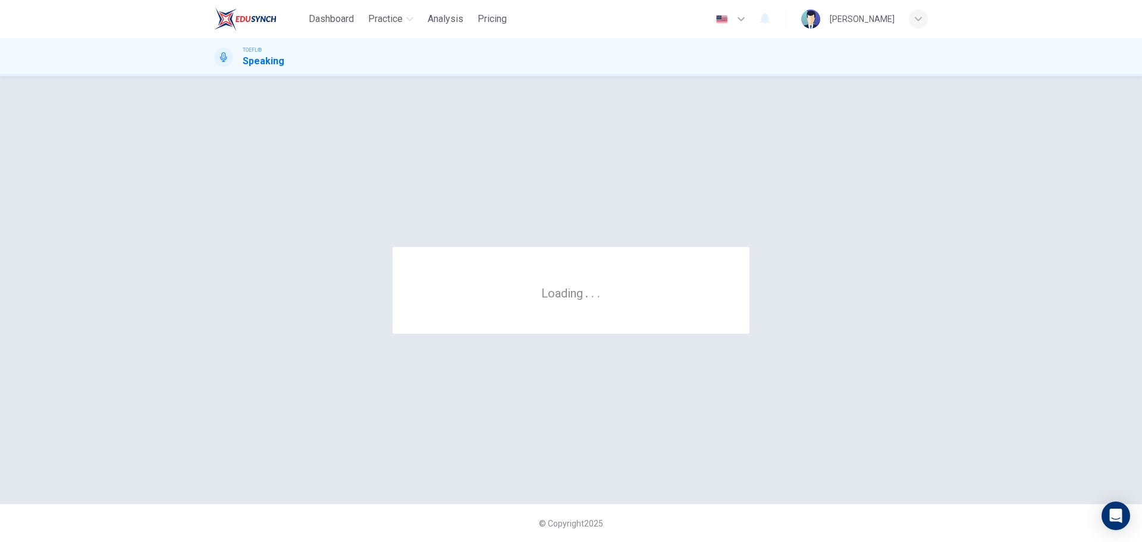
scroll to position [0, 0]
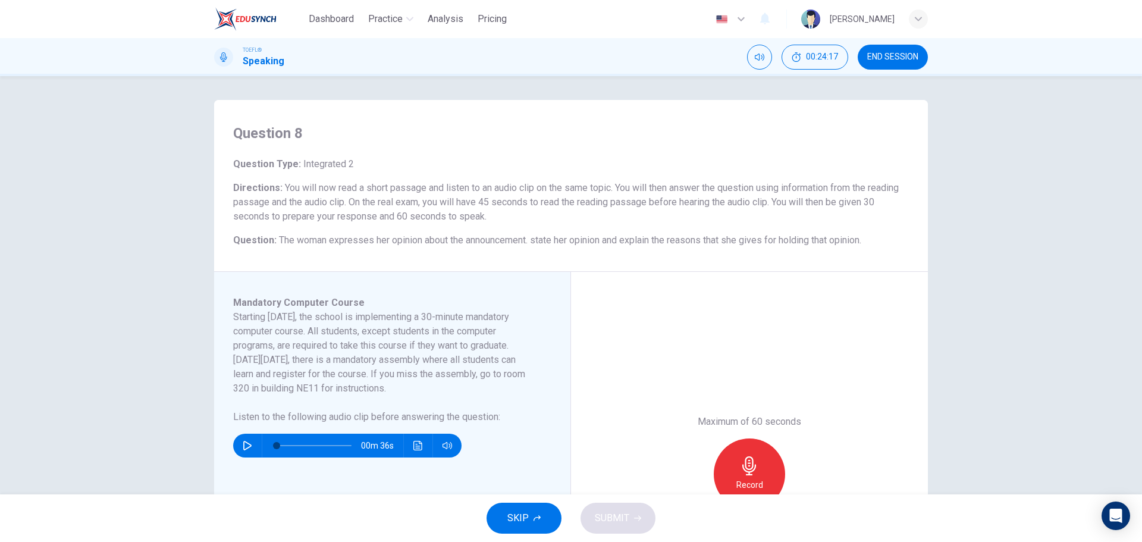
click at [540, 509] on button "SKIP" at bounding box center [523, 517] width 75 height 31
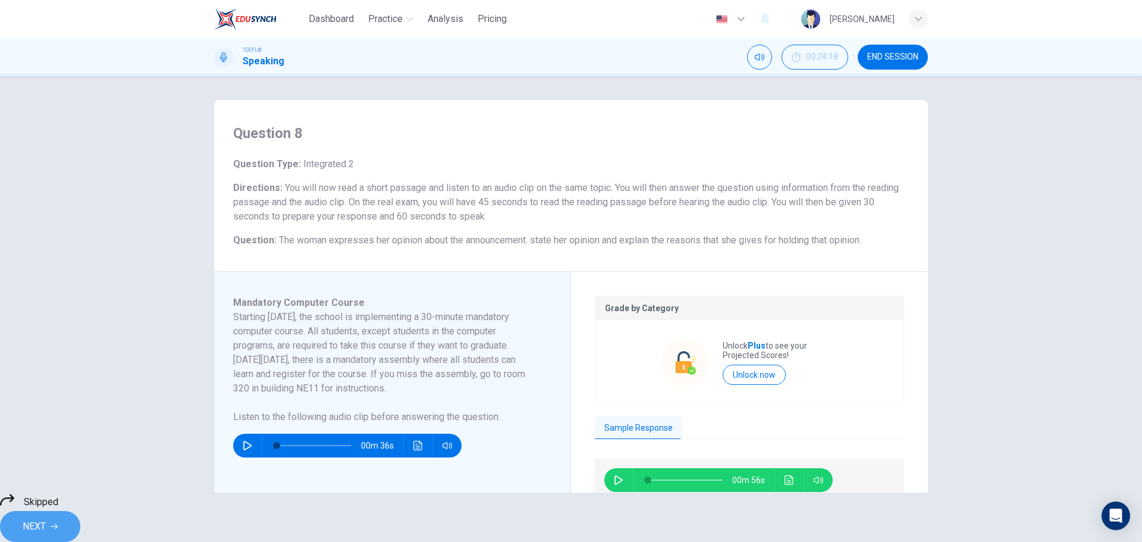
click at [80, 511] on button "NEXT" at bounding box center [40, 526] width 80 height 31
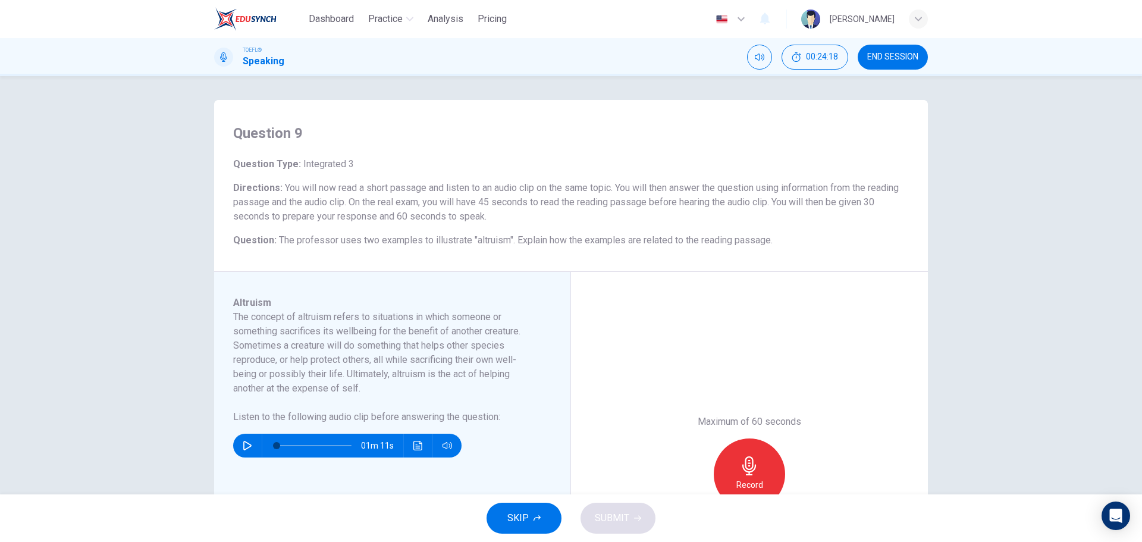
click at [512, 512] on span "SKIP" at bounding box center [517, 518] width 21 height 17
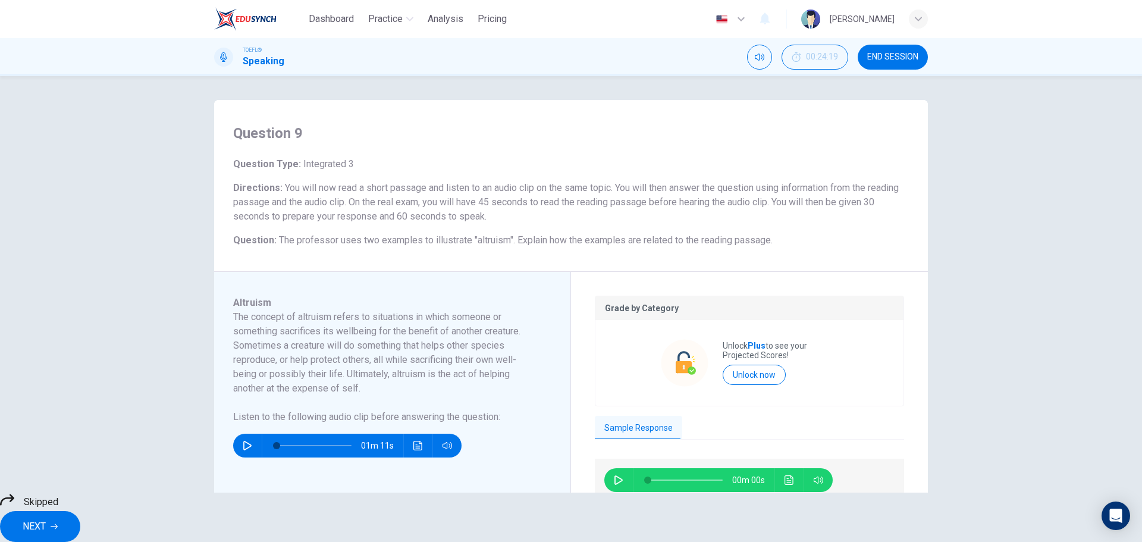
click at [80, 511] on button "NEXT" at bounding box center [40, 526] width 80 height 31
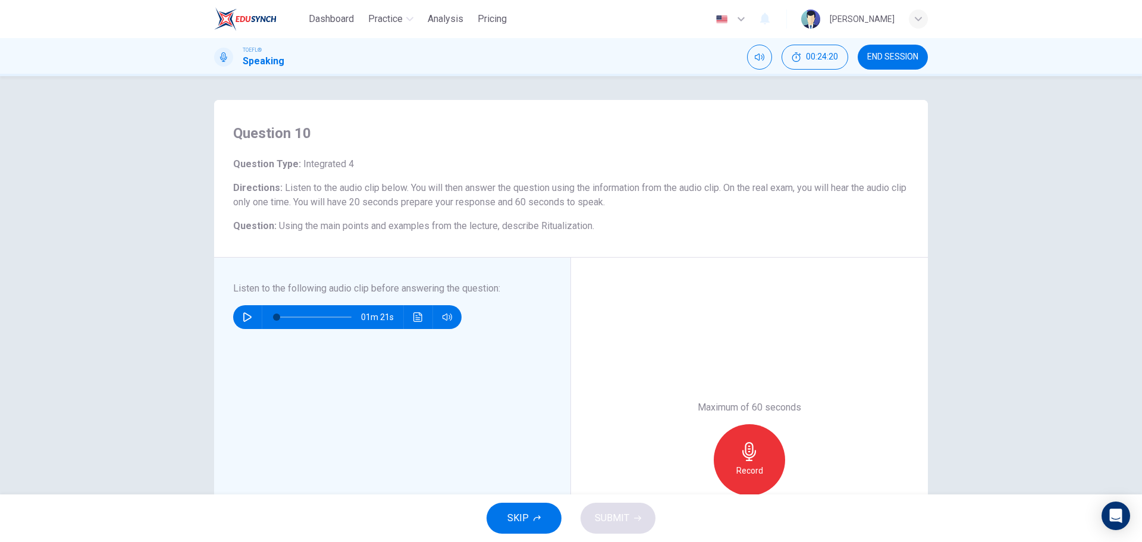
click at [536, 507] on button "SKIP" at bounding box center [523, 517] width 75 height 31
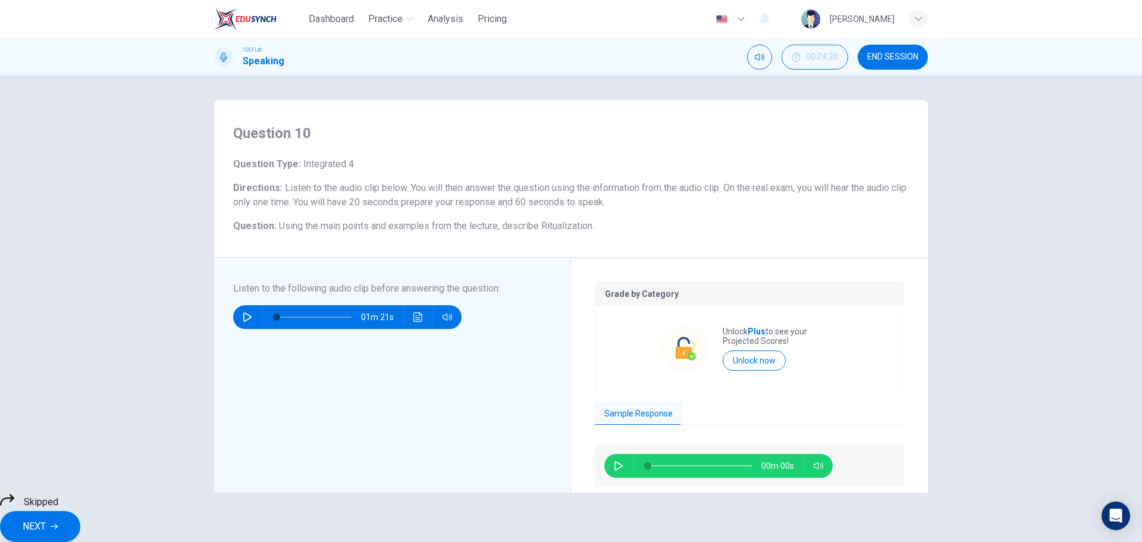
click at [46, 518] on span "NEXT" at bounding box center [34, 526] width 23 height 17
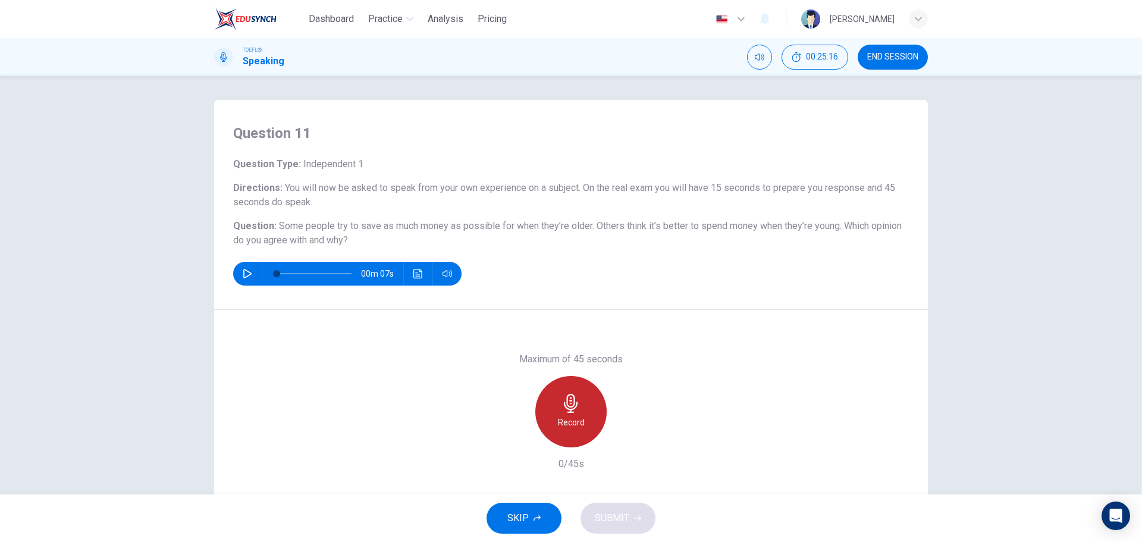
click at [567, 395] on icon "button" at bounding box center [570, 403] width 19 height 19
click at [561, 394] on icon "button" at bounding box center [570, 403] width 19 height 19
click at [601, 513] on span "SUBMIT" at bounding box center [612, 518] width 34 height 17
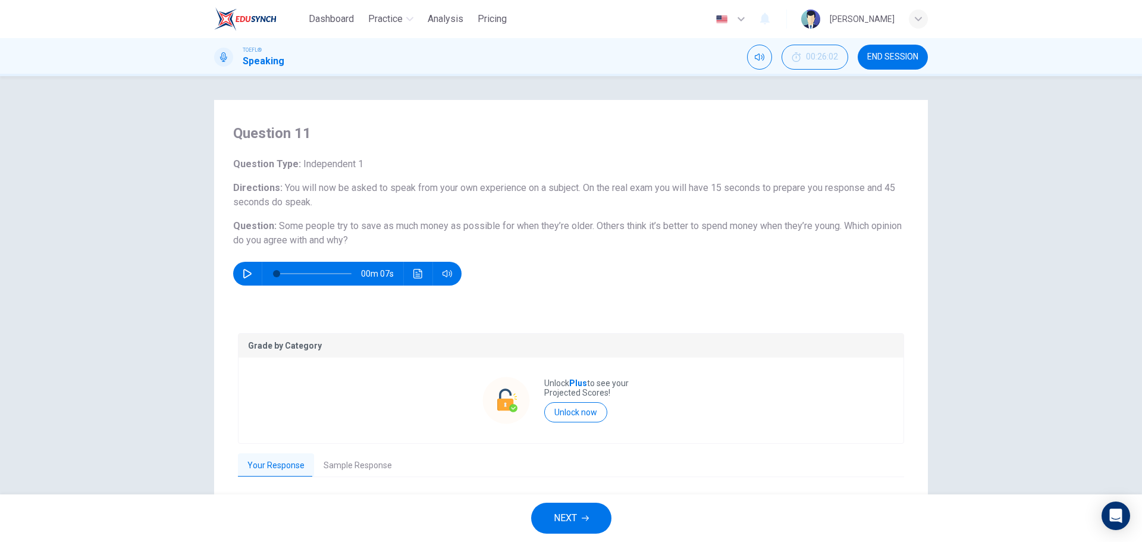
click at [359, 473] on button "Sample Response" at bounding box center [357, 465] width 87 height 25
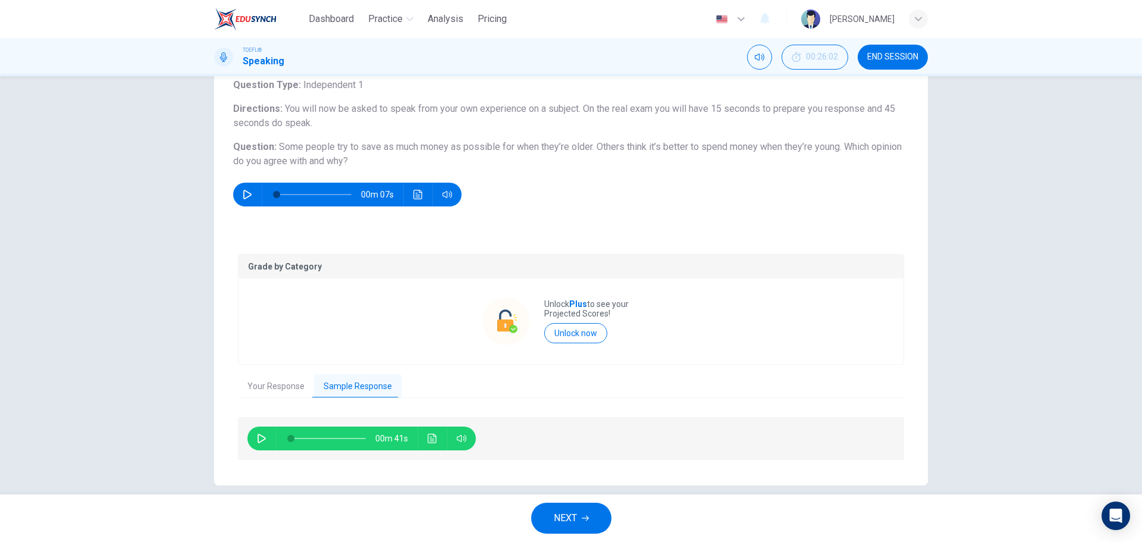
scroll to position [94, 0]
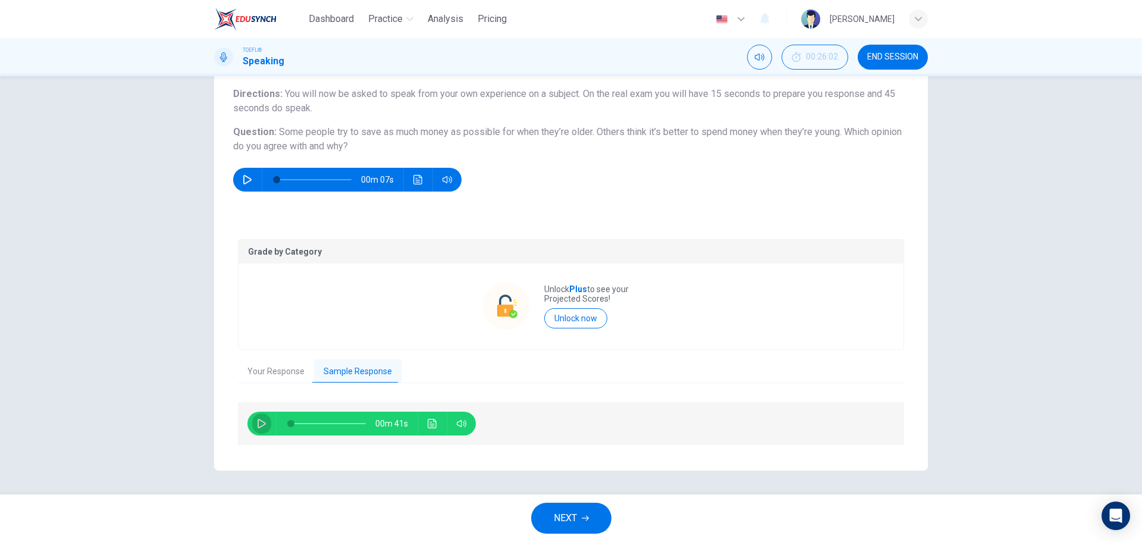
click at [253, 417] on button "button" at bounding box center [261, 423] width 19 height 24
drag, startPoint x: 369, startPoint y: 424, endPoint x: 385, endPoint y: 423, distance: 15.5
click at [385, 423] on div "00m 37s" at bounding box center [361, 423] width 228 height 24
click at [370, 422] on div at bounding box center [325, 423] width 99 height 24
drag, startPoint x: 373, startPoint y: 422, endPoint x: 401, endPoint y: 422, distance: 27.9
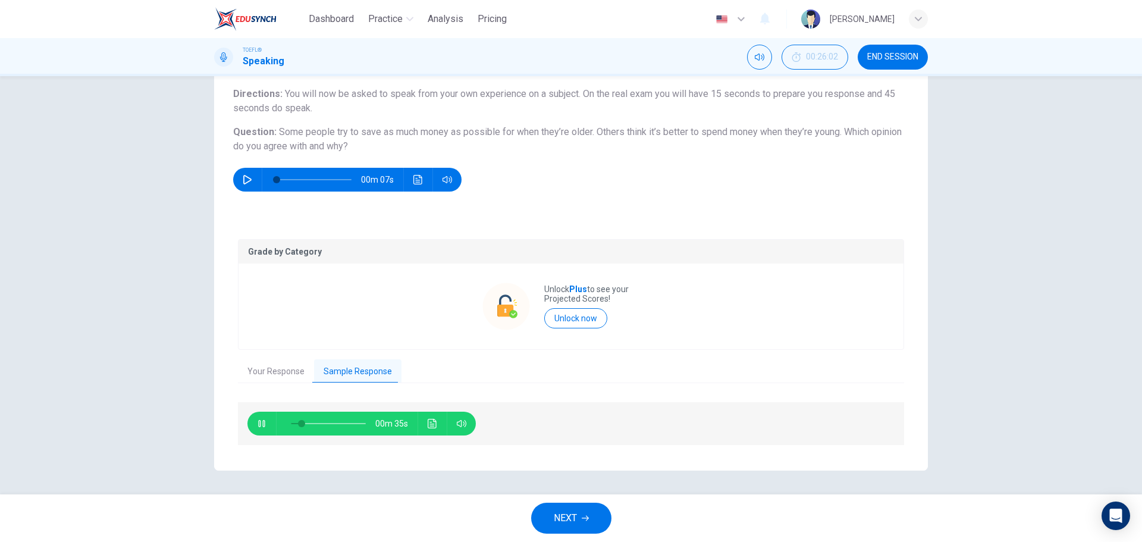
click at [401, 422] on span "00m 35s" at bounding box center [396, 423] width 42 height 24
drag, startPoint x: 375, startPoint y: 423, endPoint x: 388, endPoint y: 423, distance: 12.5
click at [388, 423] on span "00m 34s" at bounding box center [396, 423] width 42 height 24
drag, startPoint x: 390, startPoint y: 423, endPoint x: 404, endPoint y: 423, distance: 13.7
click at [404, 423] on span "00m 32s" at bounding box center [396, 423] width 42 height 24
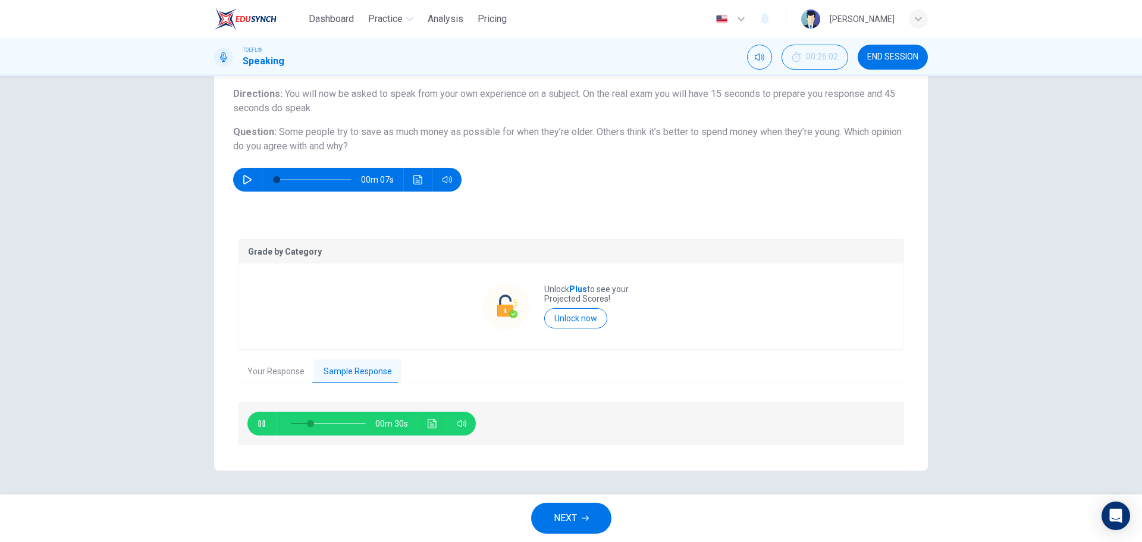
drag, startPoint x: 374, startPoint y: 425, endPoint x: 402, endPoint y: 424, distance: 28.0
click at [402, 424] on span "00m 30s" at bounding box center [396, 423] width 42 height 24
type input "84"
click at [570, 518] on span "NEXT" at bounding box center [565, 518] width 23 height 17
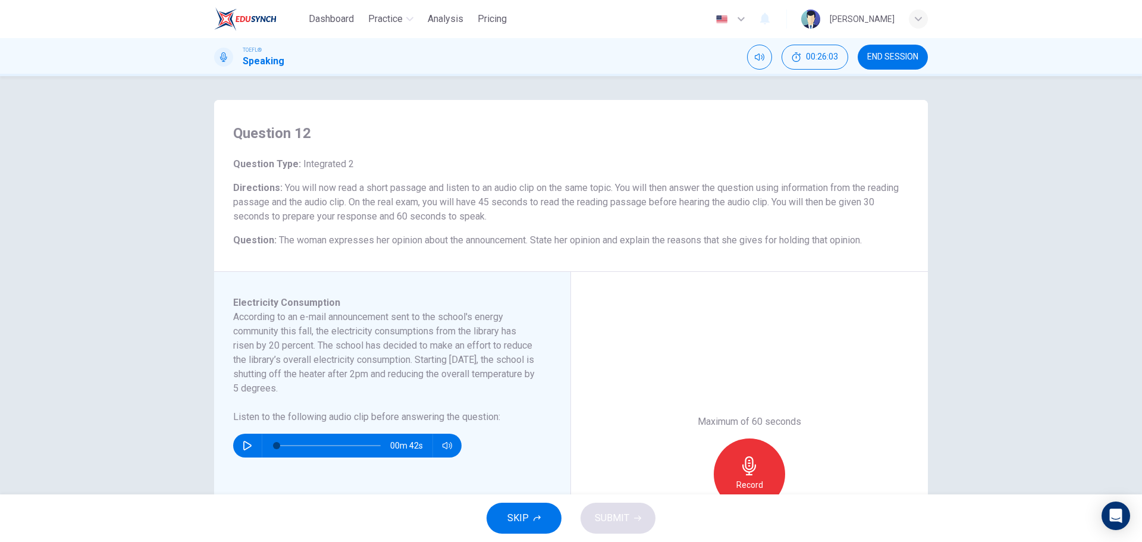
click at [520, 508] on button "SKIP" at bounding box center [523, 517] width 75 height 31
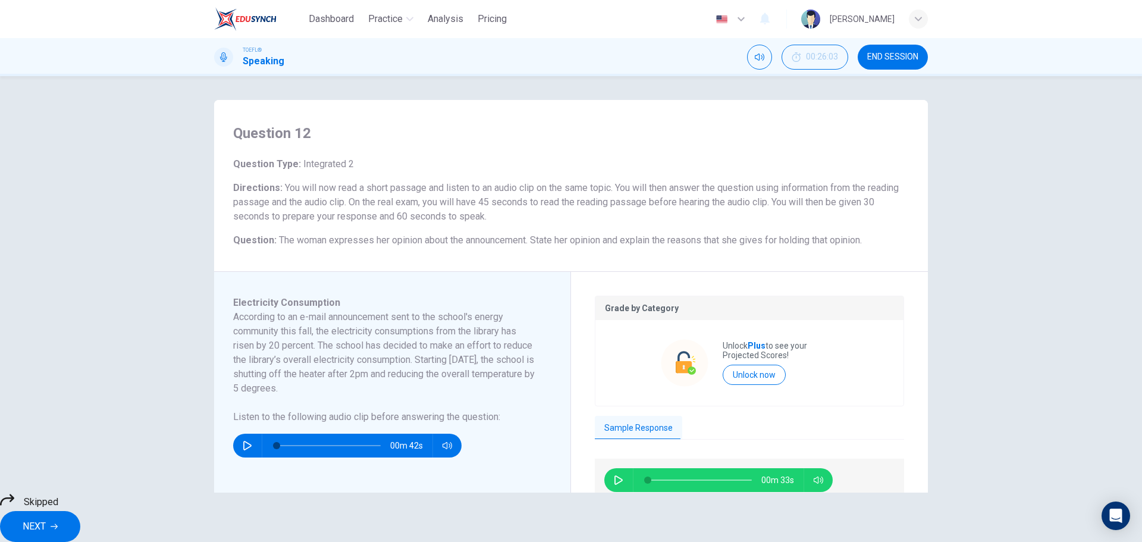
click at [80, 518] on button "NEXT" at bounding box center [40, 526] width 80 height 31
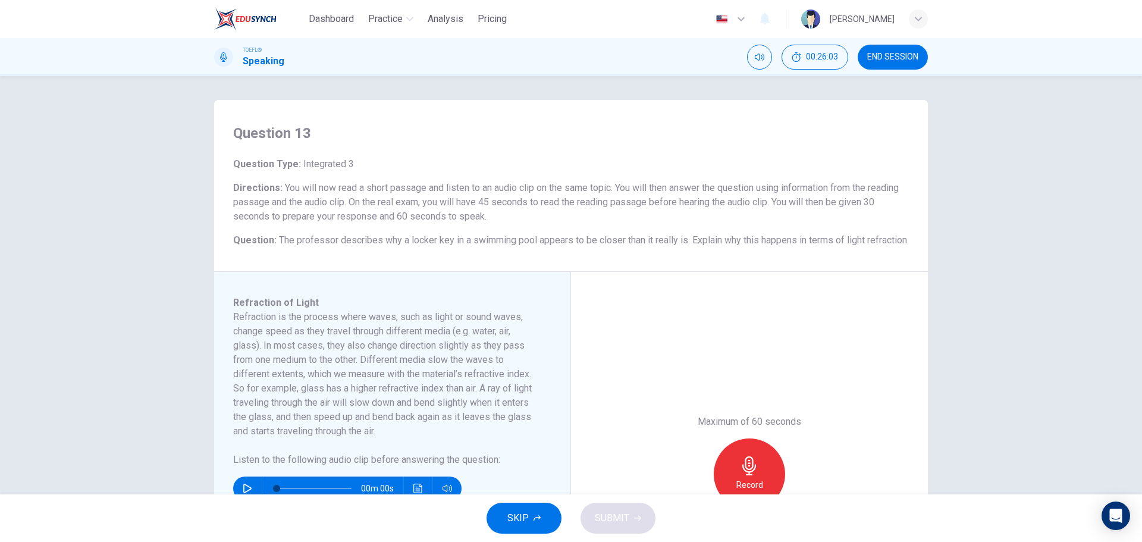
click at [542, 523] on button "SKIP" at bounding box center [523, 517] width 75 height 31
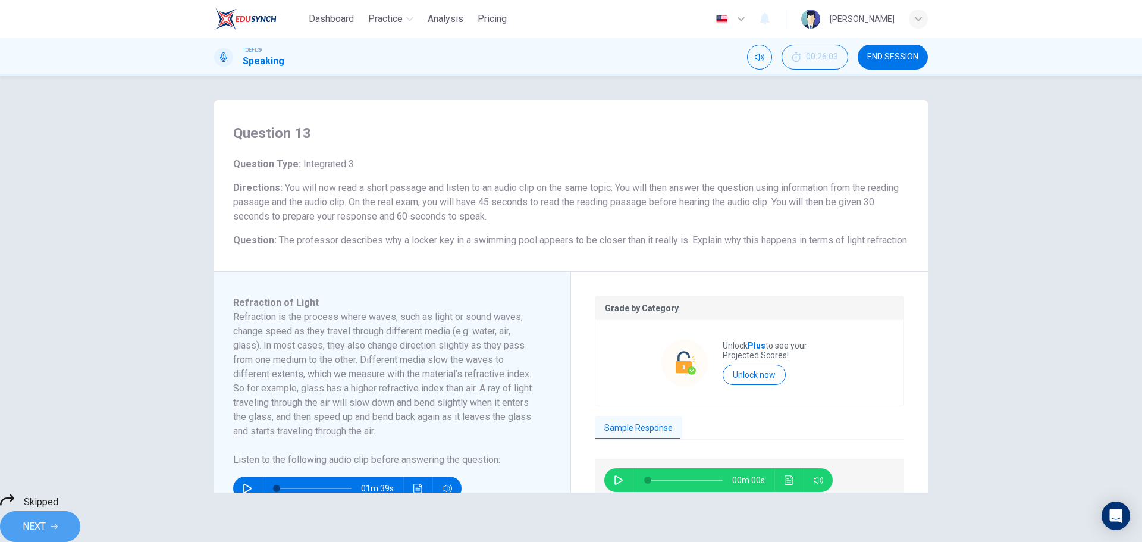
click at [46, 518] on span "NEXT" at bounding box center [34, 526] width 23 height 17
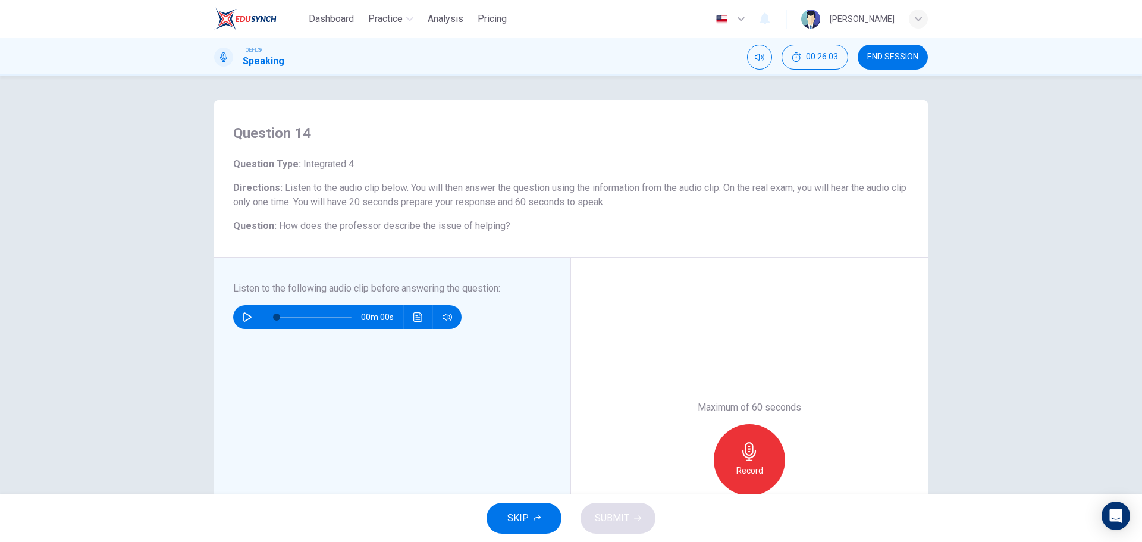
click at [529, 511] on button "SKIP" at bounding box center [523, 517] width 75 height 31
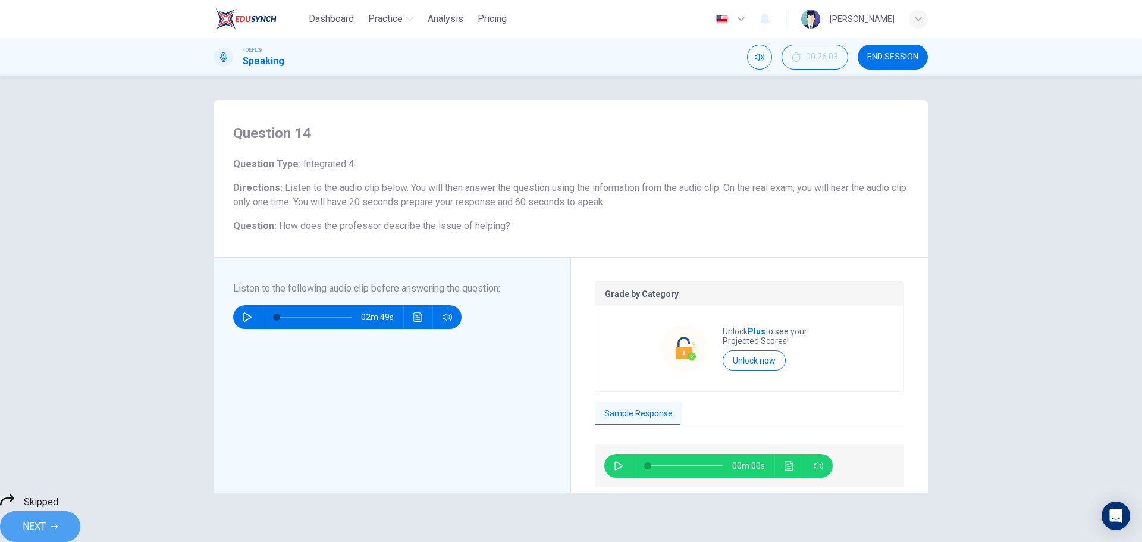
click at [46, 518] on span "NEXT" at bounding box center [34, 526] width 23 height 17
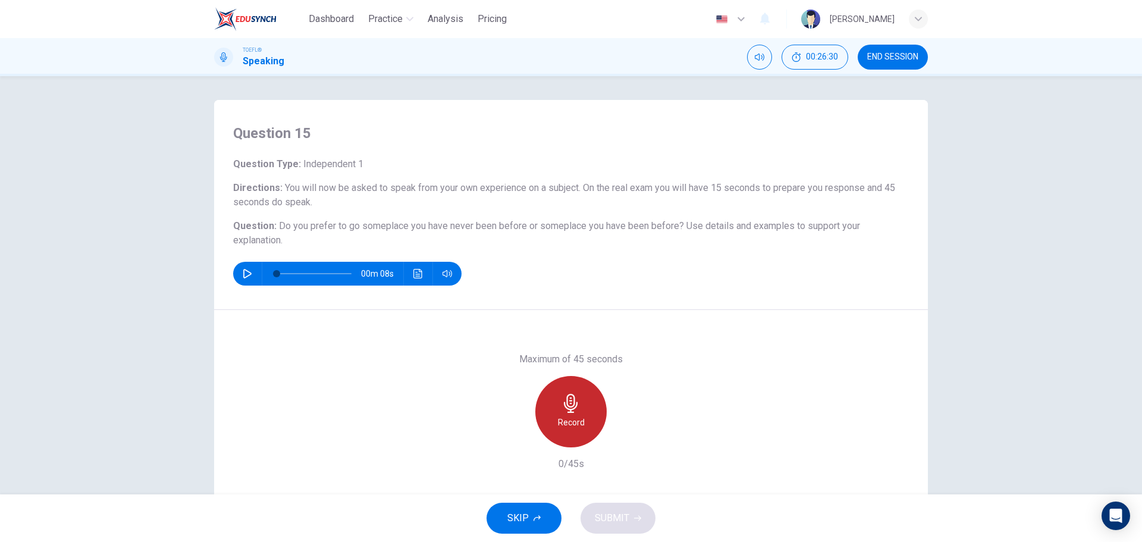
click at [564, 405] on icon "button" at bounding box center [571, 403] width 14 height 19
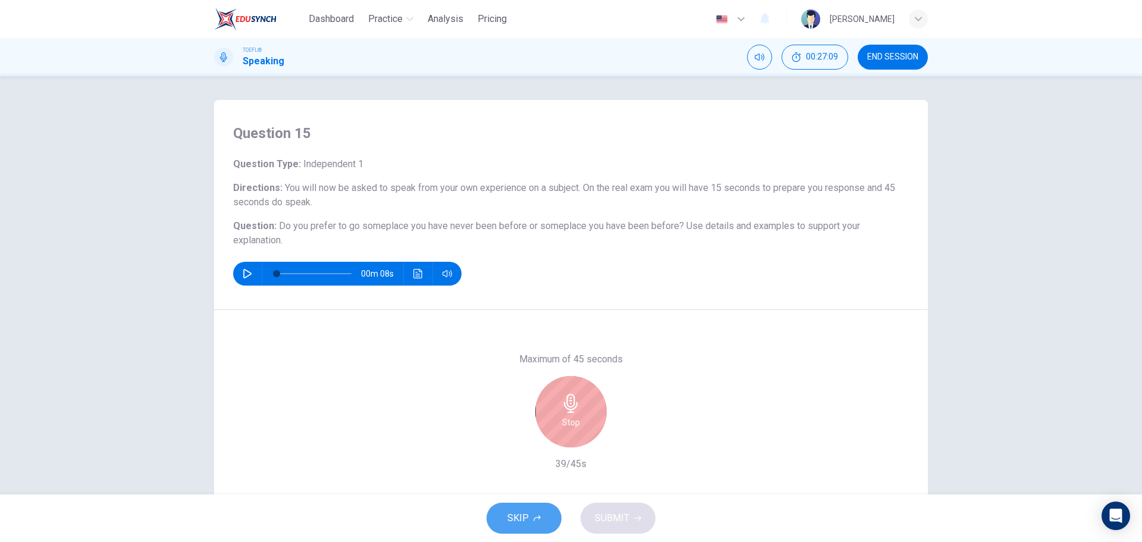
click at [540, 530] on button "SKIP" at bounding box center [523, 517] width 75 height 31
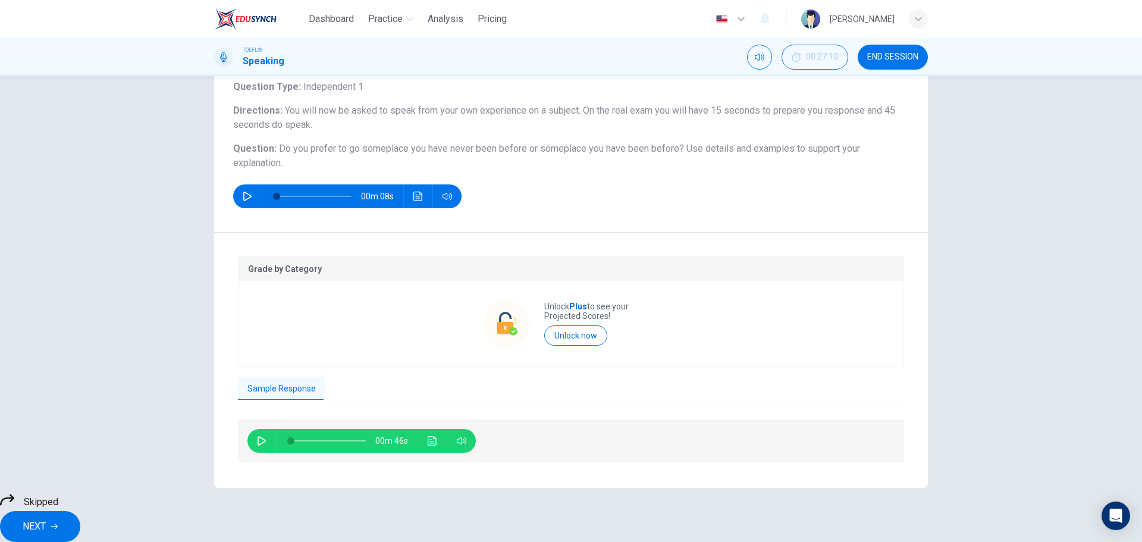
scroll to position [95, 0]
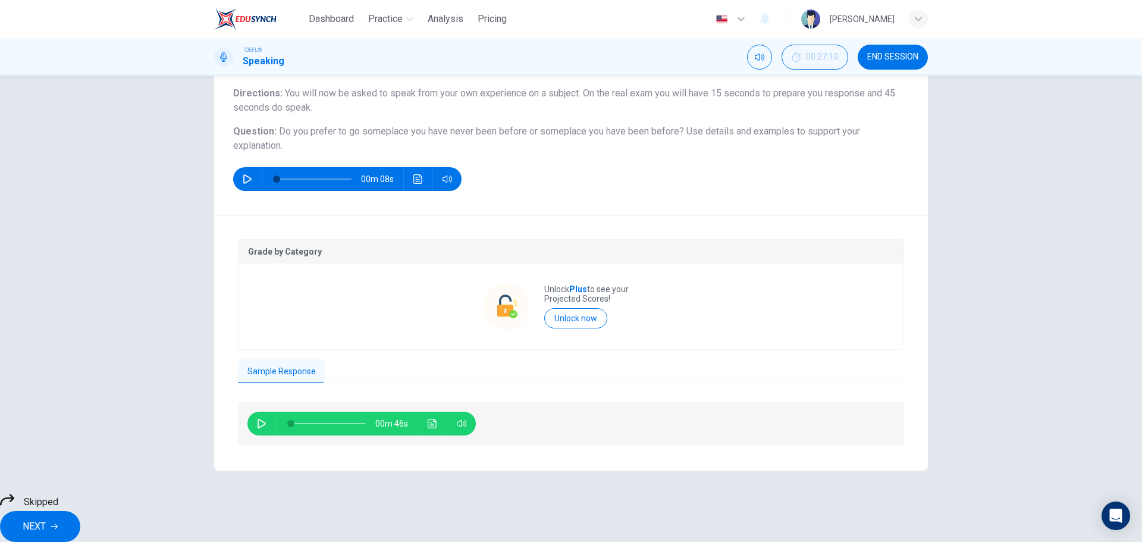
click at [247, 420] on div "00m 46s" at bounding box center [361, 423] width 228 height 24
click at [260, 422] on icon "button" at bounding box center [262, 424] width 10 height 10
type input "48"
click at [80, 511] on button "NEXT" at bounding box center [40, 526] width 80 height 31
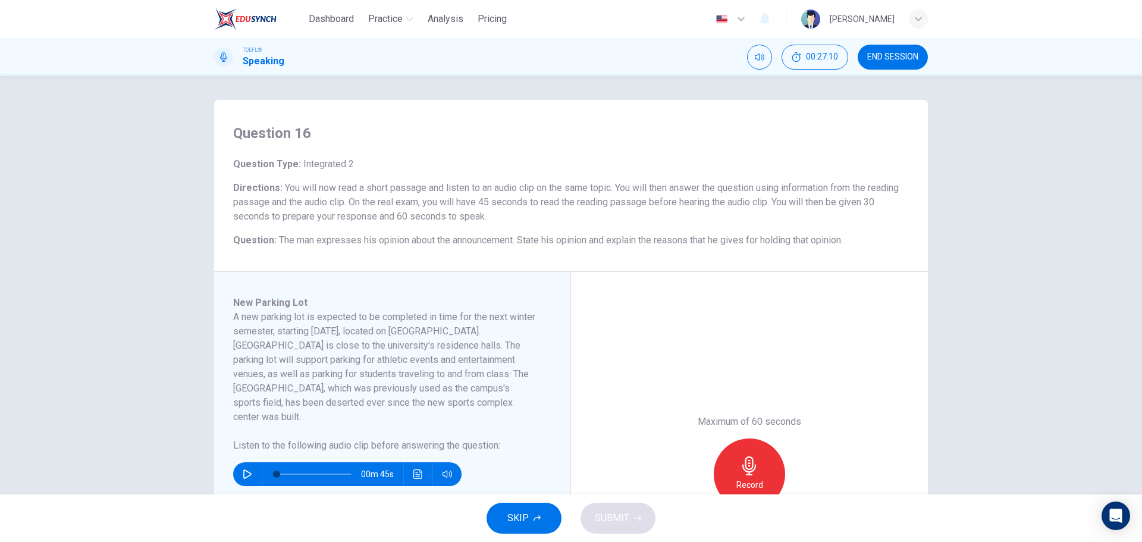
click at [546, 506] on button "SKIP" at bounding box center [523, 517] width 75 height 31
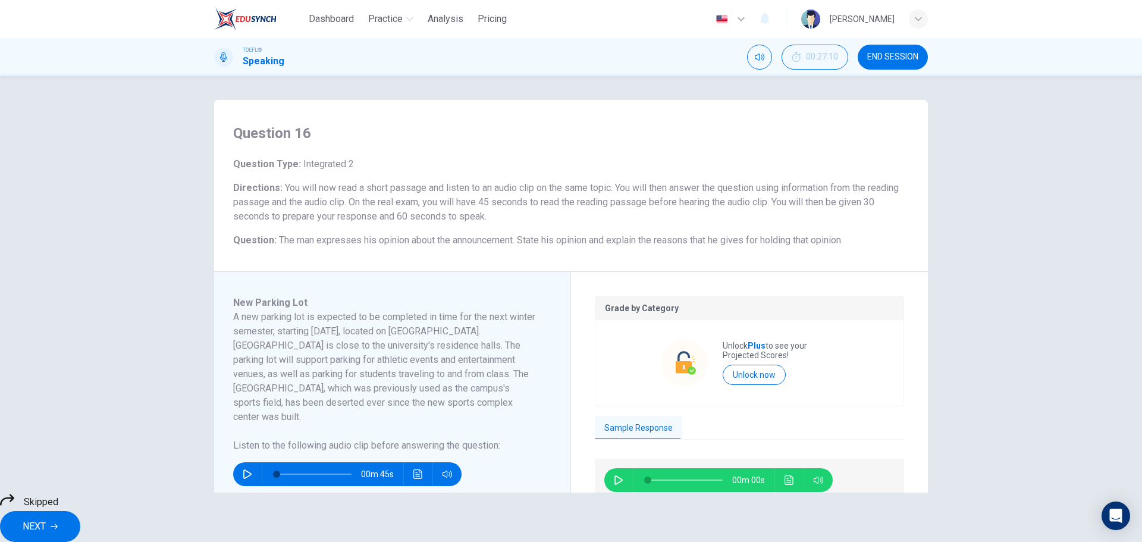
click at [80, 517] on button "NEXT" at bounding box center [40, 526] width 80 height 31
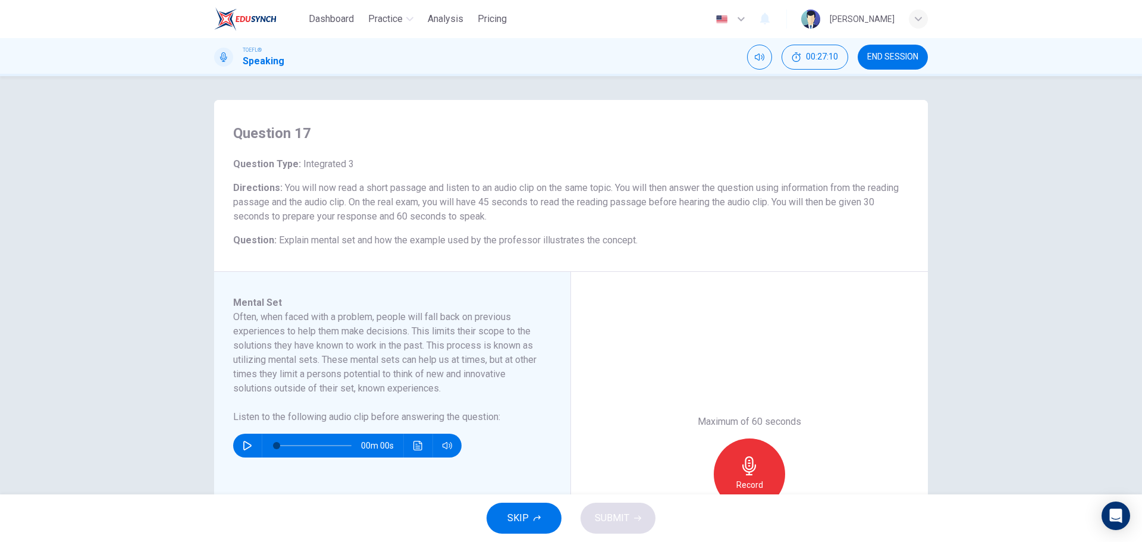
click at [477, 519] on div "SKIP SUBMIT" at bounding box center [571, 518] width 1142 height 48
click at [506, 521] on button "SKIP" at bounding box center [523, 517] width 75 height 31
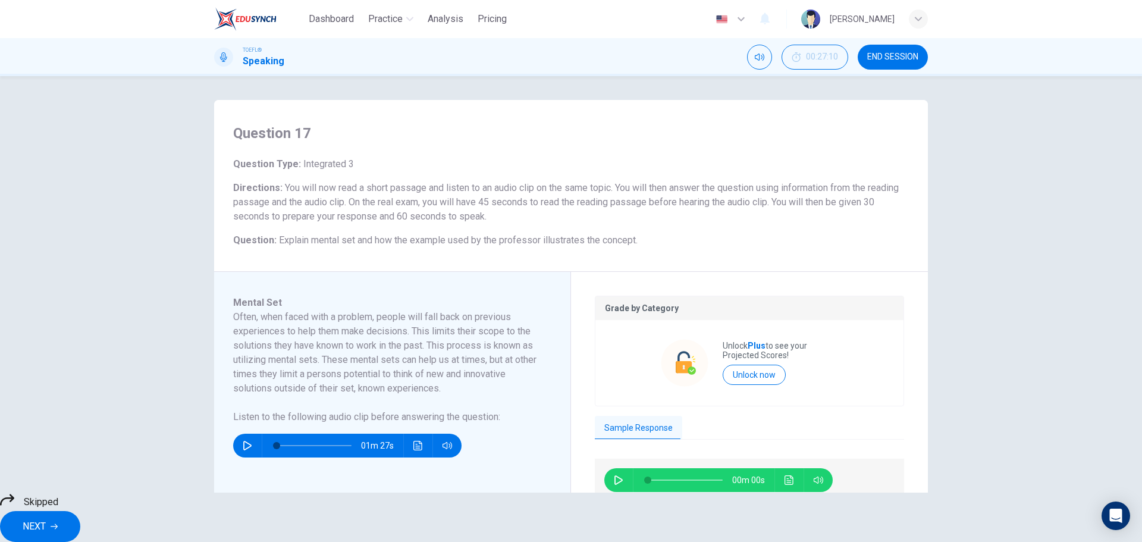
click at [80, 511] on button "NEXT" at bounding box center [40, 526] width 80 height 31
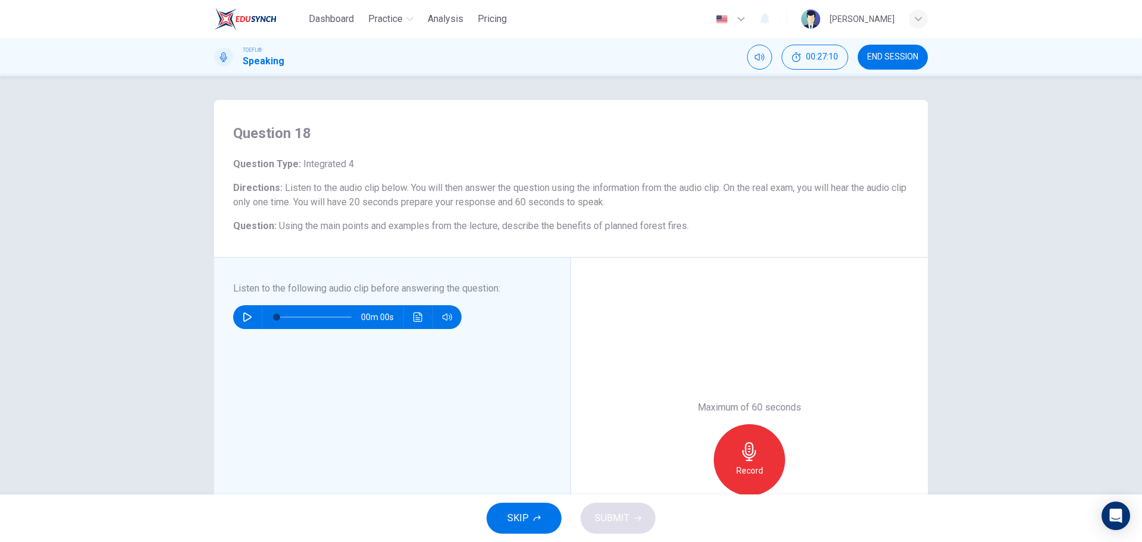
click at [528, 512] on span "SKIP" at bounding box center [517, 518] width 21 height 17
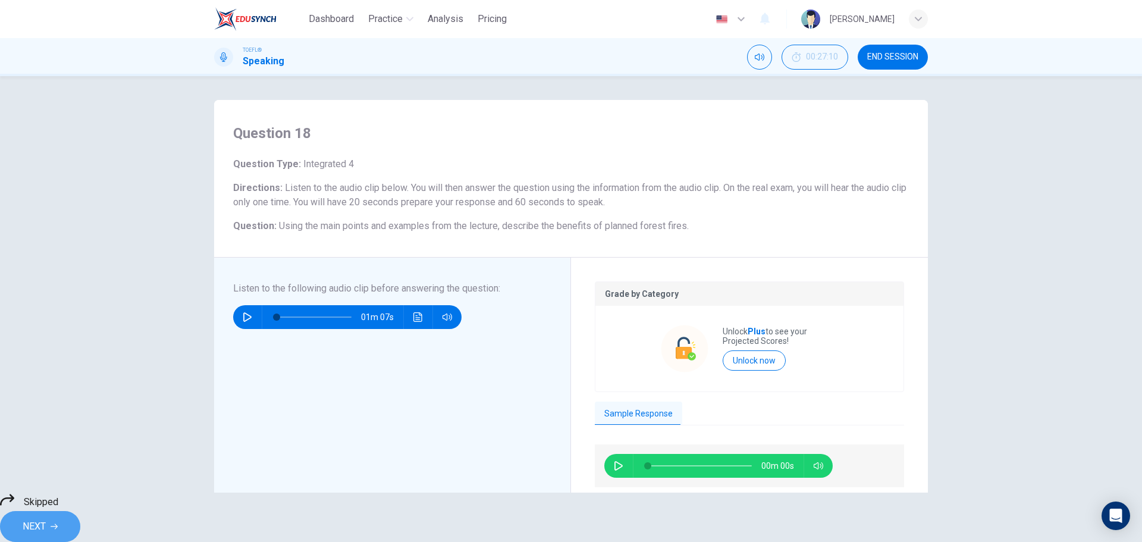
click at [80, 527] on button "NEXT" at bounding box center [40, 526] width 80 height 31
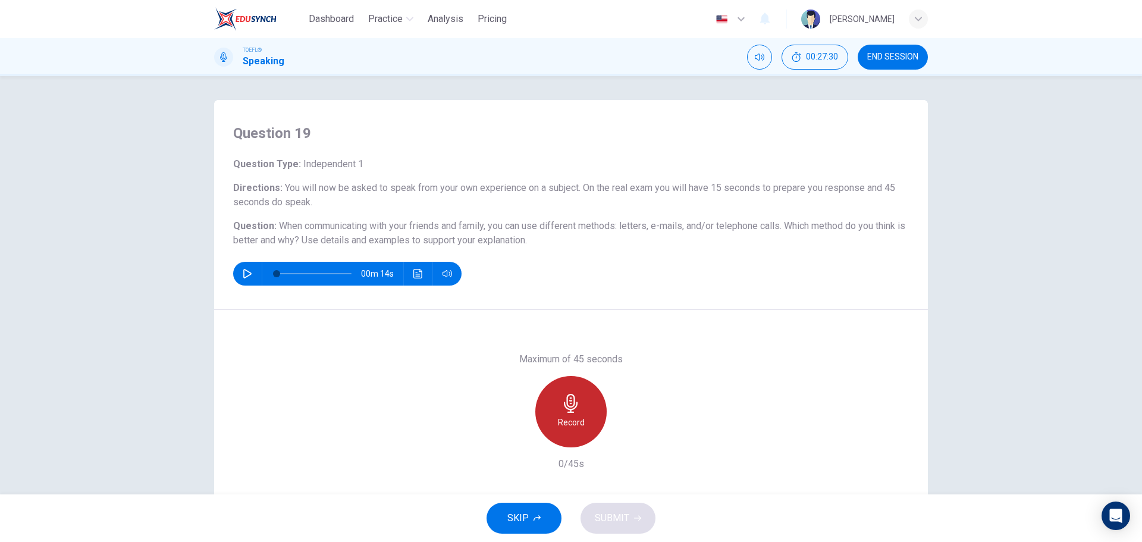
click at [567, 407] on icon "button" at bounding box center [571, 403] width 14 height 19
click at [567, 419] on h6 "Stop" at bounding box center [571, 422] width 18 height 14
click at [510, 431] on div "button" at bounding box center [516, 437] width 19 height 19
click at [574, 408] on icon "button" at bounding box center [570, 403] width 19 height 19
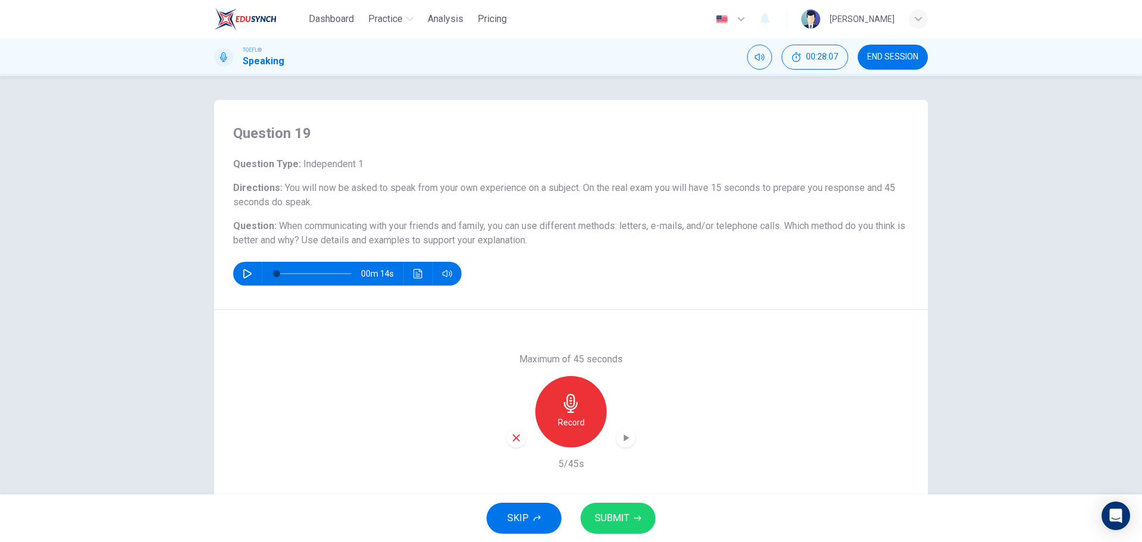
click at [527, 436] on div "Record" at bounding box center [571, 411] width 128 height 71
click at [524, 436] on div "Record" at bounding box center [571, 411] width 128 height 71
click at [523, 436] on div "Record" at bounding box center [571, 411] width 128 height 71
click at [518, 436] on icon "button" at bounding box center [516, 437] width 11 height 11
click at [574, 429] on div "Record" at bounding box center [570, 411] width 71 height 71
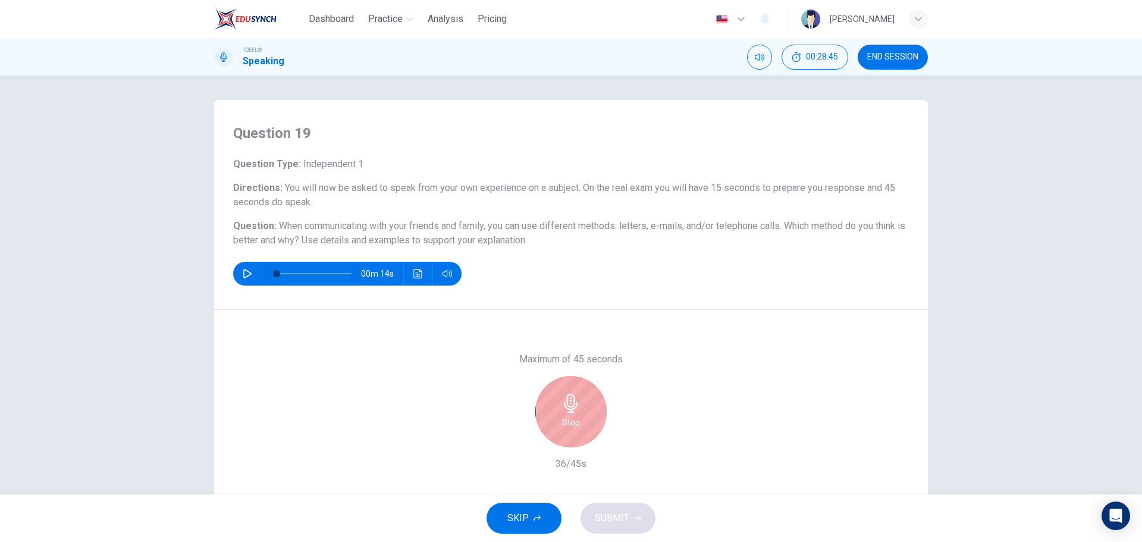
drag, startPoint x: 574, startPoint y: 429, endPoint x: 579, endPoint y: 422, distance: 9.4
click at [579, 422] on div "Stop" at bounding box center [570, 411] width 71 height 71
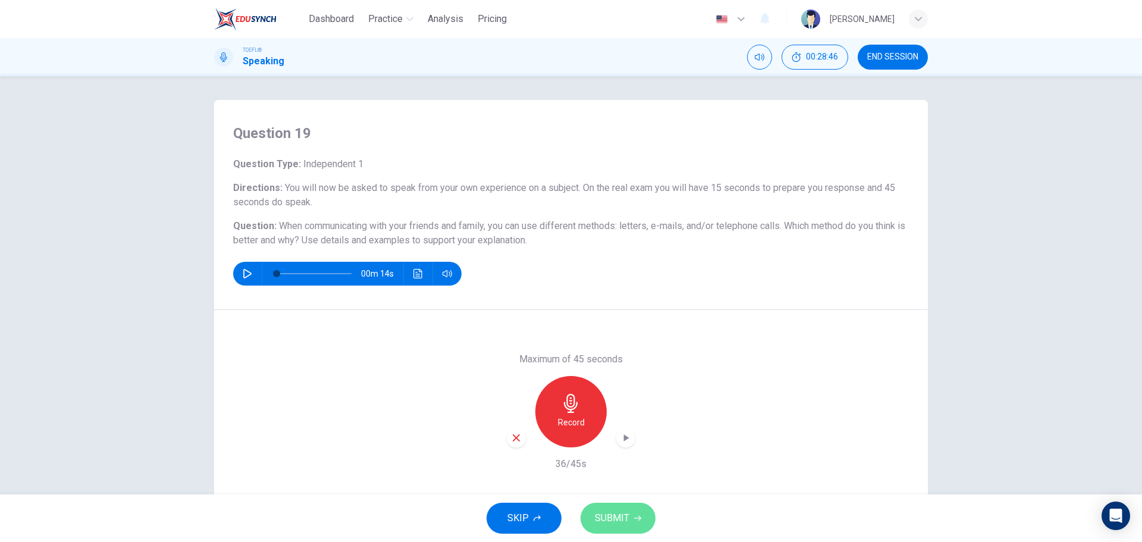
click at [617, 524] on span "SUBMIT" at bounding box center [612, 518] width 34 height 17
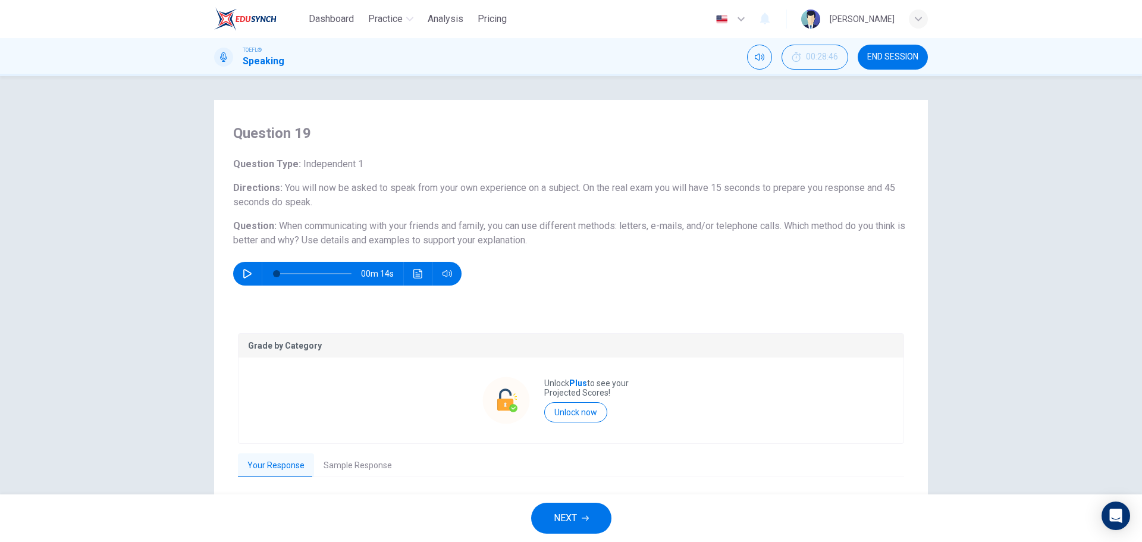
click at [341, 449] on div "Grade by Category Unlock Plus to see your Projected Scores! Unlock now Your Res…" at bounding box center [571, 436] width 666 height 207
click at [351, 457] on button "Sample Response" at bounding box center [357, 465] width 87 height 25
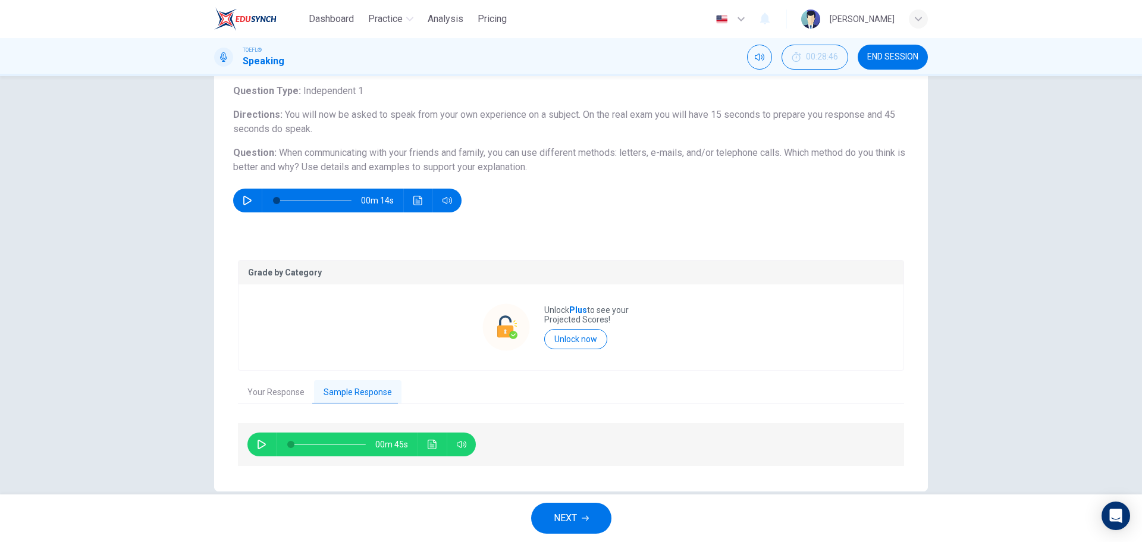
scroll to position [94, 0]
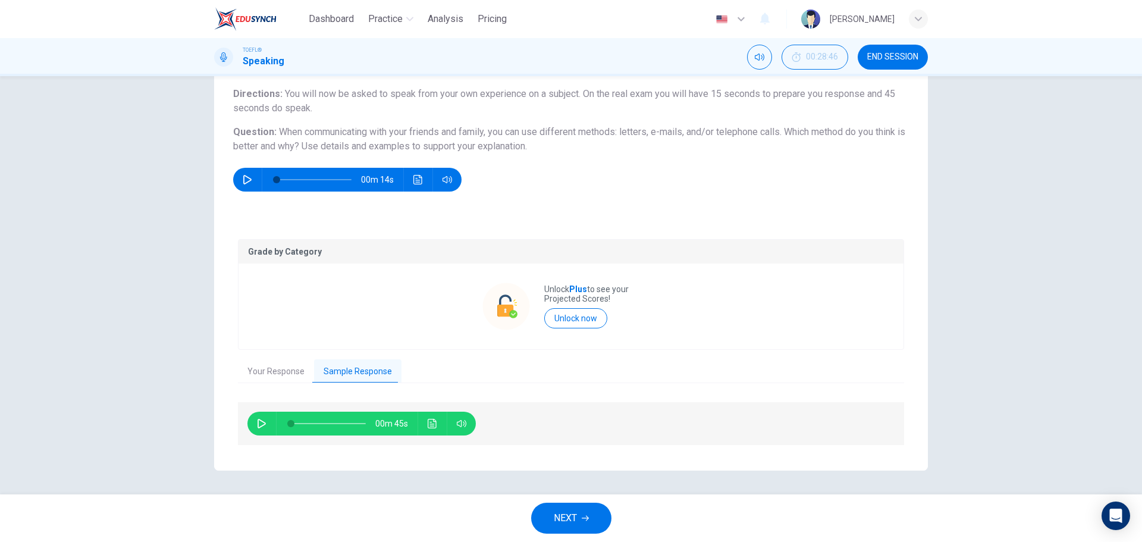
click at [262, 411] on div "00m 45s" at bounding box center [361, 423] width 228 height 24
click at [259, 420] on icon "button" at bounding box center [261, 424] width 8 height 10
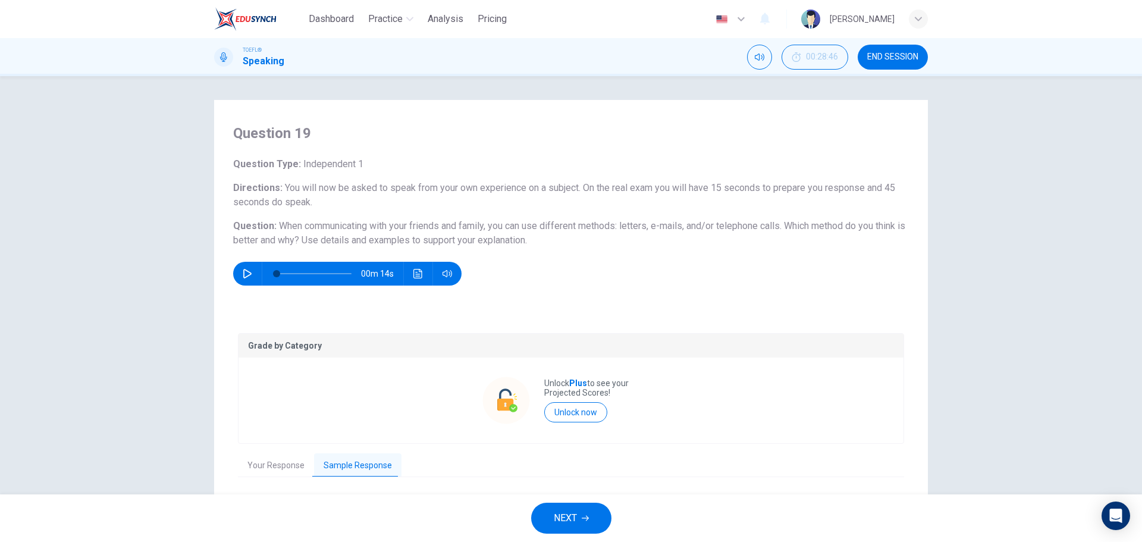
drag, startPoint x: 1115, startPoint y: 286, endPoint x: 1141, endPoint y: 341, distance: 60.4
click at [1141, 353] on div "Question 19 Question Type : Independent 1 Directions : You will now be asked to…" at bounding box center [571, 285] width 1142 height 418
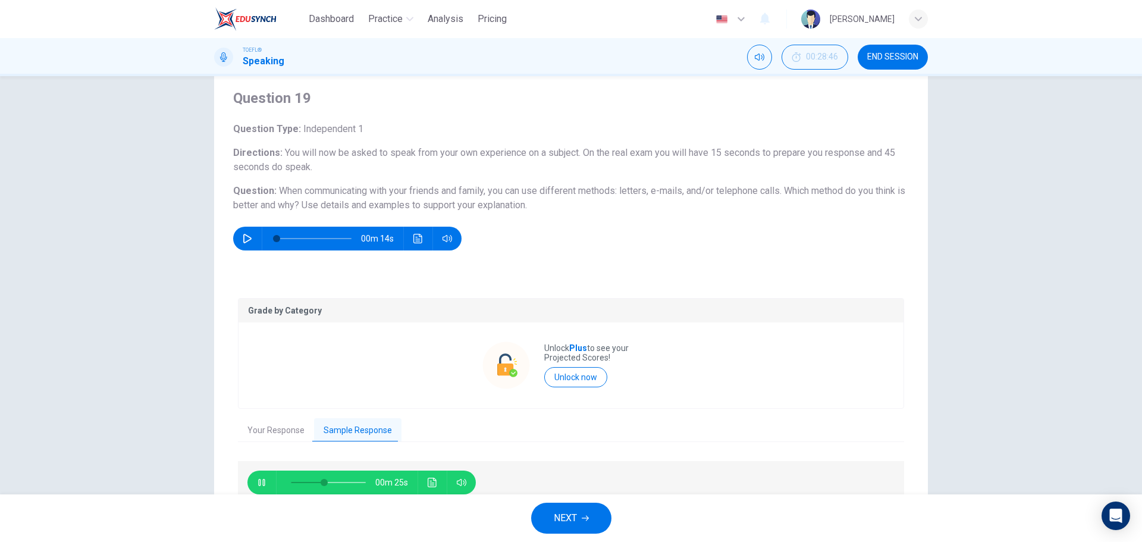
scroll to position [94, 0]
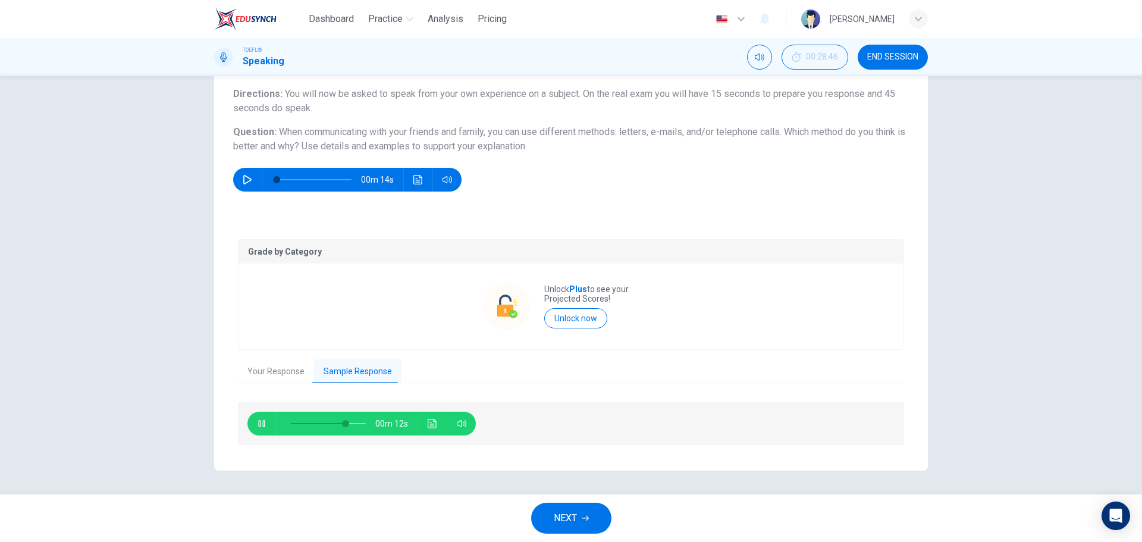
drag, startPoint x: 539, startPoint y: 287, endPoint x: 602, endPoint y: 295, distance: 63.6
click at [602, 295] on div "Unlock Plus to see your Projected Scores! Unlock now" at bounding box center [570, 306] width 177 height 86
type input "0"
click at [591, 515] on button "NEXT" at bounding box center [571, 517] width 80 height 31
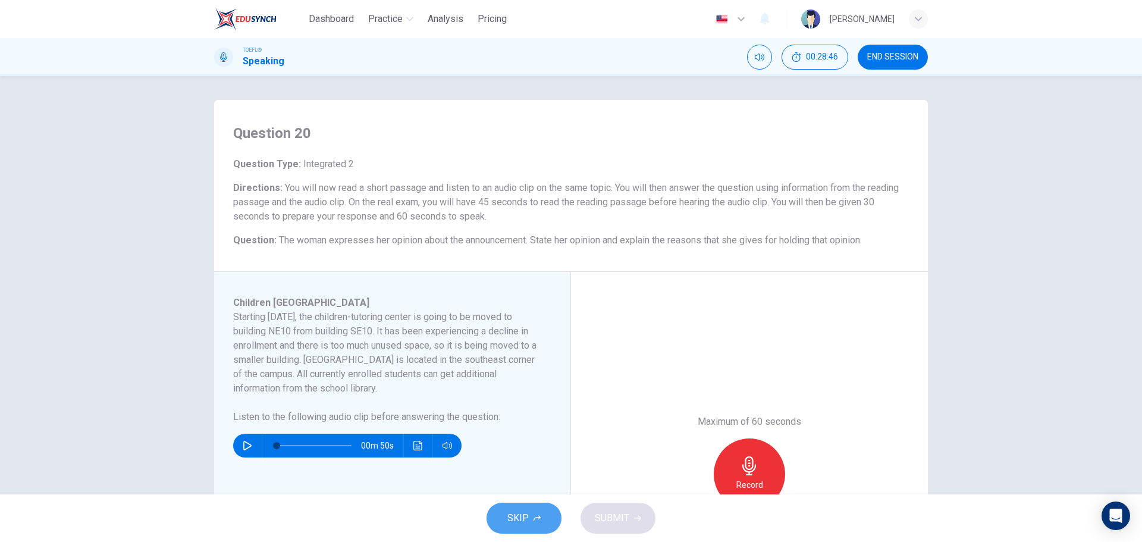
click at [536, 507] on button "SKIP" at bounding box center [523, 517] width 75 height 31
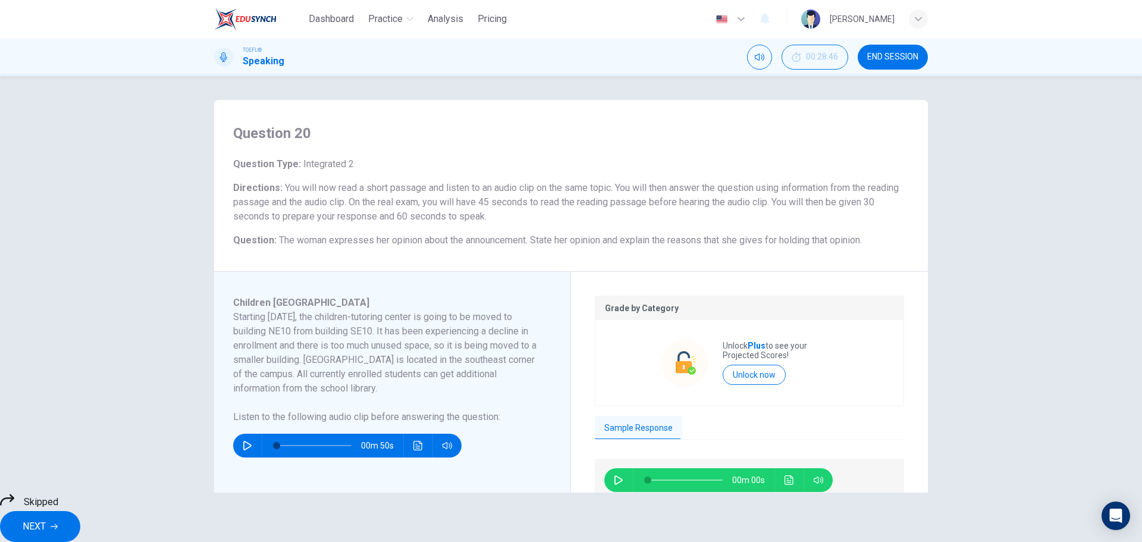
click at [58, 523] on icon "button" at bounding box center [54, 526] width 7 height 7
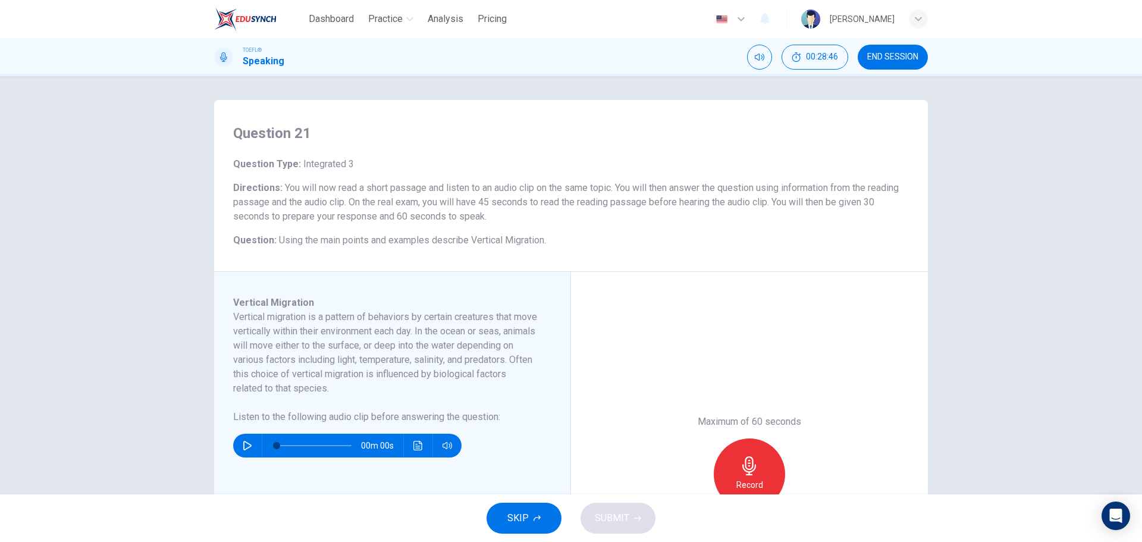
click at [501, 516] on button "SKIP" at bounding box center [523, 517] width 75 height 31
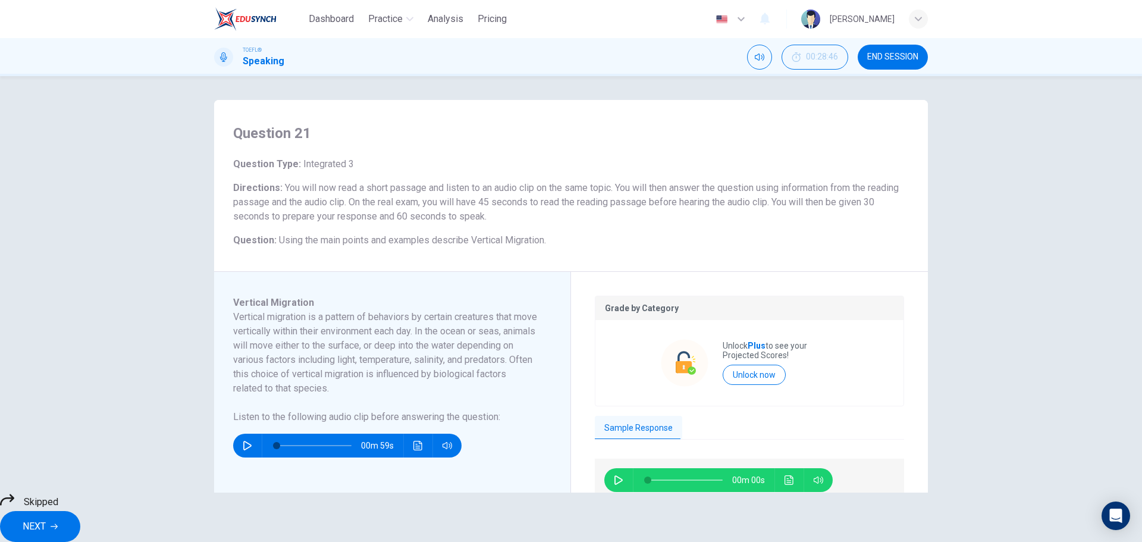
click at [80, 511] on button "NEXT" at bounding box center [40, 526] width 80 height 31
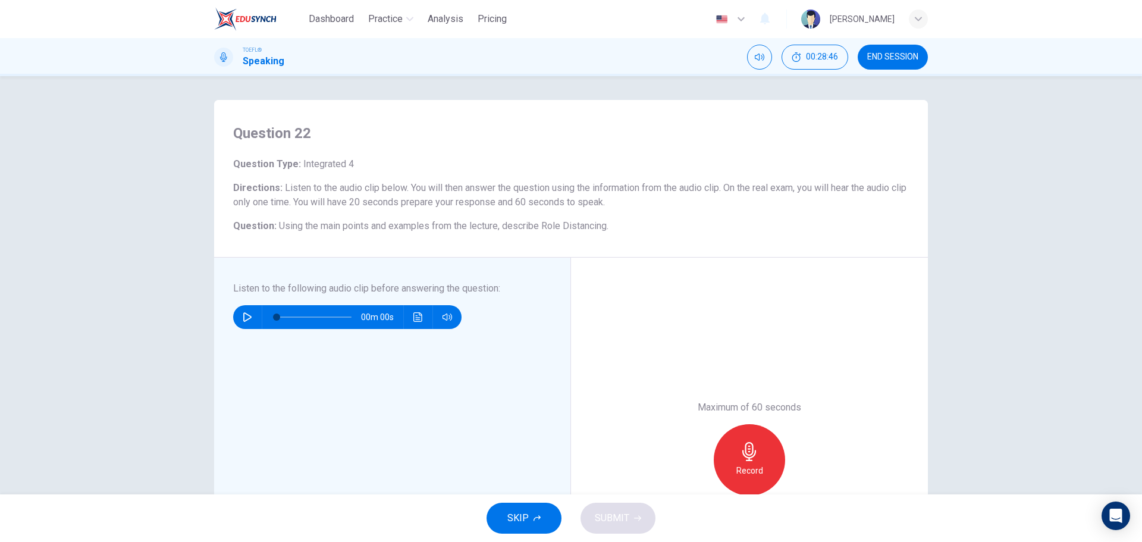
click at [484, 515] on div "SKIP SUBMIT" at bounding box center [571, 518] width 1142 height 48
click at [494, 512] on button "SKIP" at bounding box center [523, 517] width 75 height 31
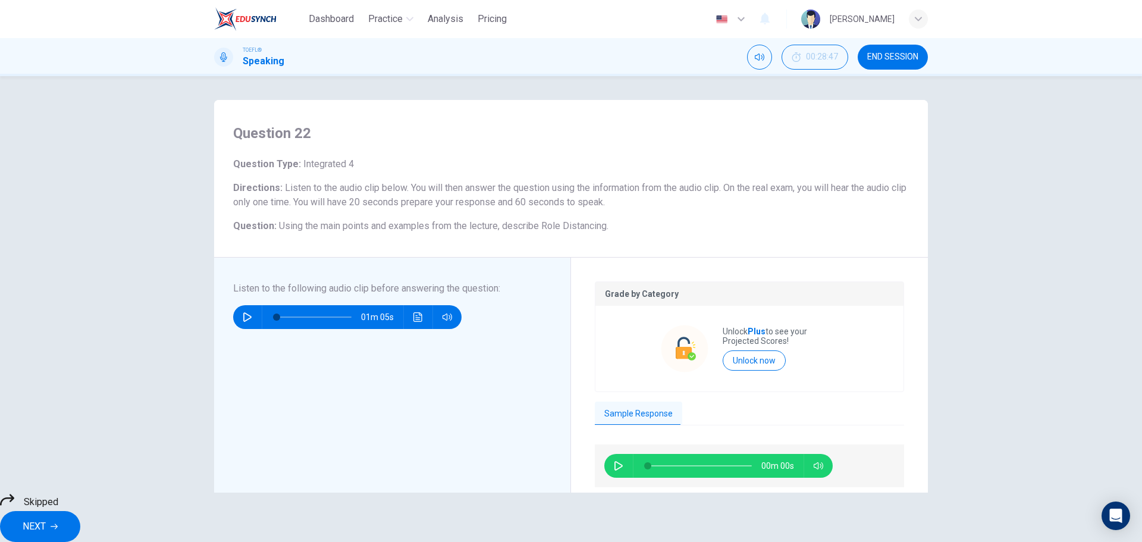
click at [46, 521] on span "NEXT" at bounding box center [34, 526] width 23 height 17
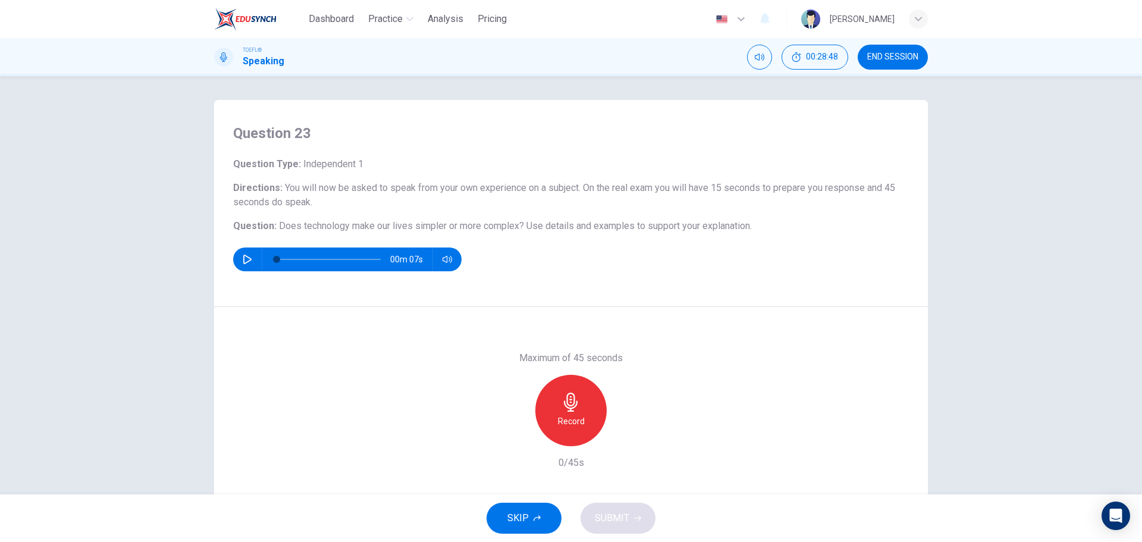
drag, startPoint x: 282, startPoint y: 227, endPoint x: 428, endPoint y: 218, distance: 146.5
click at [428, 218] on div "Question Type : Independent 1 Directions : You will now be asked to speak from …" at bounding box center [570, 214] width 675 height 114
click at [567, 394] on icon "button" at bounding box center [570, 401] width 19 height 19
click at [567, 393] on icon "button" at bounding box center [570, 401] width 19 height 19
click at [521, 429] on div "Record" at bounding box center [571, 410] width 128 height 71
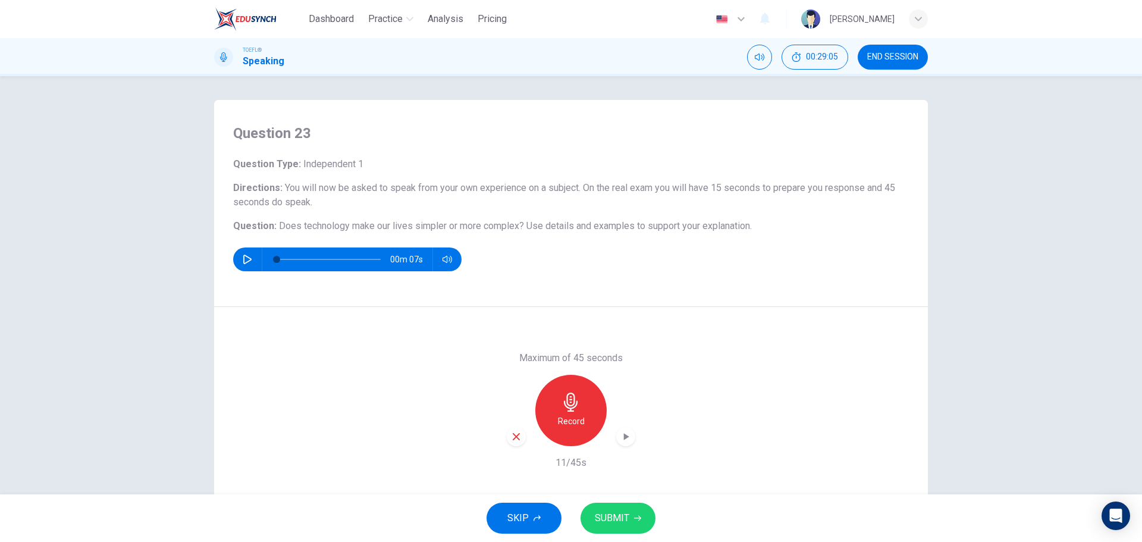
click at [518, 432] on icon "button" at bounding box center [516, 436] width 11 height 11
click at [566, 426] on h6 "Record" at bounding box center [571, 421] width 27 height 14
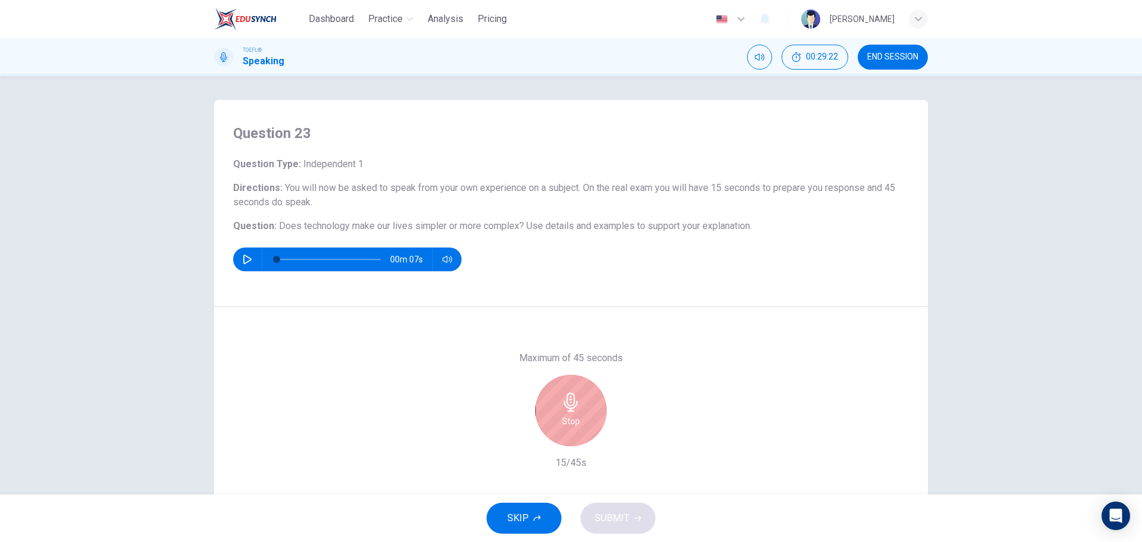
drag, startPoint x: 566, startPoint y: 426, endPoint x: 587, endPoint y: 402, distance: 31.6
click at [591, 401] on div "Stop" at bounding box center [570, 410] width 71 height 71
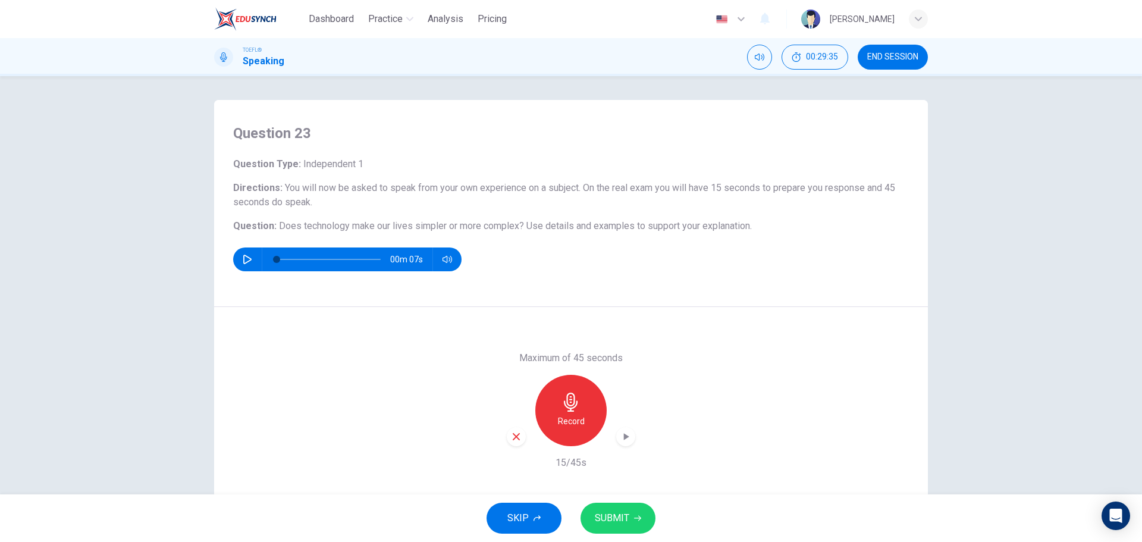
click at [521, 442] on div "Record" at bounding box center [571, 410] width 128 height 71
drag, startPoint x: 521, startPoint y: 442, endPoint x: 514, endPoint y: 438, distance: 8.6
click at [515, 441] on div "Record" at bounding box center [571, 410] width 128 height 71
click at [513, 438] on icon "button" at bounding box center [516, 436] width 11 height 11
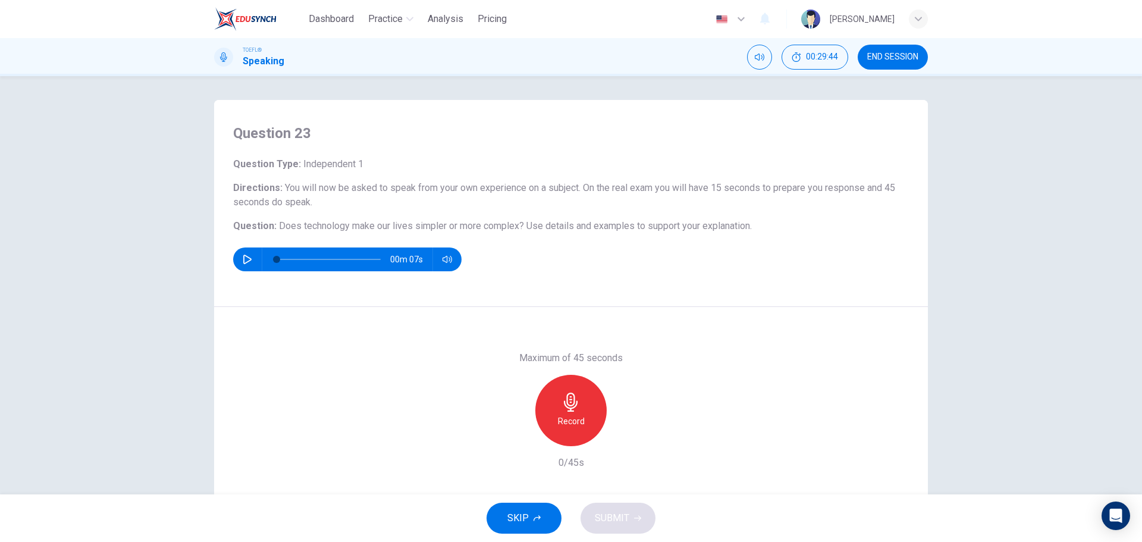
click at [514, 356] on div "Maximum of 45 seconds Record 0/45s" at bounding box center [571, 410] width 128 height 119
click at [519, 356] on h6 "Maximum of 45 seconds" at bounding box center [570, 358] width 103 height 14
click at [539, 532] on button "SKIP" at bounding box center [523, 517] width 75 height 31
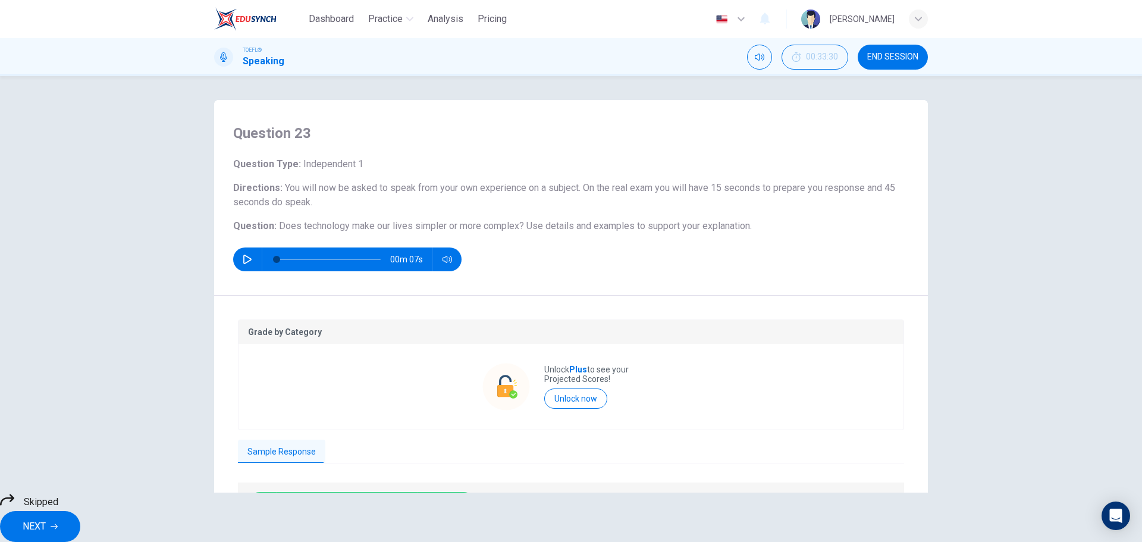
click at [46, 518] on span "NEXT" at bounding box center [34, 526] width 23 height 17
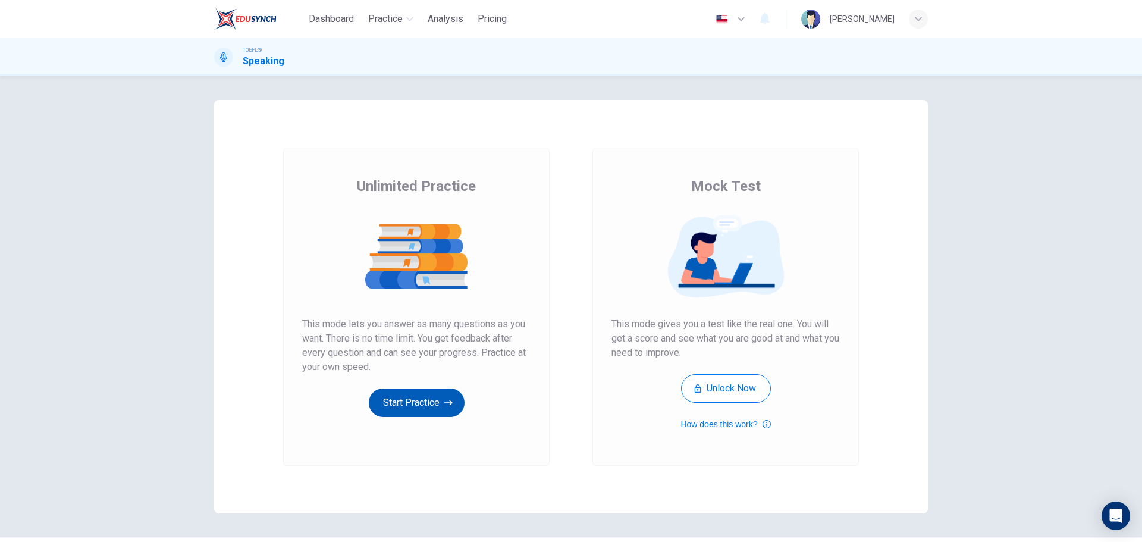
click at [448, 395] on button "Start Practice" at bounding box center [417, 402] width 96 height 29
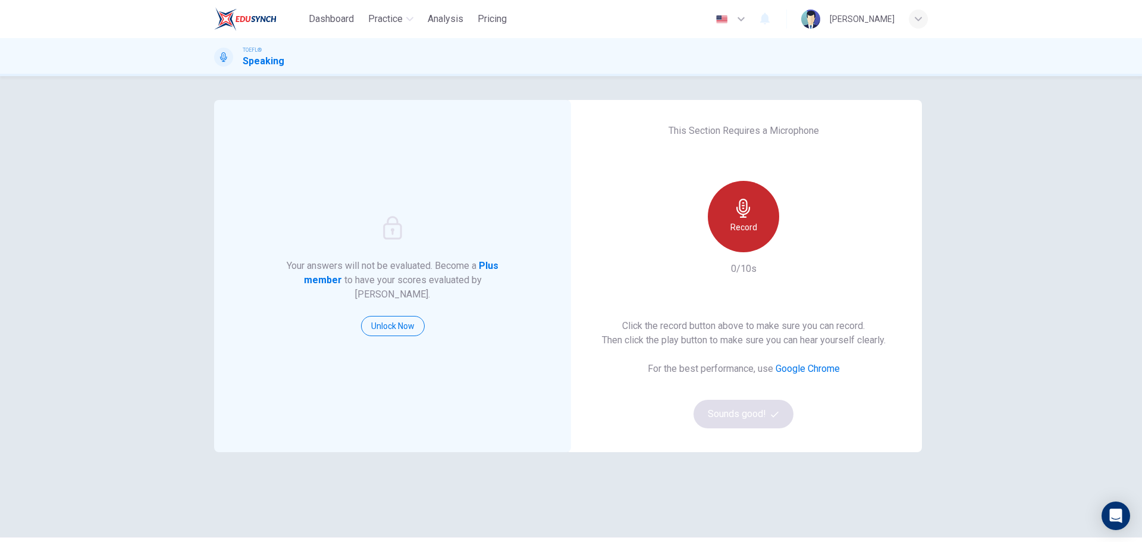
click at [741, 244] on div "Record" at bounding box center [742, 216] width 71 height 71
click at [743, 241] on div "Stop" at bounding box center [742, 216] width 71 height 71
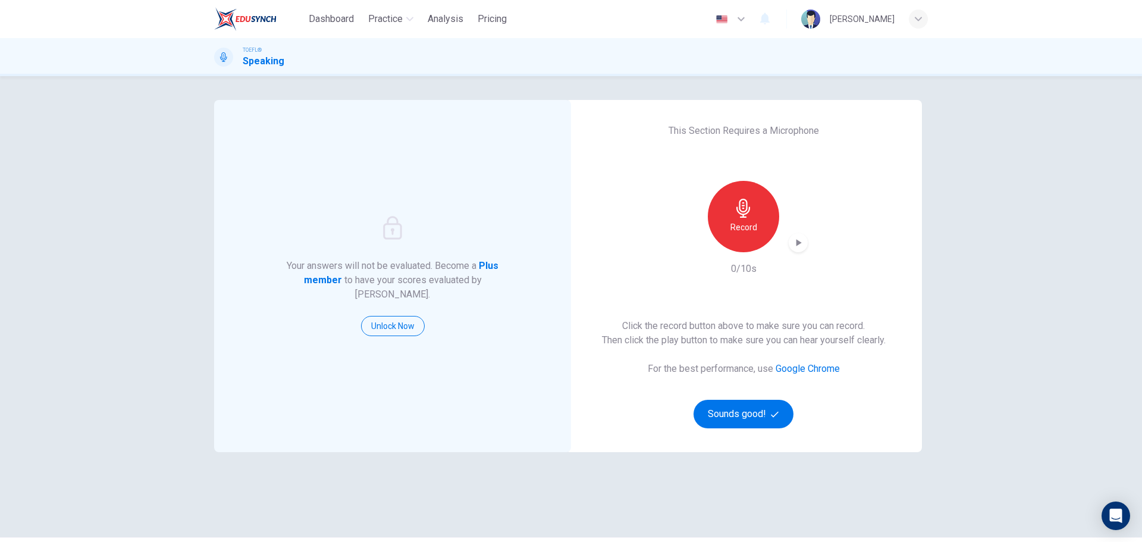
click at [743, 241] on div "Record" at bounding box center [742, 216] width 71 height 71
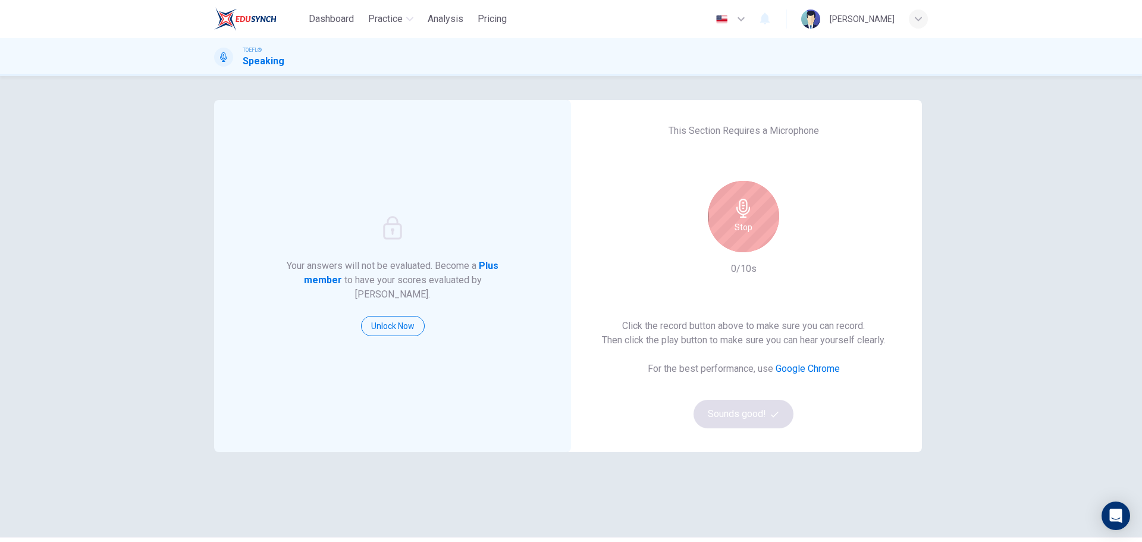
drag, startPoint x: 756, startPoint y: 272, endPoint x: 759, endPoint y: 230, distance: 41.8
click at [756, 269] on div "Stop 0/10s" at bounding box center [743, 228] width 128 height 95
click at [758, 227] on div "Stop" at bounding box center [742, 216] width 71 height 71
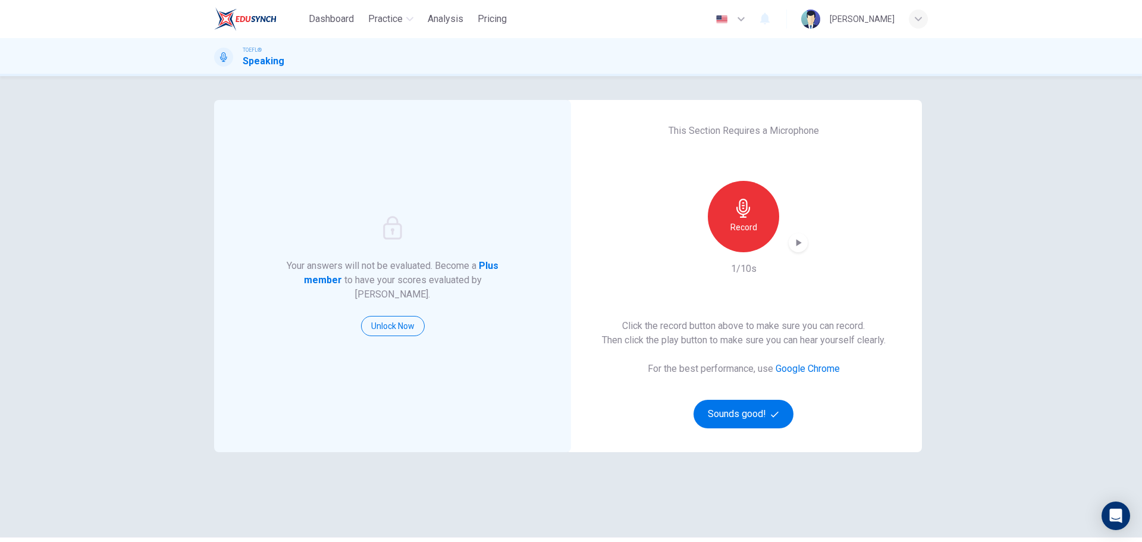
click at [796, 243] on icon "button" at bounding box center [798, 242] width 5 height 7
click at [754, 426] on button "Sounds good!" at bounding box center [743, 414] width 100 height 29
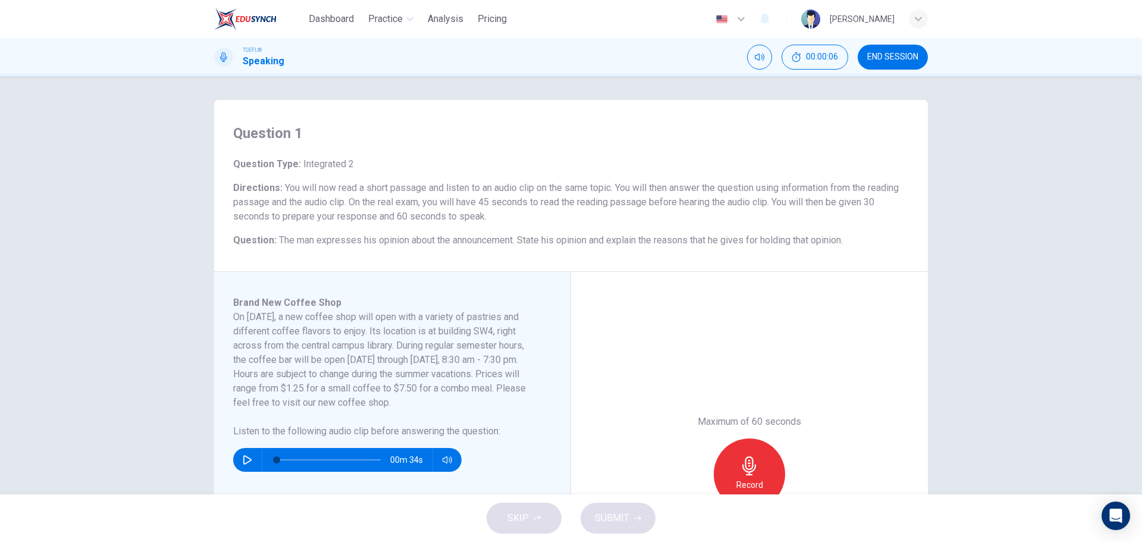
click at [530, 518] on div "SKIP SUBMIT" at bounding box center [571, 518] width 1142 height 48
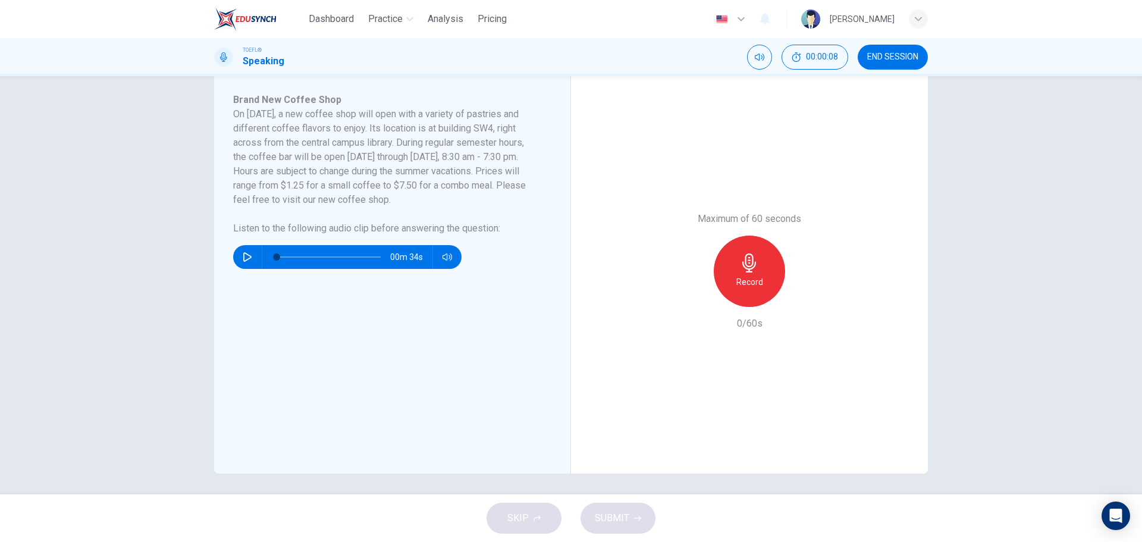
scroll to position [206, 0]
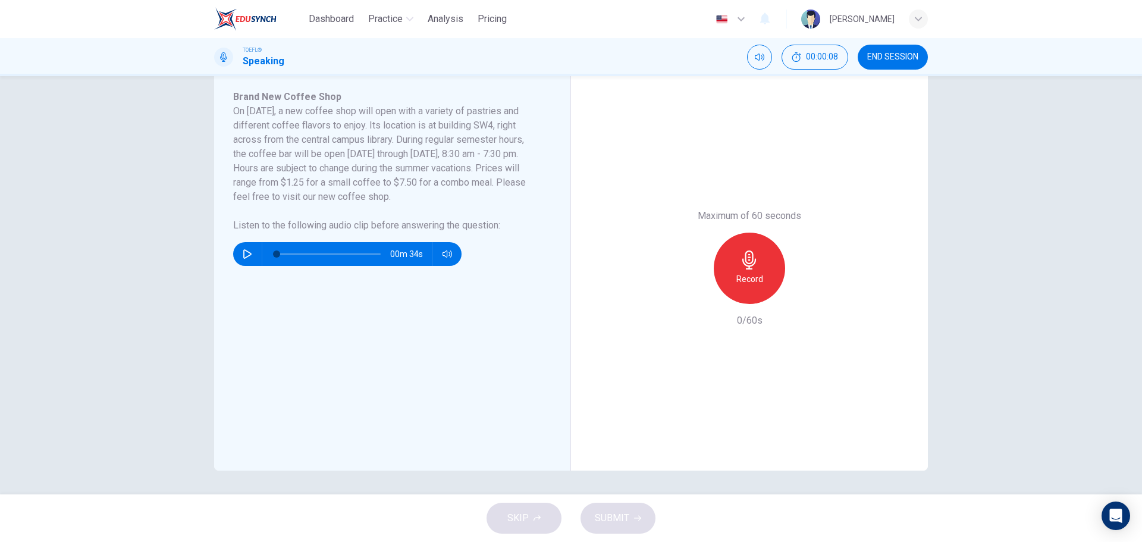
drag, startPoint x: 564, startPoint y: 291, endPoint x: 593, endPoint y: 280, distance: 31.8
click at [564, 290] on div "Brand New Coffee Shop On [DATE], a new coffee shop will open with a variety of …" at bounding box center [392, 268] width 357 height 404
click at [697, 262] on div "Record" at bounding box center [749, 267] width 128 height 71
click at [737, 274] on h6 "Record" at bounding box center [749, 279] width 27 height 14
click at [245, 244] on button "button" at bounding box center [247, 254] width 19 height 24
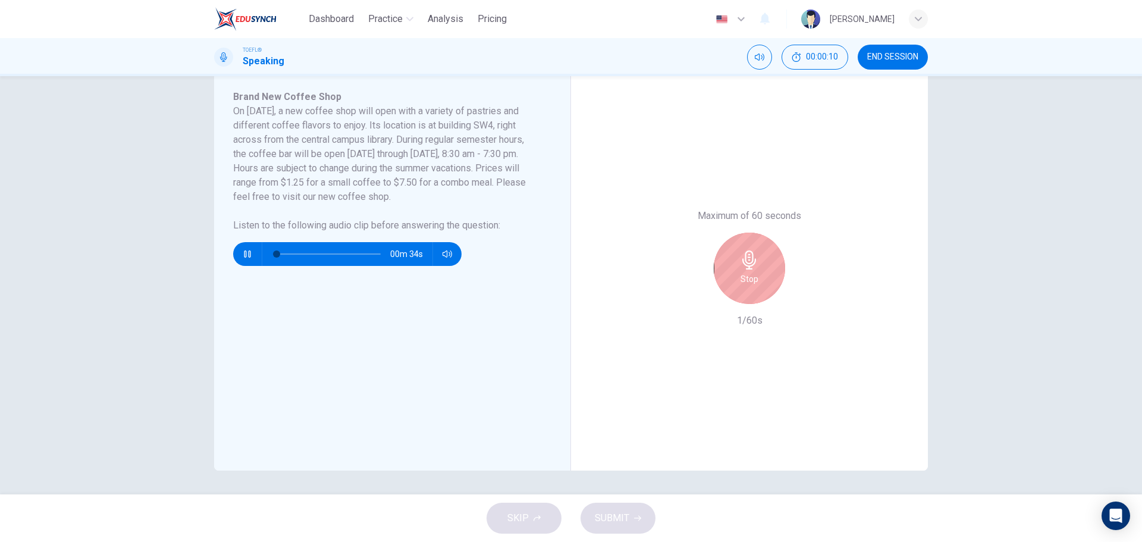
click at [244, 249] on button "button" at bounding box center [247, 254] width 19 height 24
click at [749, 284] on h6 "Stop" at bounding box center [749, 279] width 18 height 14
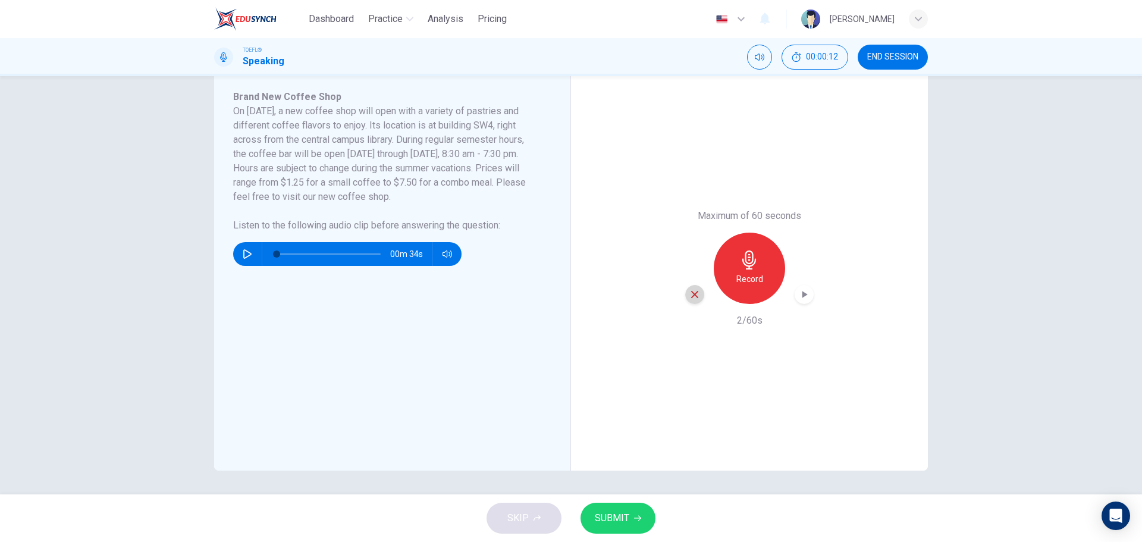
click at [692, 292] on icon "button" at bounding box center [694, 294] width 11 height 11
click at [750, 288] on div "Record" at bounding box center [748, 267] width 71 height 71
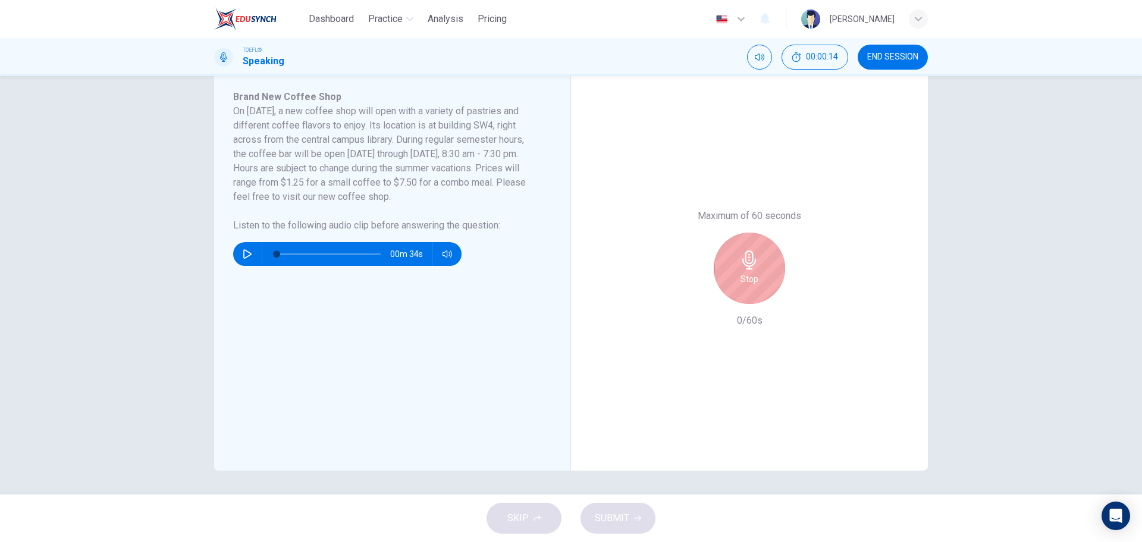
click at [767, 270] on div "Stop" at bounding box center [748, 267] width 71 height 71
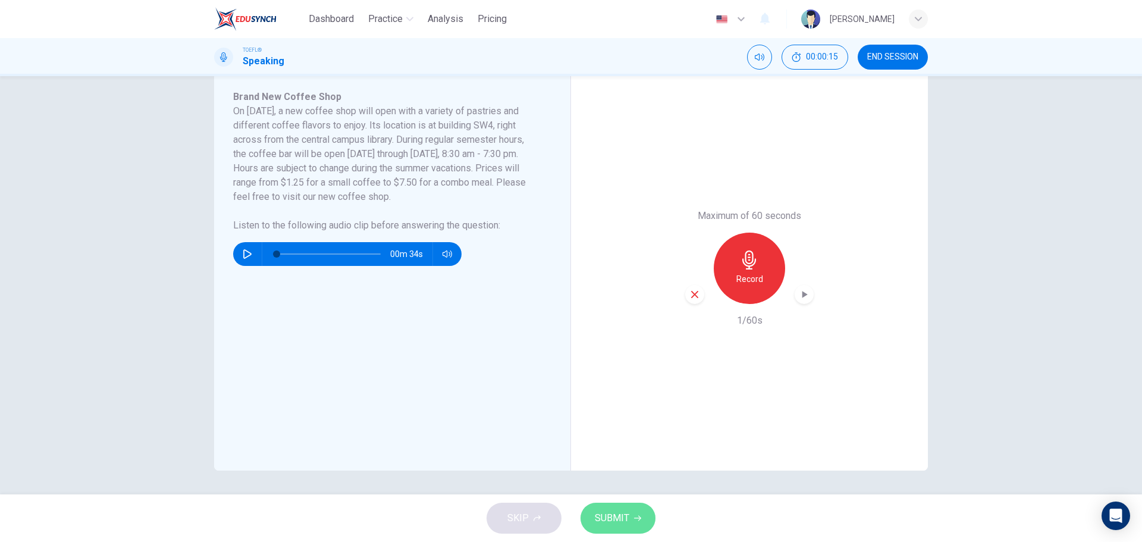
click at [625, 518] on span "SUBMIT" at bounding box center [612, 518] width 34 height 17
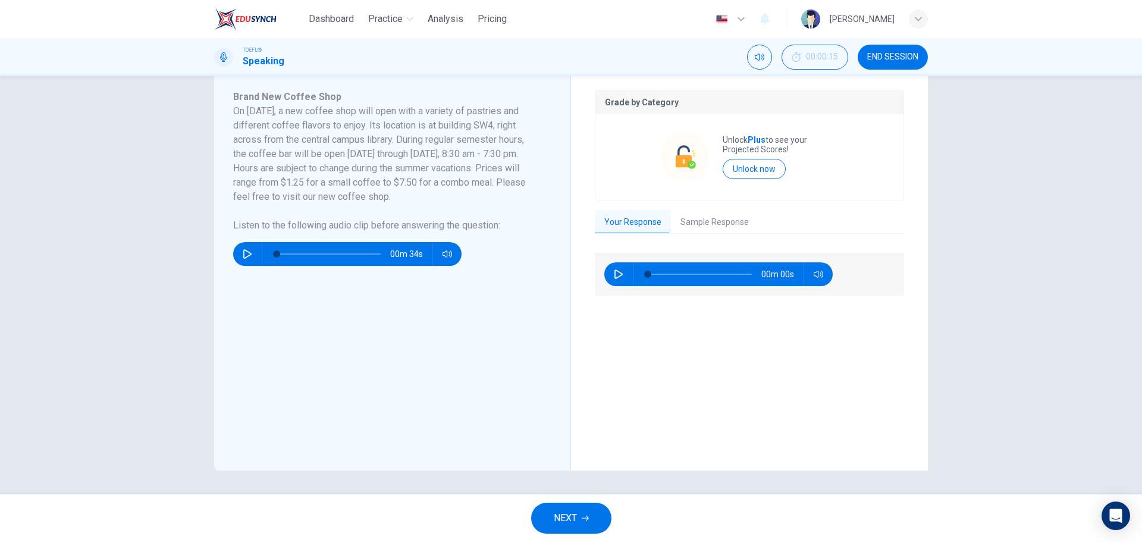
click at [604, 493] on div "Question 1 Question Type : Integrated 2 Directions : You will now read a short …" at bounding box center [571, 285] width 1142 height 418
click at [602, 508] on button "NEXT" at bounding box center [571, 517] width 80 height 31
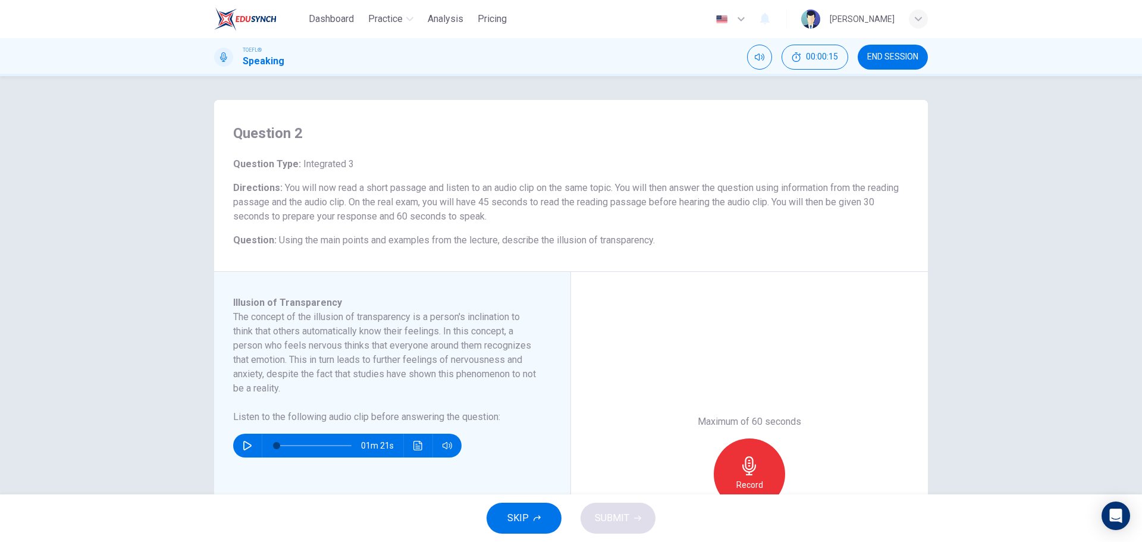
click at [498, 493] on div "Illusion of Transparency The concept of the illusion of transparency is a perso…" at bounding box center [397, 473] width 328 height 357
click at [521, 507] on button "SKIP" at bounding box center [523, 517] width 75 height 31
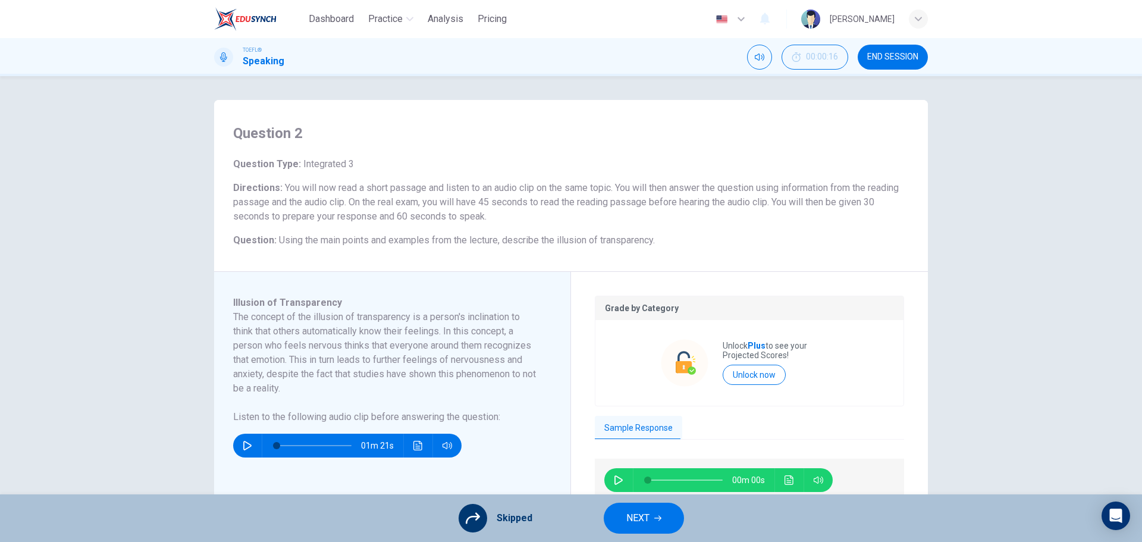
click at [626, 519] on span "NEXT" at bounding box center [637, 518] width 23 height 17
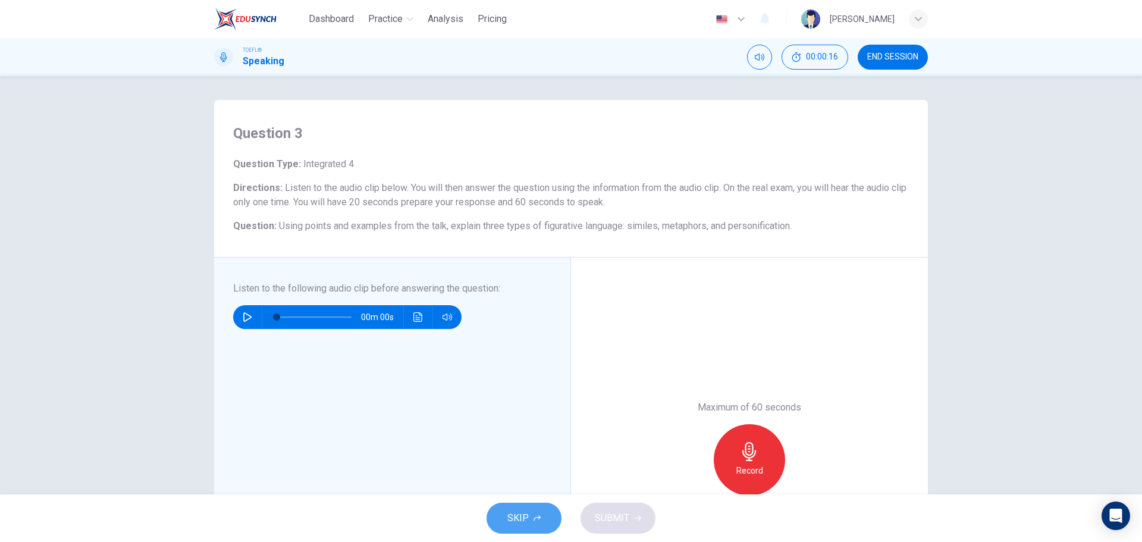
click at [508, 517] on span "SKIP" at bounding box center [517, 518] width 21 height 17
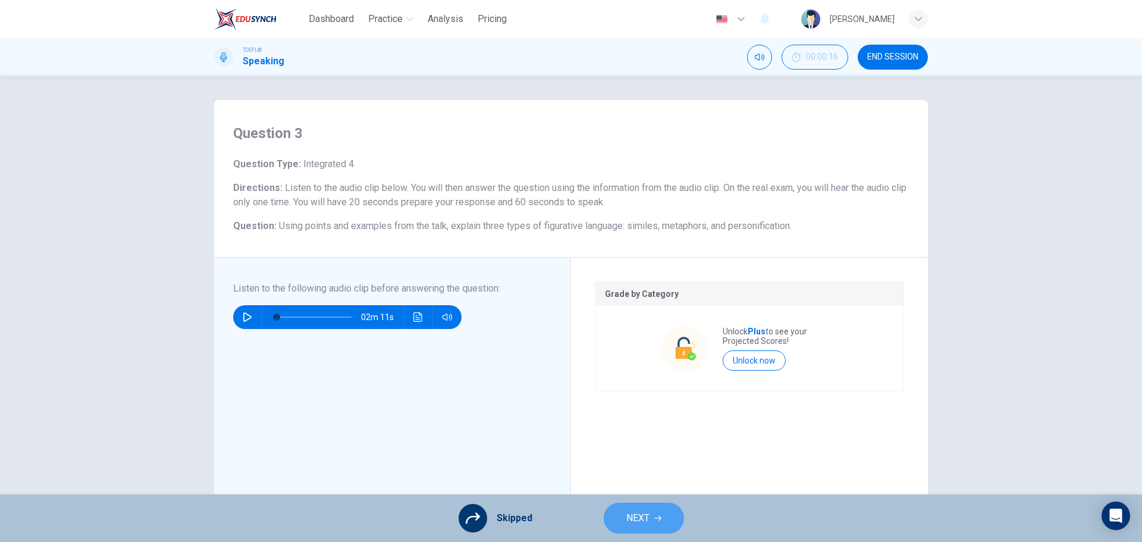
click at [658, 514] on button "NEXT" at bounding box center [643, 517] width 80 height 31
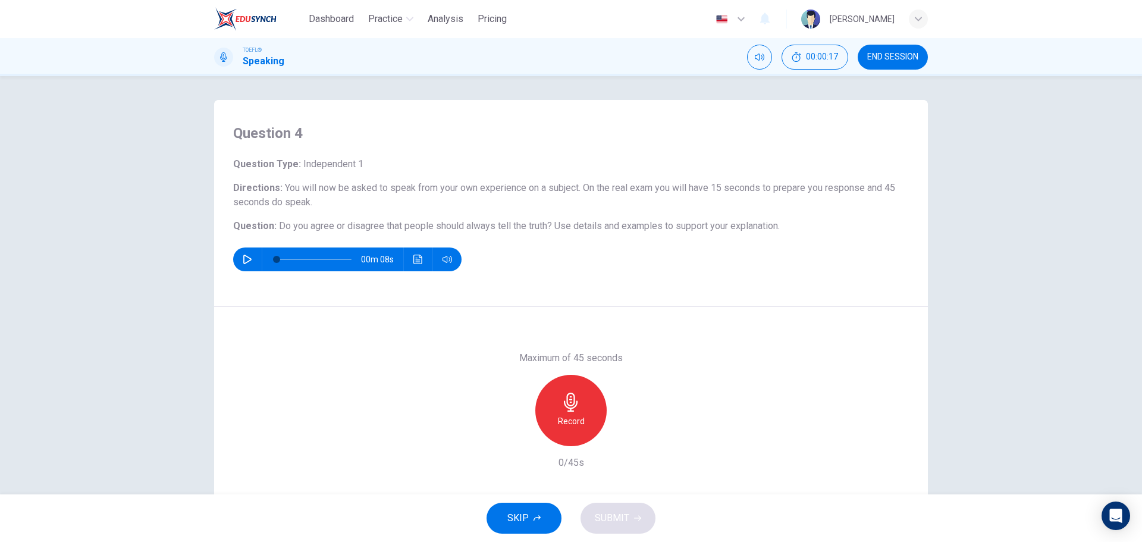
drag, startPoint x: 278, startPoint y: 226, endPoint x: 386, endPoint y: 232, distance: 108.4
click at [380, 230] on span "Do you agree or disagree that people should always tell the truth?" at bounding box center [415, 225] width 273 height 11
click at [574, 406] on icon "button" at bounding box center [570, 401] width 19 height 19
click at [568, 397] on icon "button" at bounding box center [570, 401] width 19 height 19
click at [515, 432] on icon "button" at bounding box center [516, 436] width 11 height 11
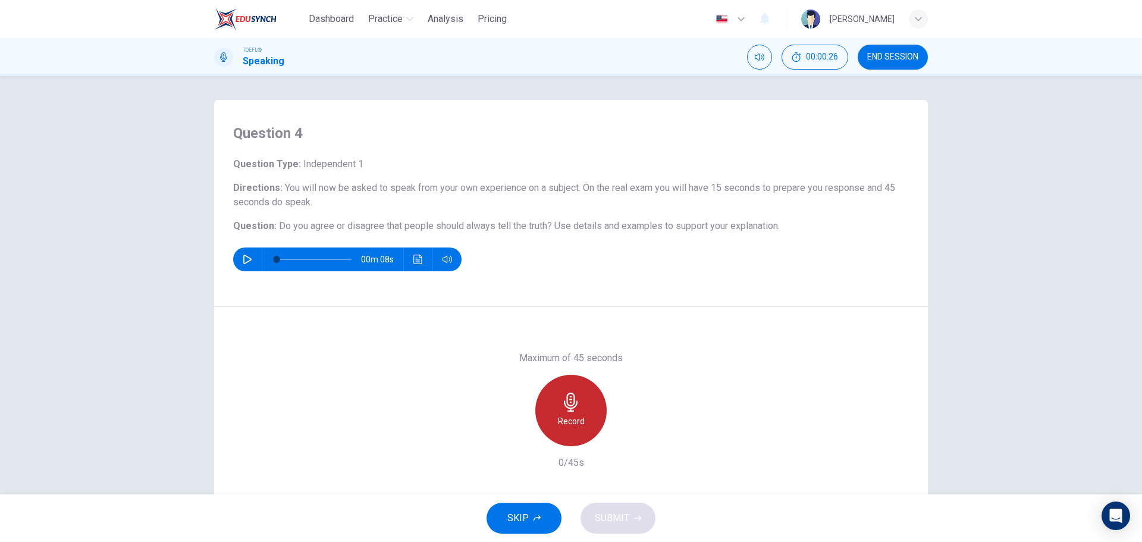
click at [568, 417] on h6 "Record" at bounding box center [571, 421] width 27 height 14
click at [568, 388] on div "Stop" at bounding box center [570, 410] width 71 height 71
click at [607, 509] on button "SUBMIT" at bounding box center [617, 517] width 75 height 31
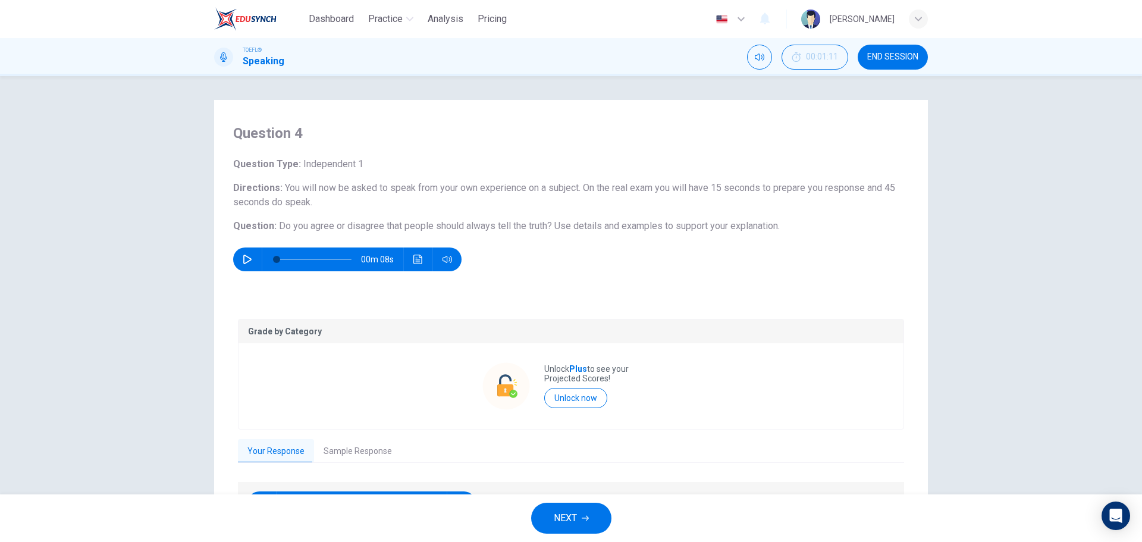
click at [324, 423] on div "Grade by Category Unlock Plus to see your Projected Scores! Unlock now" at bounding box center [571, 374] width 666 height 111
click at [345, 445] on button "Sample Response" at bounding box center [357, 451] width 87 height 25
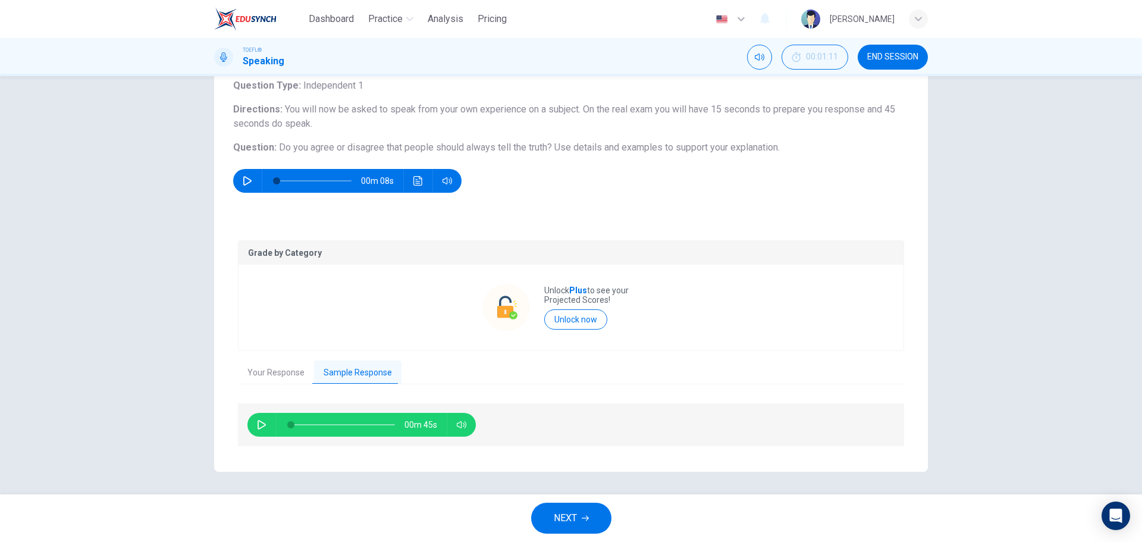
scroll to position [80, 0]
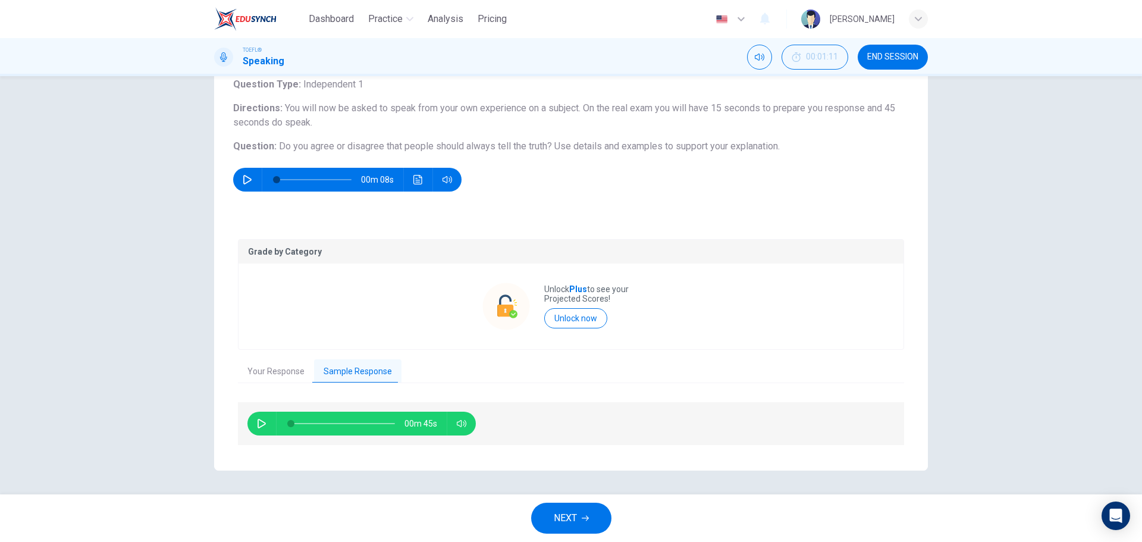
click at [261, 422] on icon "button" at bounding box center [262, 424] width 10 height 10
click at [268, 423] on button "button" at bounding box center [261, 423] width 19 height 24
type input "26"
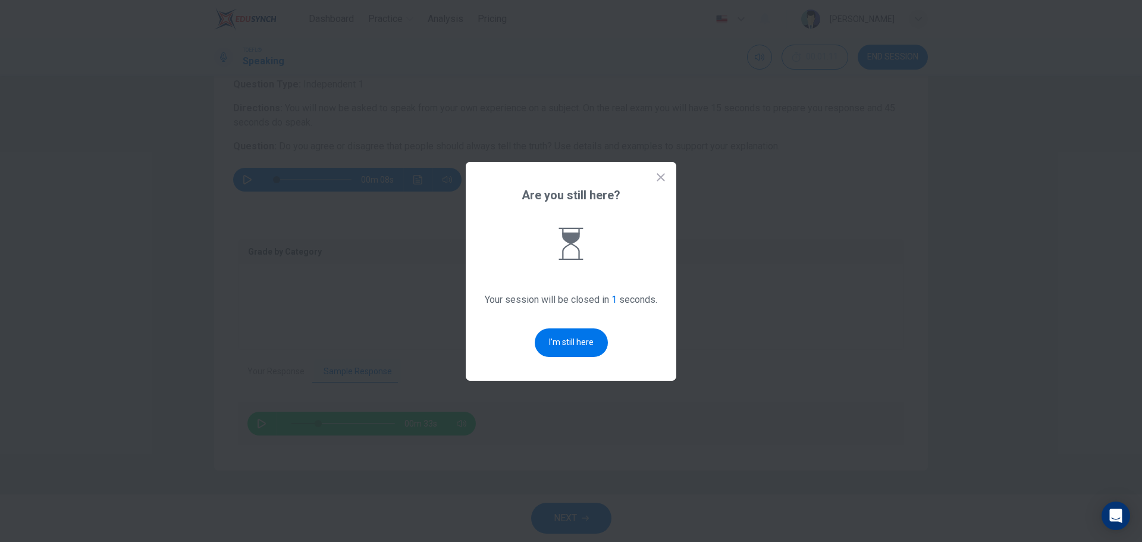
scroll to position [0, 0]
